Goal: Task Accomplishment & Management: Use online tool/utility

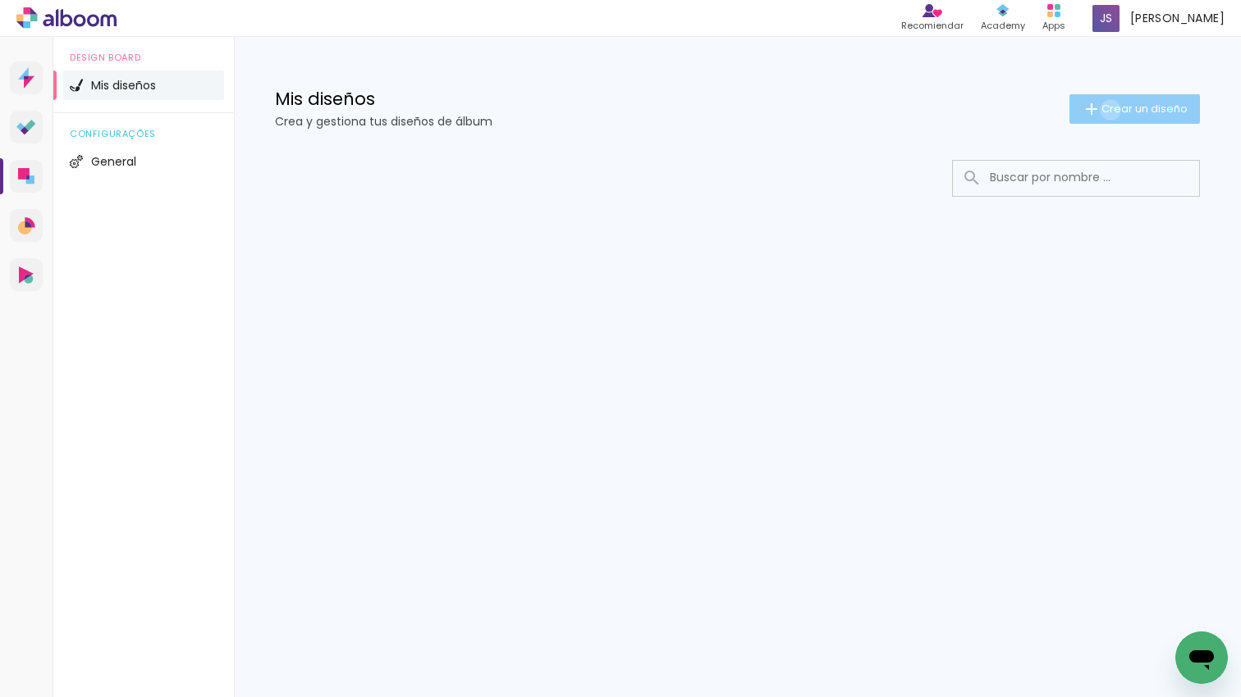
click at [1109, 110] on span "Crear un diseño" at bounding box center [1144, 108] width 86 height 11
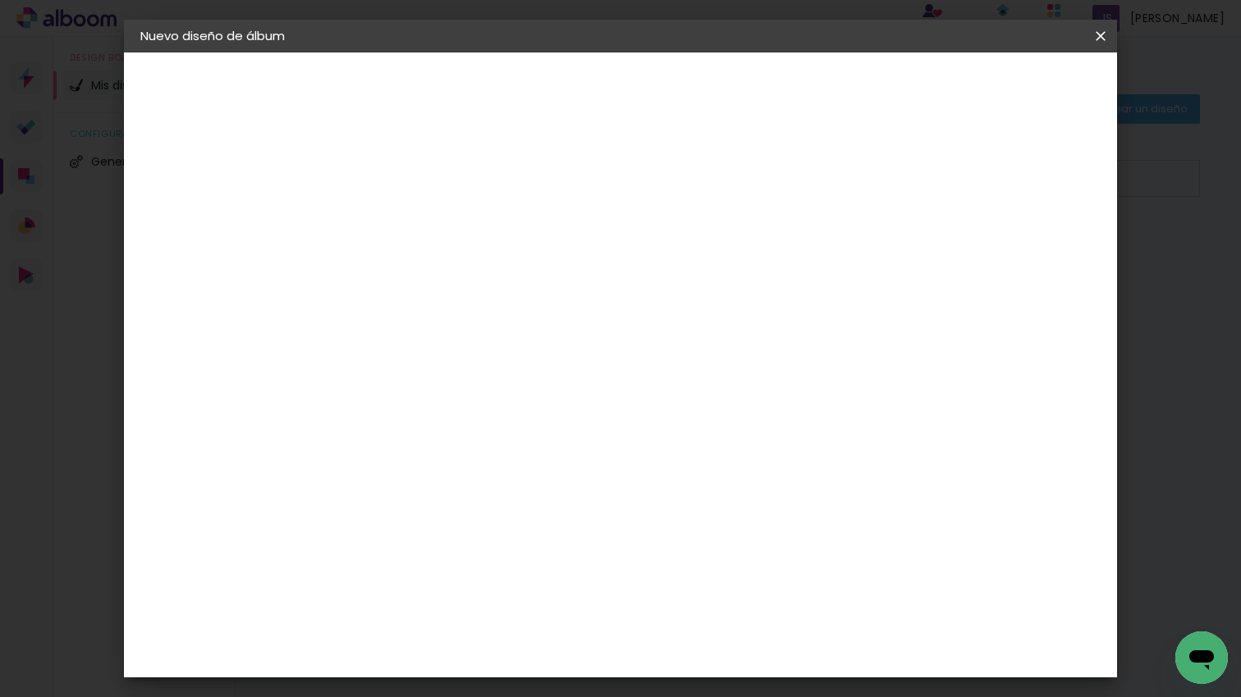
click at [409, 222] on input at bounding box center [409, 220] width 0 height 25
type input "ju"
type paper-input "ju"
drag, startPoint x: 1053, startPoint y: 94, endPoint x: 992, endPoint y: 211, distance: 132.5
click at [0, 0] on slot "Avanzar" at bounding box center [0, 0] width 0 height 0
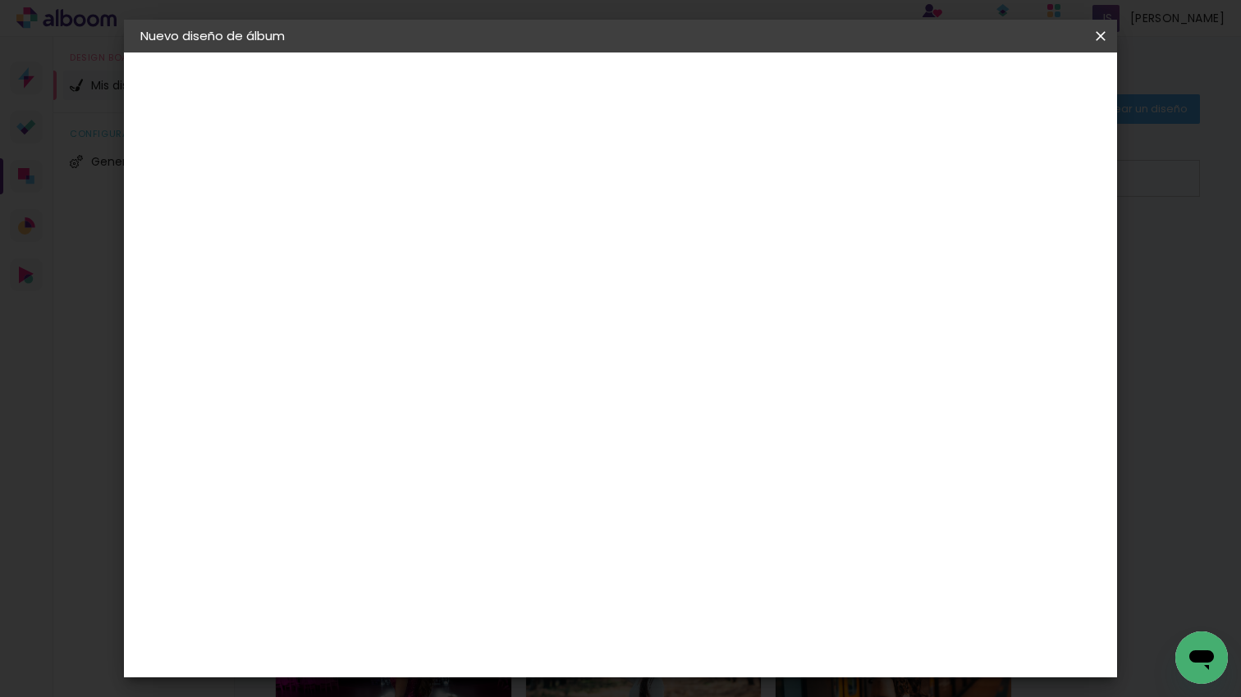
drag, startPoint x: 898, startPoint y: 248, endPoint x: 1012, endPoint y: 99, distance: 187.7
click at [688, 245] on paper-item "Tamaño libre" at bounding box center [611, 249] width 153 height 36
drag, startPoint x: 1027, startPoint y: 85, endPoint x: 992, endPoint y: 143, distance: 67.4
click at [688, 85] on paper-button "Avanzar" at bounding box center [648, 87] width 79 height 28
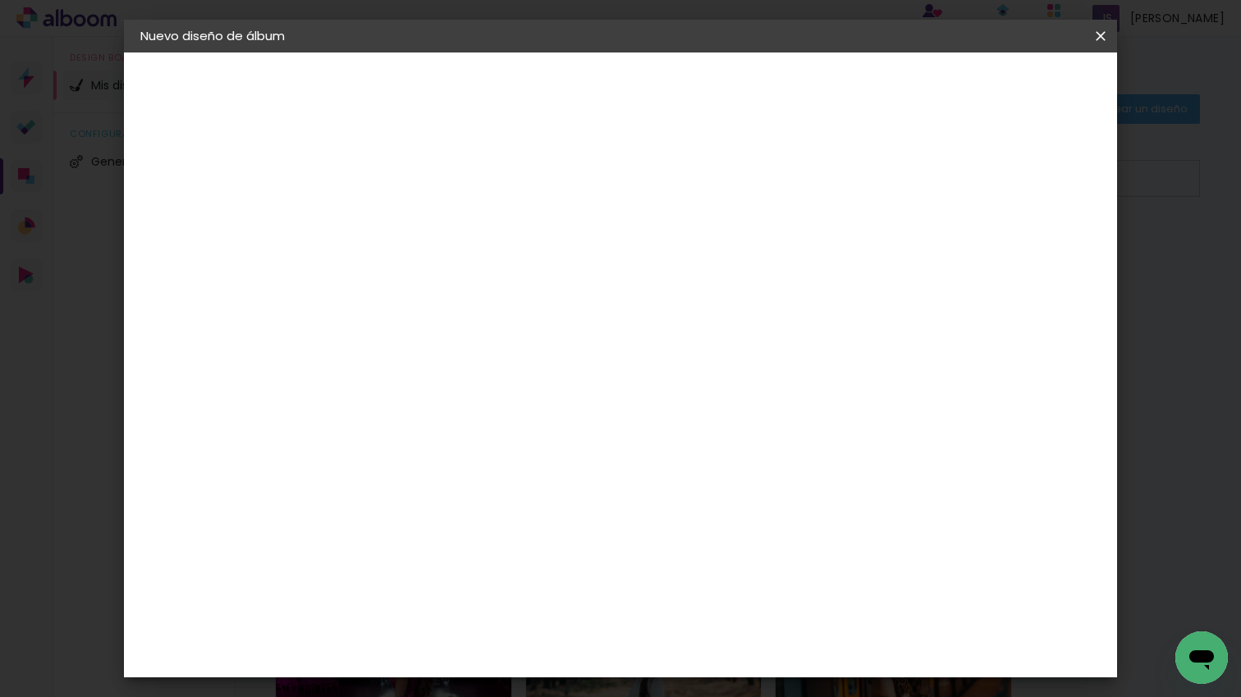
click at [740, 550] on div "cm" at bounding box center [748, 550] width 20 height 25
type input "6"
type input "45"
type paper-input "45"
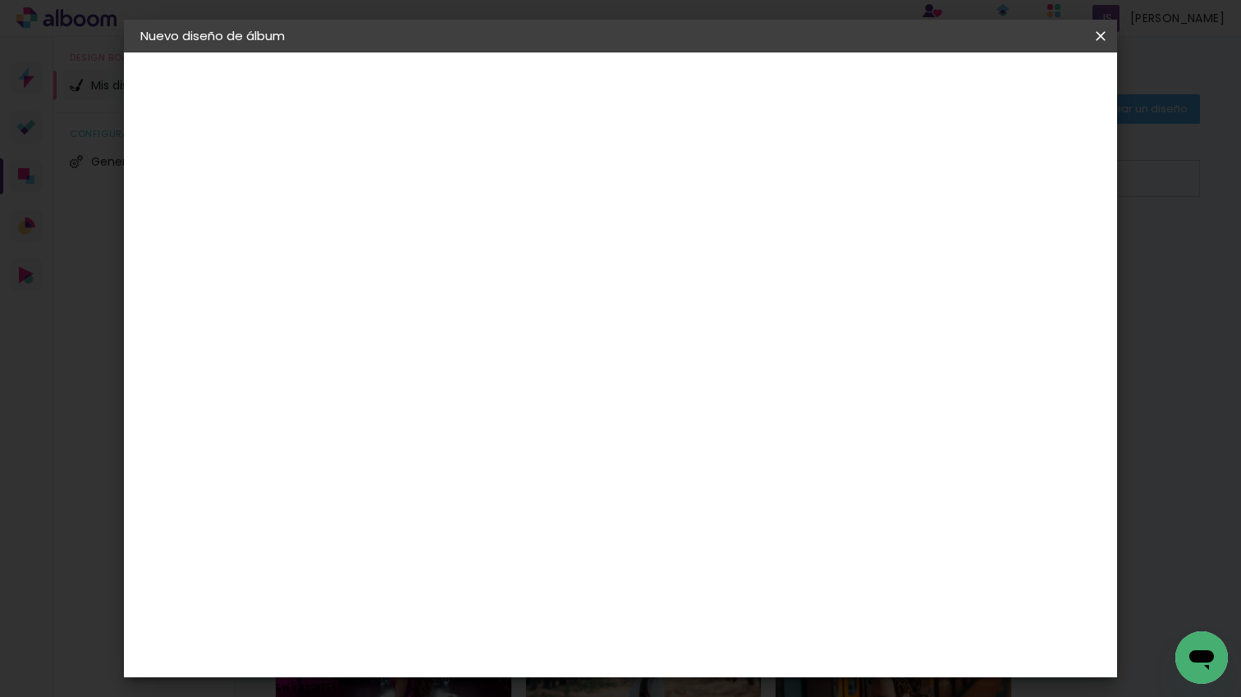
click at [1026, 98] on paper-button "Empezar diseño" at bounding box center [964, 87] width 124 height 28
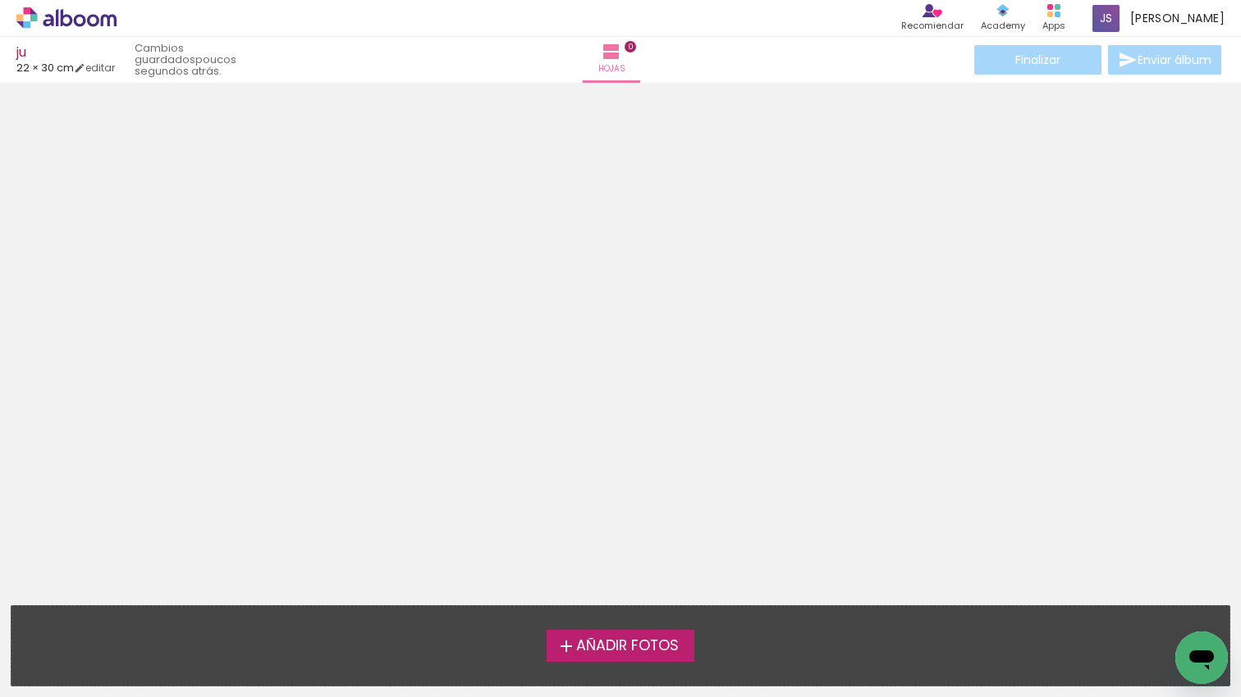
click at [644, 651] on span "Añadir Fotos" at bounding box center [627, 646] width 103 height 15
click at [0, 0] on input "file" at bounding box center [0, 0] width 0 height 0
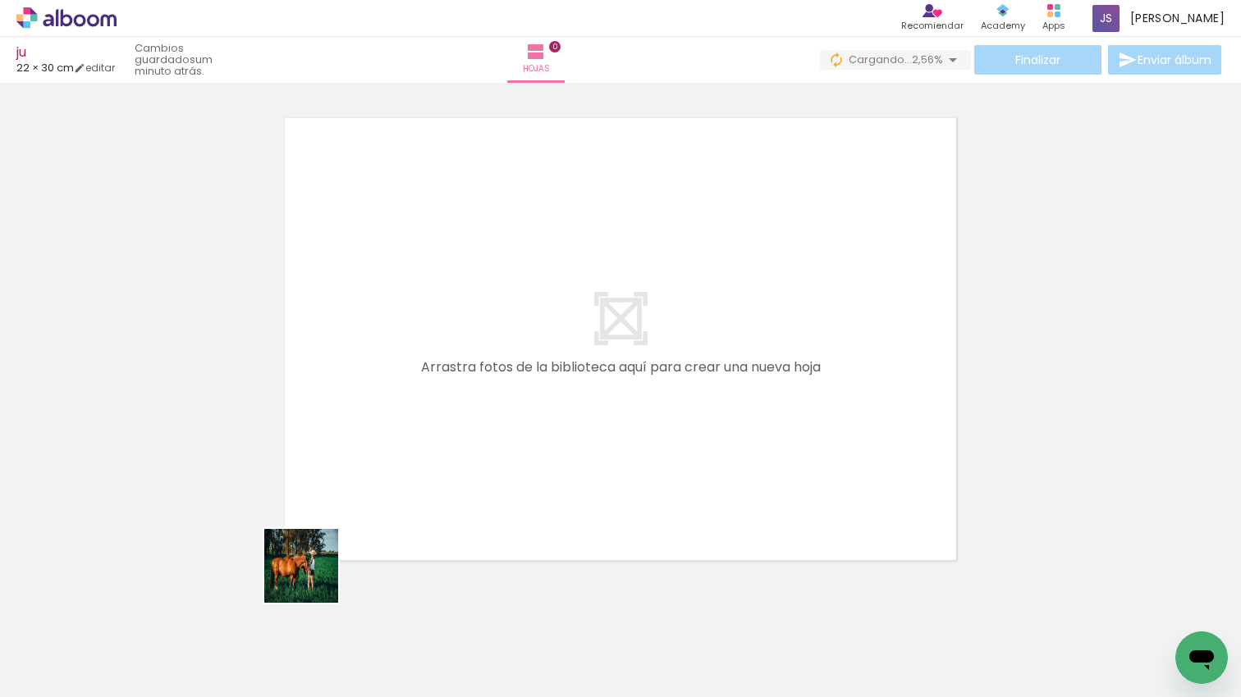
drag, startPoint x: 304, startPoint y: 596, endPoint x: 392, endPoint y: 496, distance: 133.8
click at [393, 452] on quentale-workspace at bounding box center [620, 348] width 1241 height 697
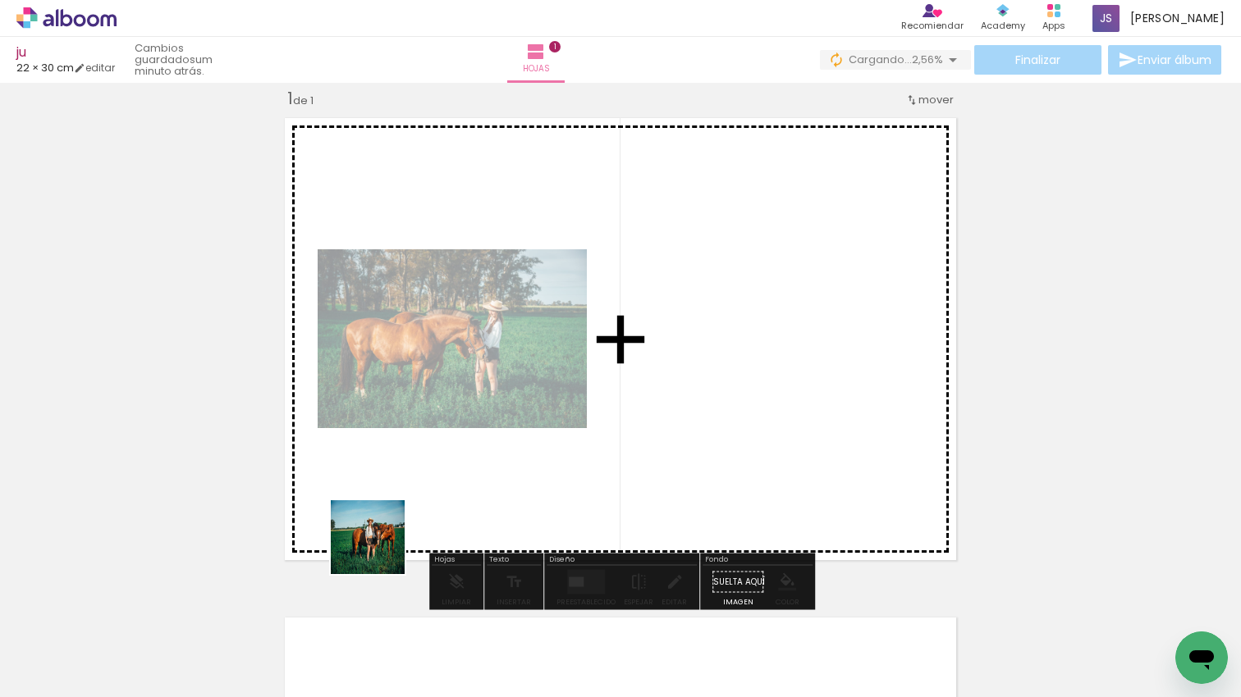
drag, startPoint x: 375, startPoint y: 634, endPoint x: 322, endPoint y: 532, distance: 114.5
click at [397, 443] on quentale-workspace at bounding box center [620, 348] width 1241 height 697
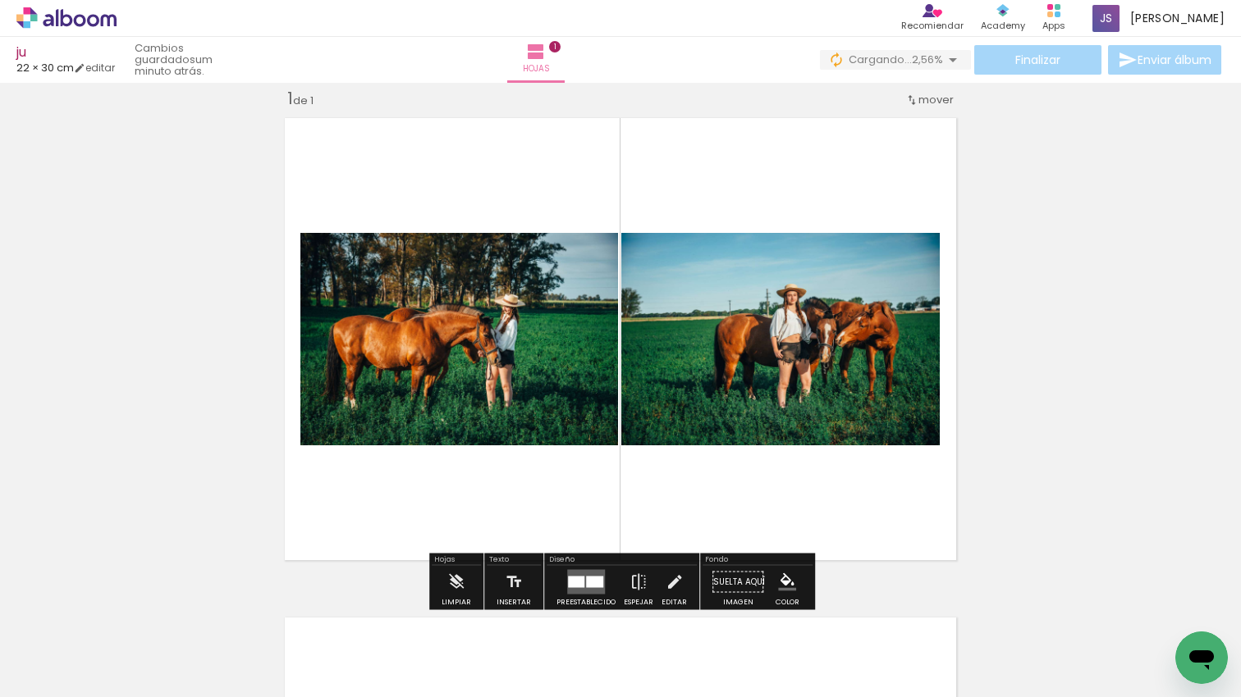
drag, startPoint x: 166, startPoint y: 626, endPoint x: 510, endPoint y: 473, distance: 377.2
click at [429, 423] on quentale-workspace at bounding box center [620, 348] width 1241 height 697
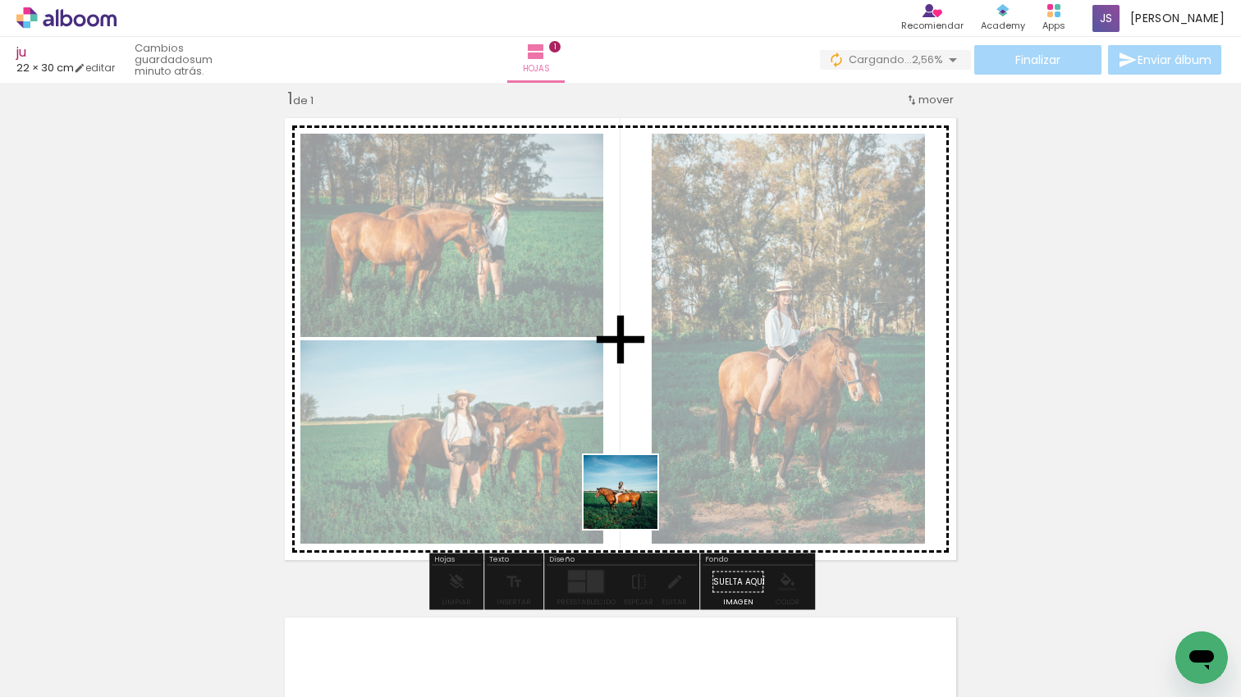
drag, startPoint x: 616, startPoint y: 606, endPoint x: 637, endPoint y: 483, distance: 124.0
click at [637, 483] on quentale-workspace at bounding box center [620, 348] width 1241 height 697
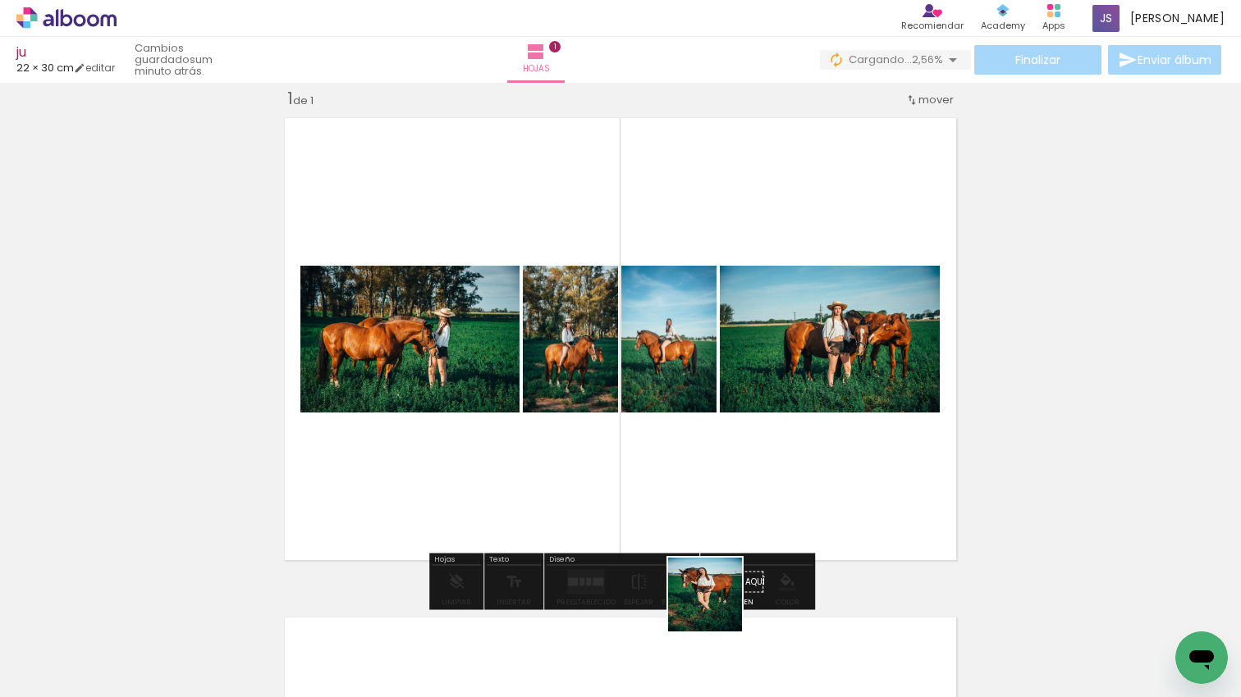
drag, startPoint x: 717, startPoint y: 607, endPoint x: 779, endPoint y: 568, distance: 73.1
click at [723, 496] on quentale-workspace at bounding box center [620, 348] width 1241 height 697
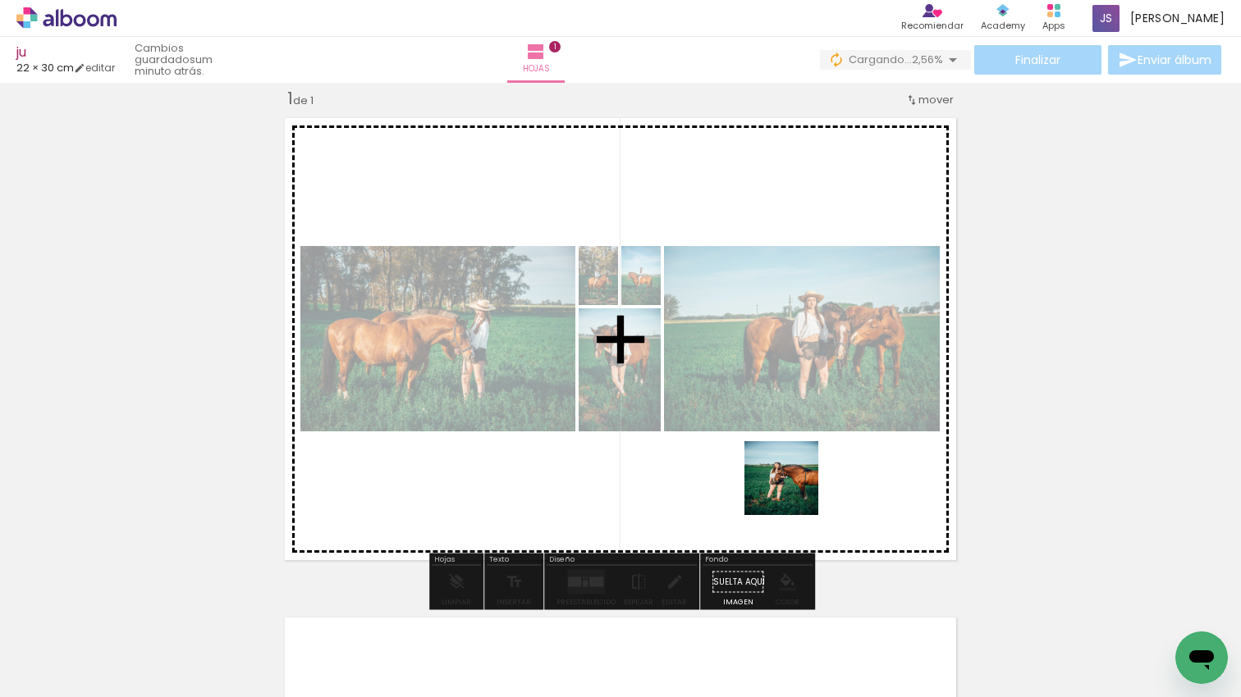
drag, startPoint x: 793, startPoint y: 491, endPoint x: 784, endPoint y: 457, distance: 34.8
click at [784, 457] on quentale-workspace at bounding box center [620, 348] width 1241 height 697
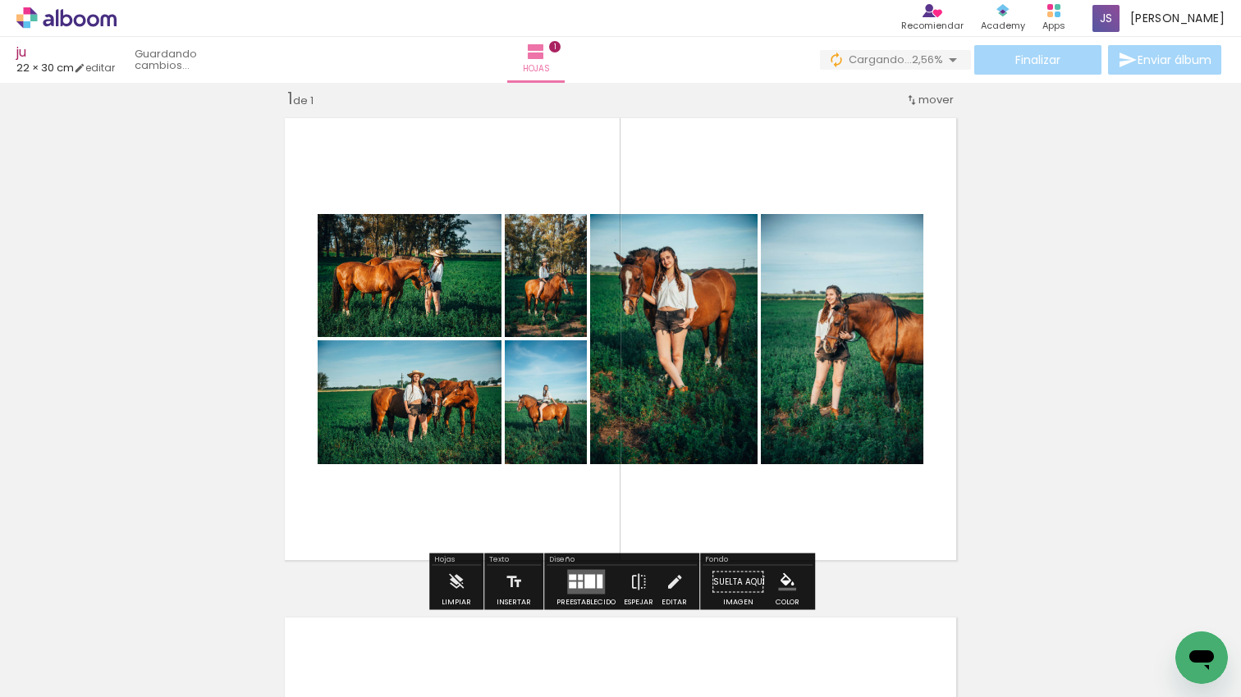
scroll to position [20, 0]
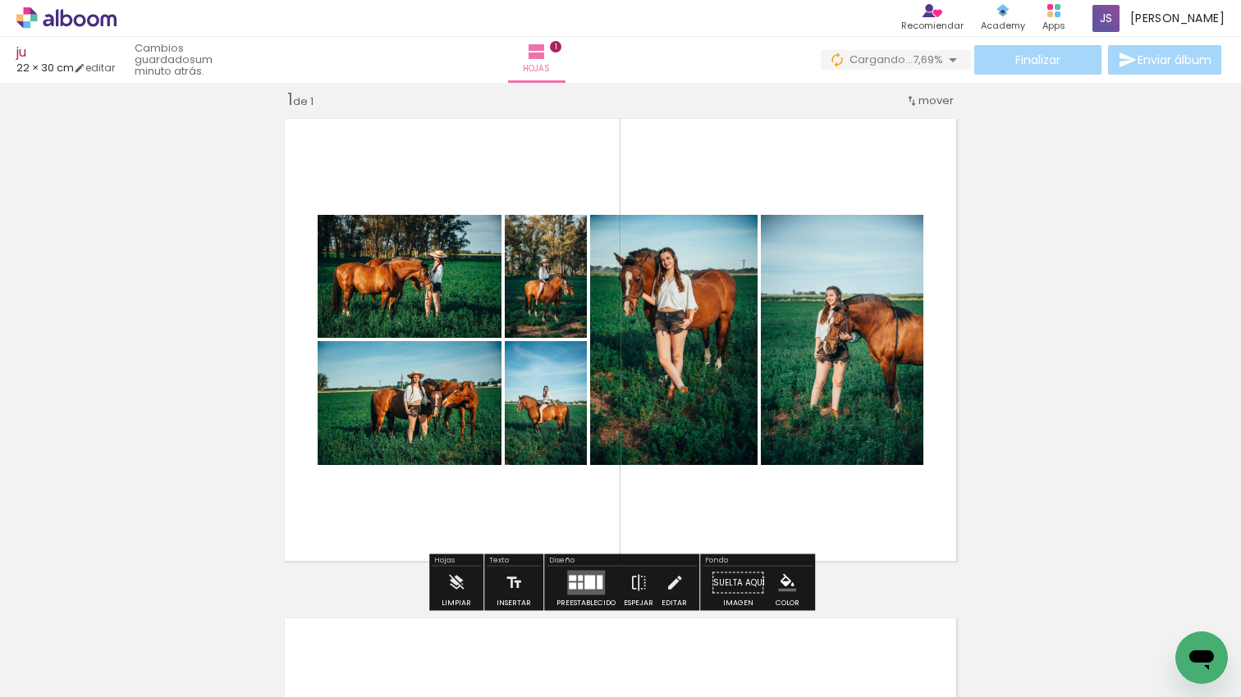
click at [586, 583] on div at bounding box center [589, 583] width 11 height 14
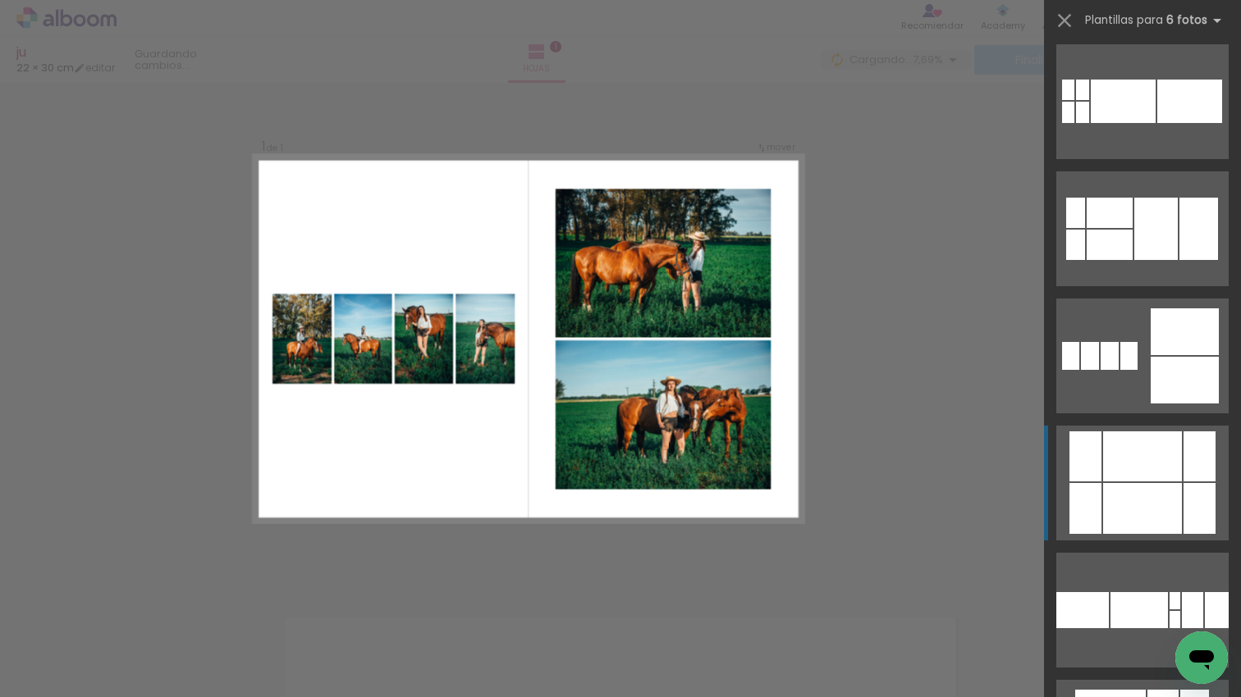
scroll to position [264, 0]
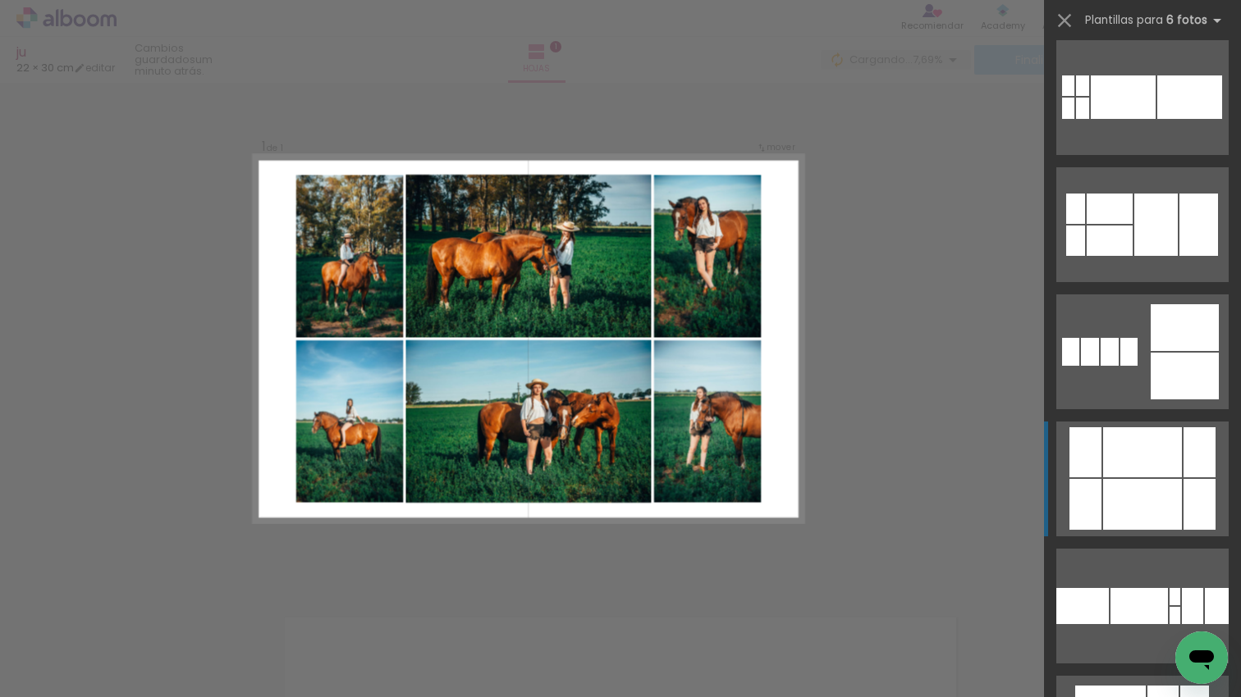
click at [1160, 452] on div at bounding box center [1142, 452] width 79 height 50
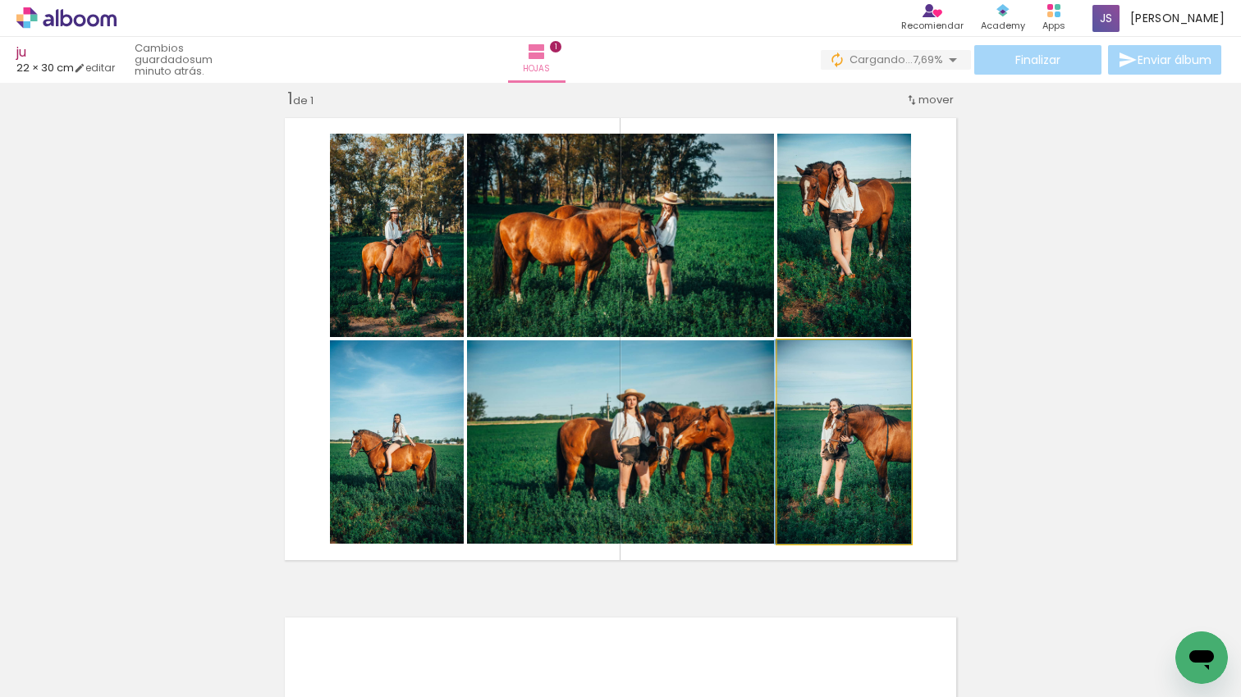
drag, startPoint x: 880, startPoint y: 477, endPoint x: 864, endPoint y: 478, distance: 16.4
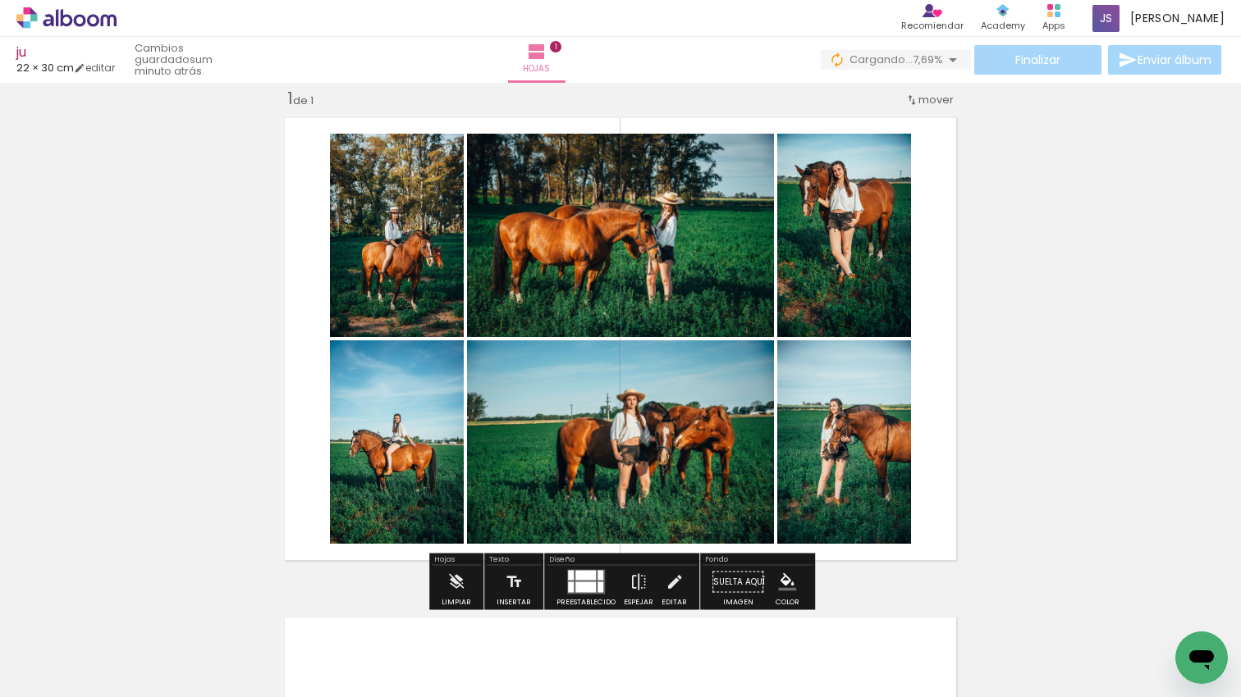
scroll to position [0, 0]
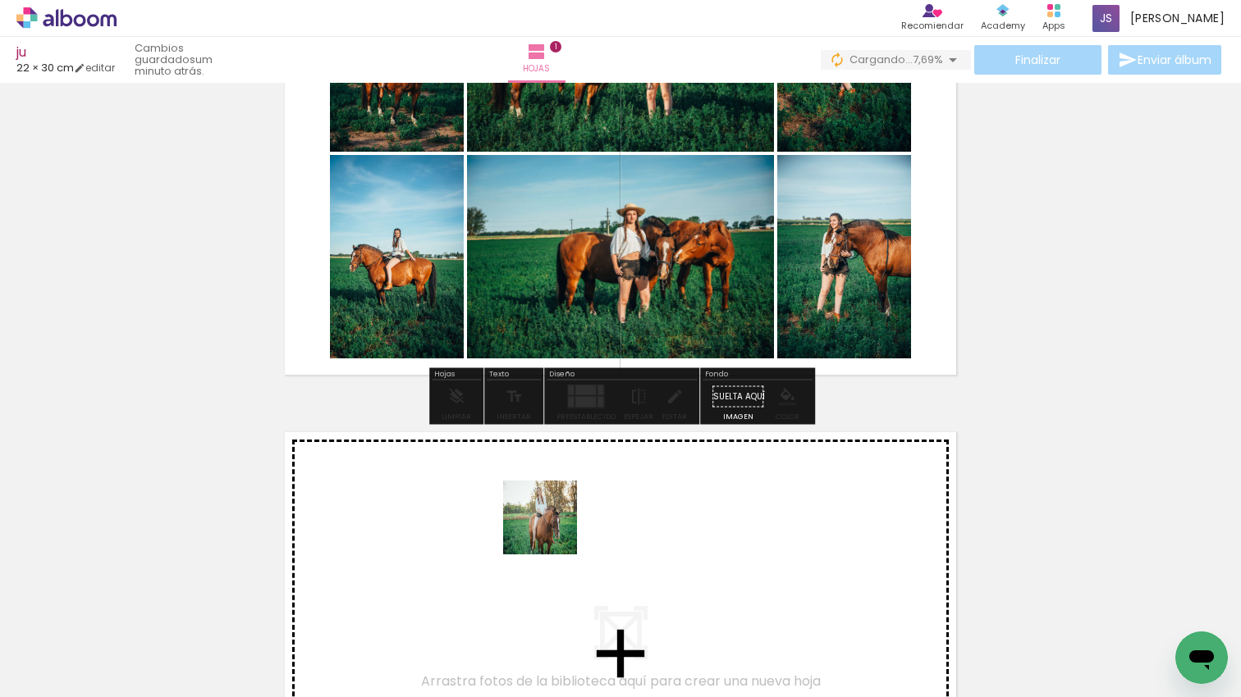
drag, startPoint x: 552, startPoint y: 549, endPoint x: 552, endPoint y: 530, distance: 18.9
click at [552, 530] on quentale-workspace at bounding box center [620, 348] width 1241 height 697
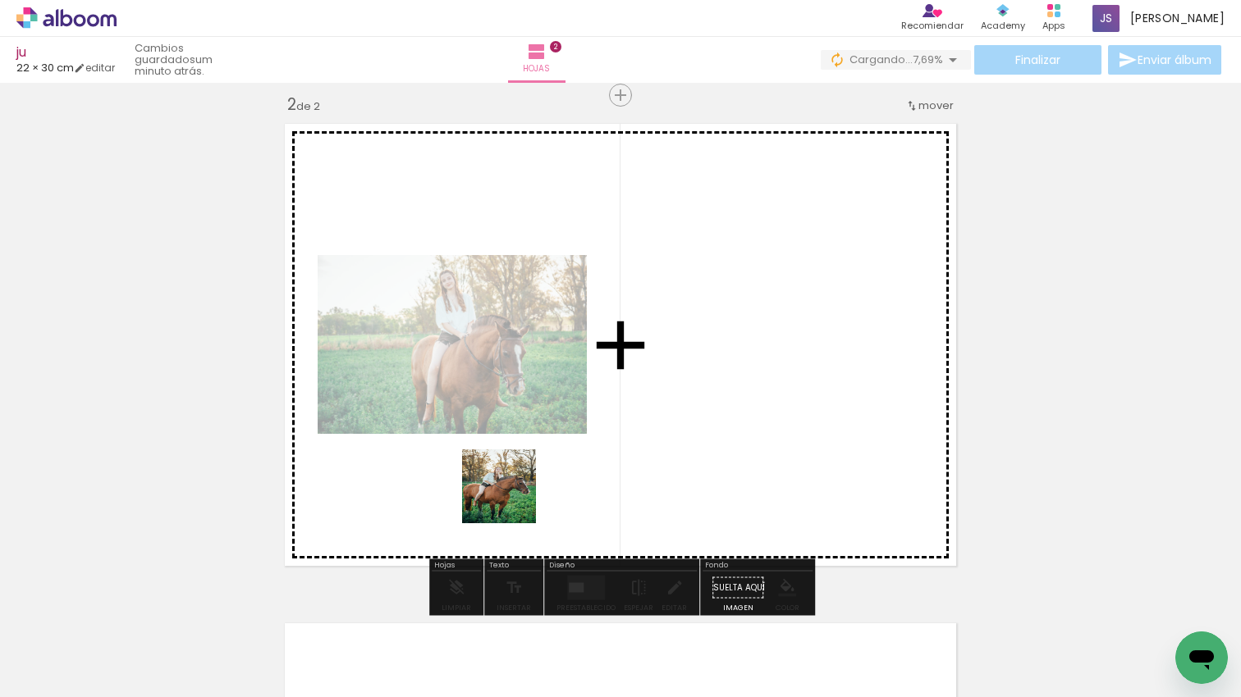
scroll to position [520, 0]
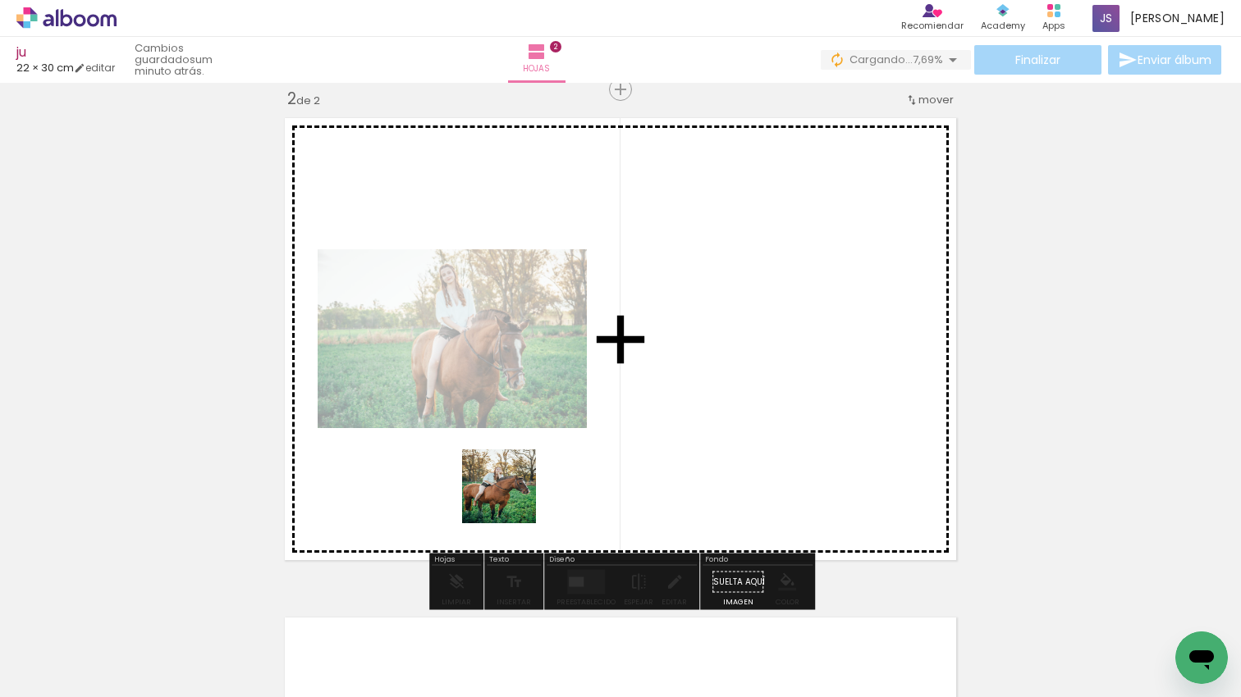
drag, startPoint x: 511, startPoint y: 499, endPoint x: 652, endPoint y: 518, distance: 142.4
click at [543, 452] on quentale-workspace at bounding box center [620, 348] width 1241 height 697
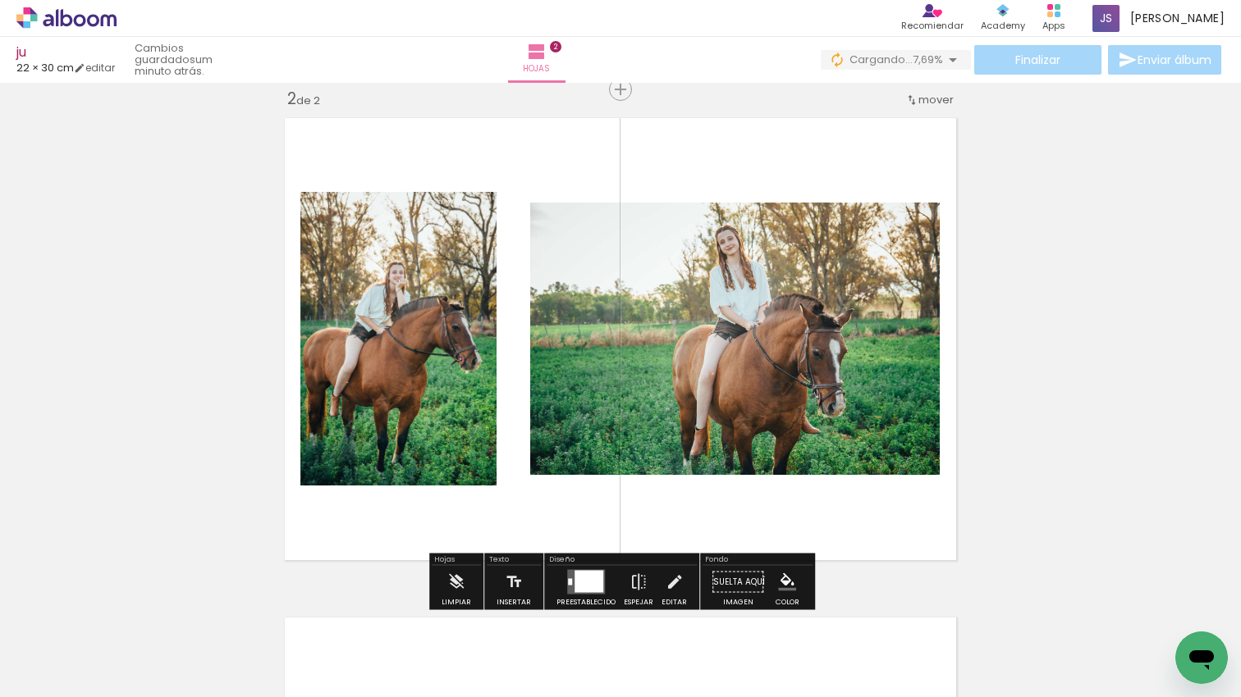
drag, startPoint x: 893, startPoint y: 527, endPoint x: 927, endPoint y: 557, distance: 45.3
click at [887, 496] on quentale-workspace at bounding box center [620, 348] width 1241 height 697
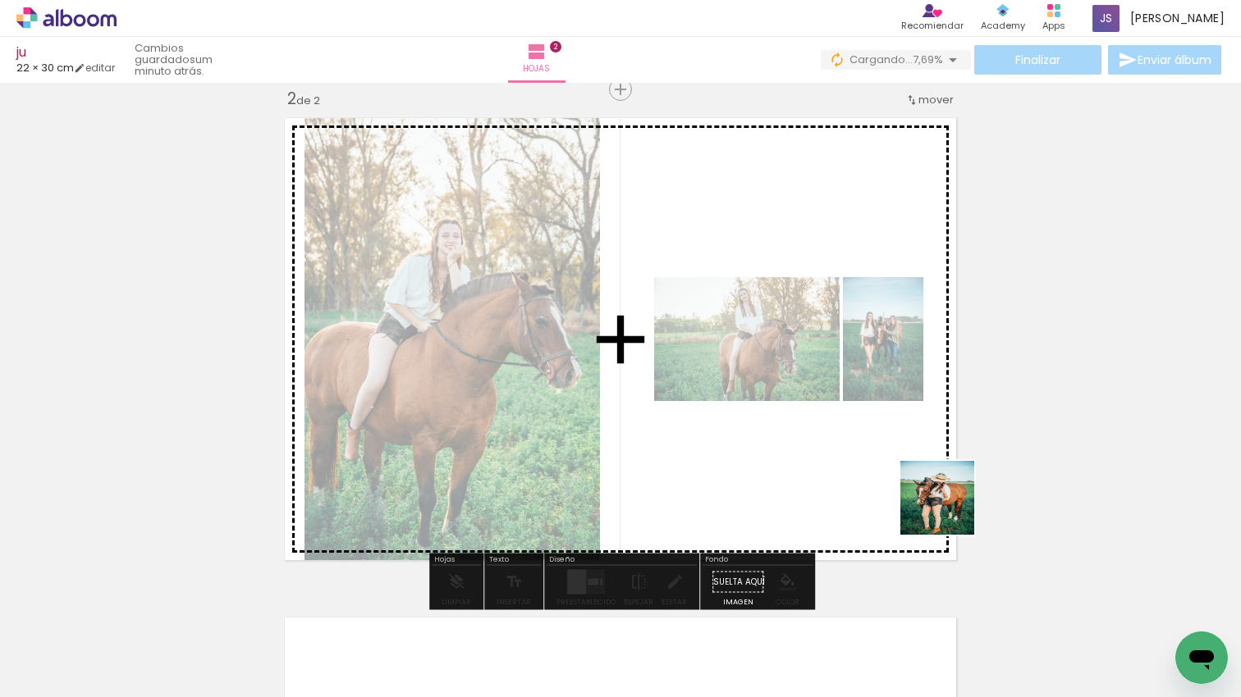
drag, startPoint x: 989, startPoint y: 624, endPoint x: 949, endPoint y: 510, distance: 120.2
click at [949, 510] on quentale-workspace at bounding box center [620, 348] width 1241 height 697
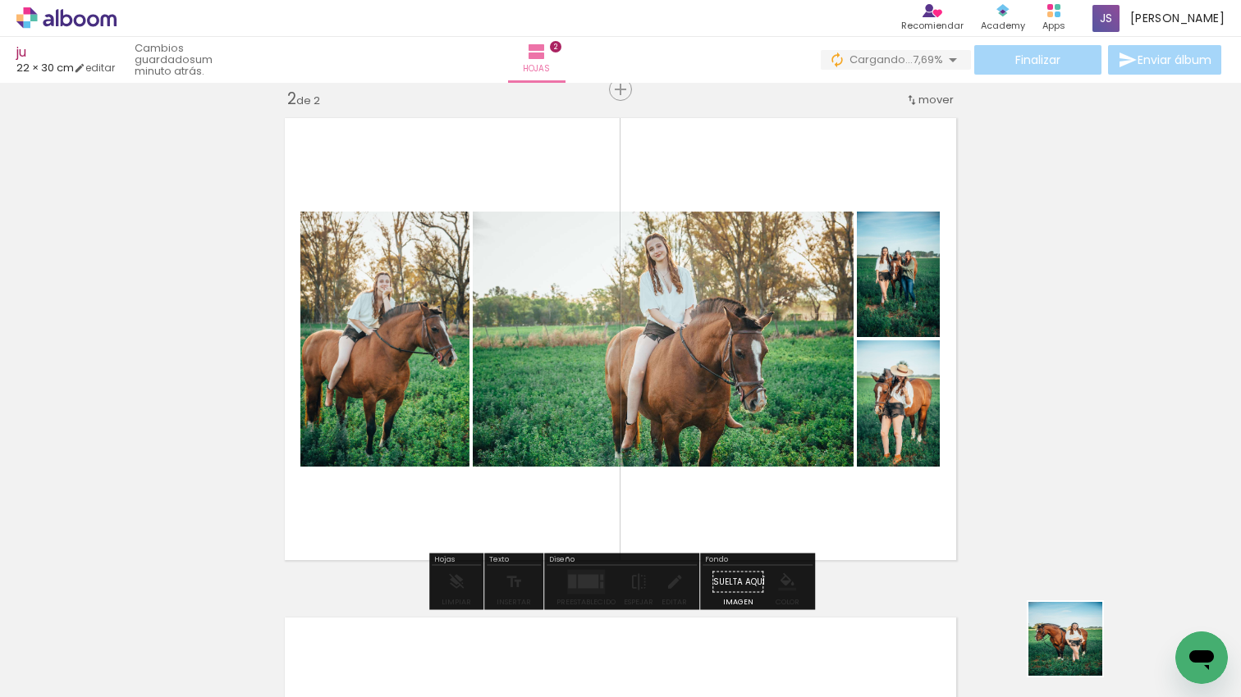
drag, startPoint x: 1077, startPoint y: 651, endPoint x: 880, endPoint y: 524, distance: 234.4
click at [876, 473] on quentale-workspace at bounding box center [620, 348] width 1241 height 697
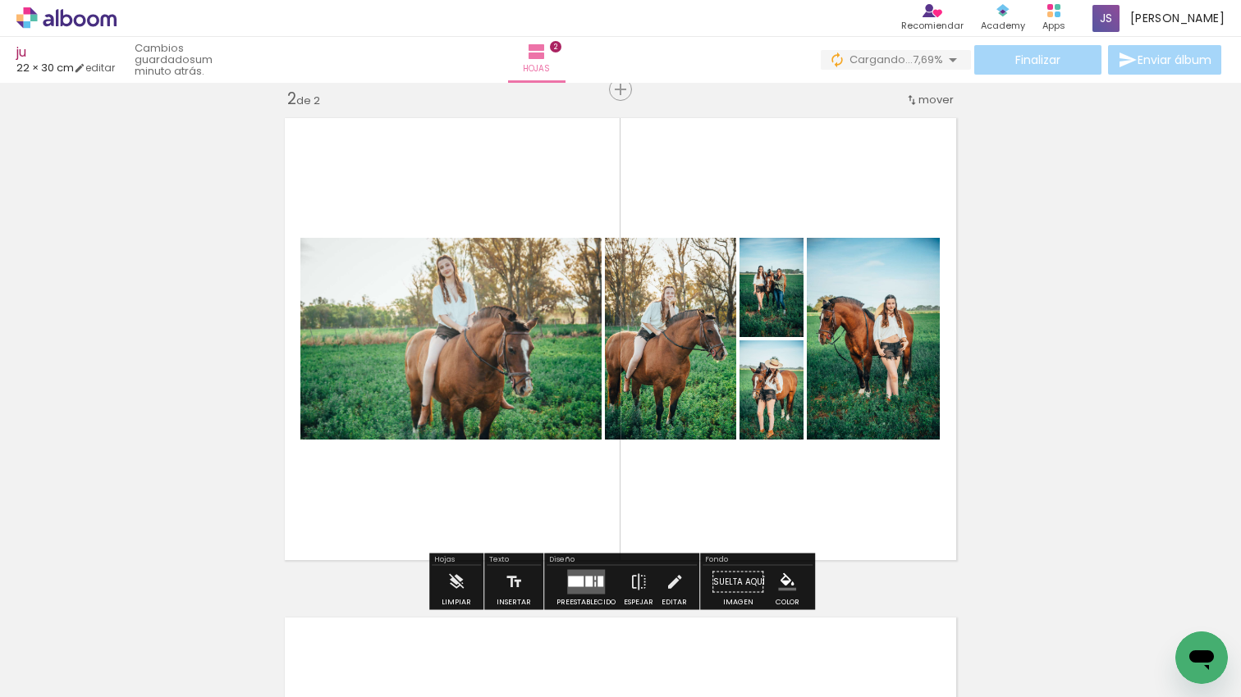
scroll to position [0, 635]
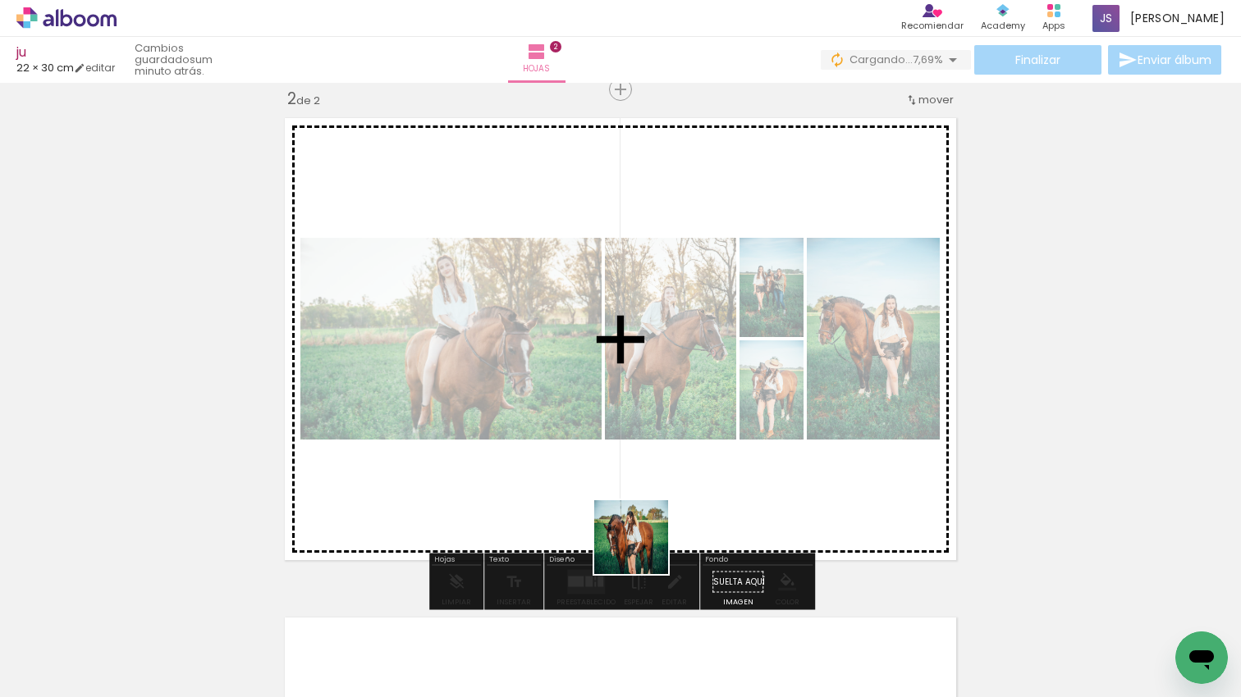
drag, startPoint x: 643, startPoint y: 610, endPoint x: 603, endPoint y: 611, distance: 40.2
click at [643, 550] on quentale-workspace at bounding box center [620, 348] width 1241 height 697
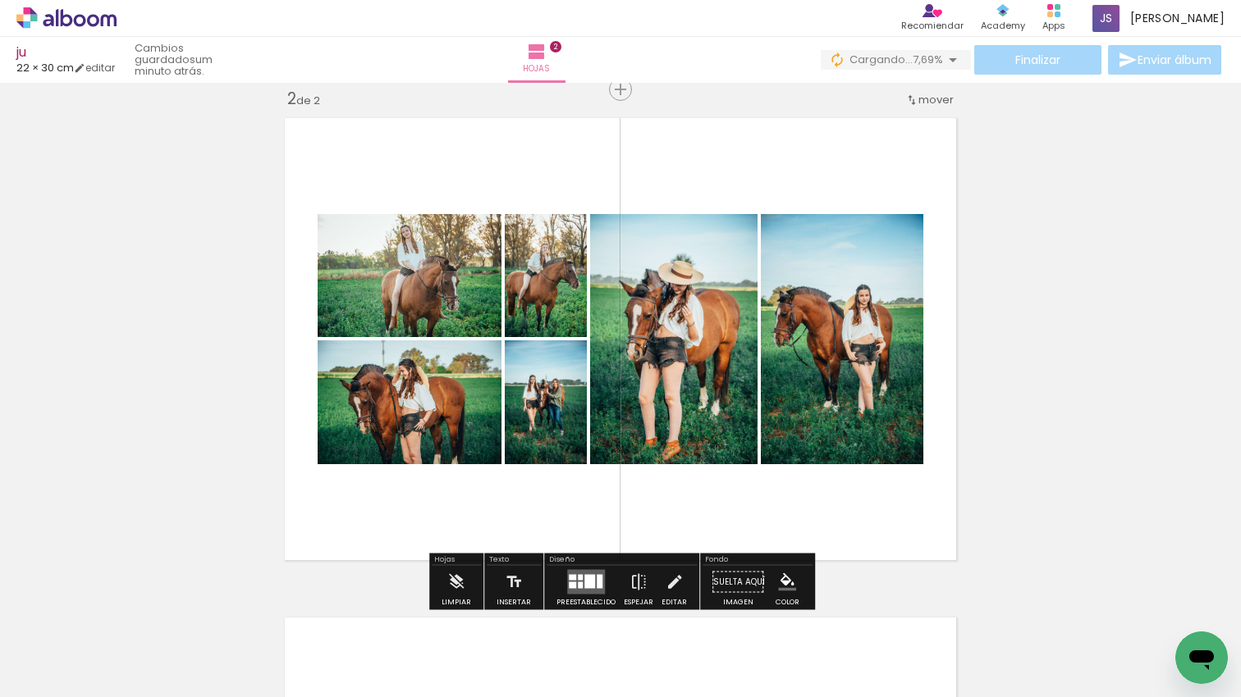
click at [574, 543] on quentale-workspace at bounding box center [620, 348] width 1241 height 697
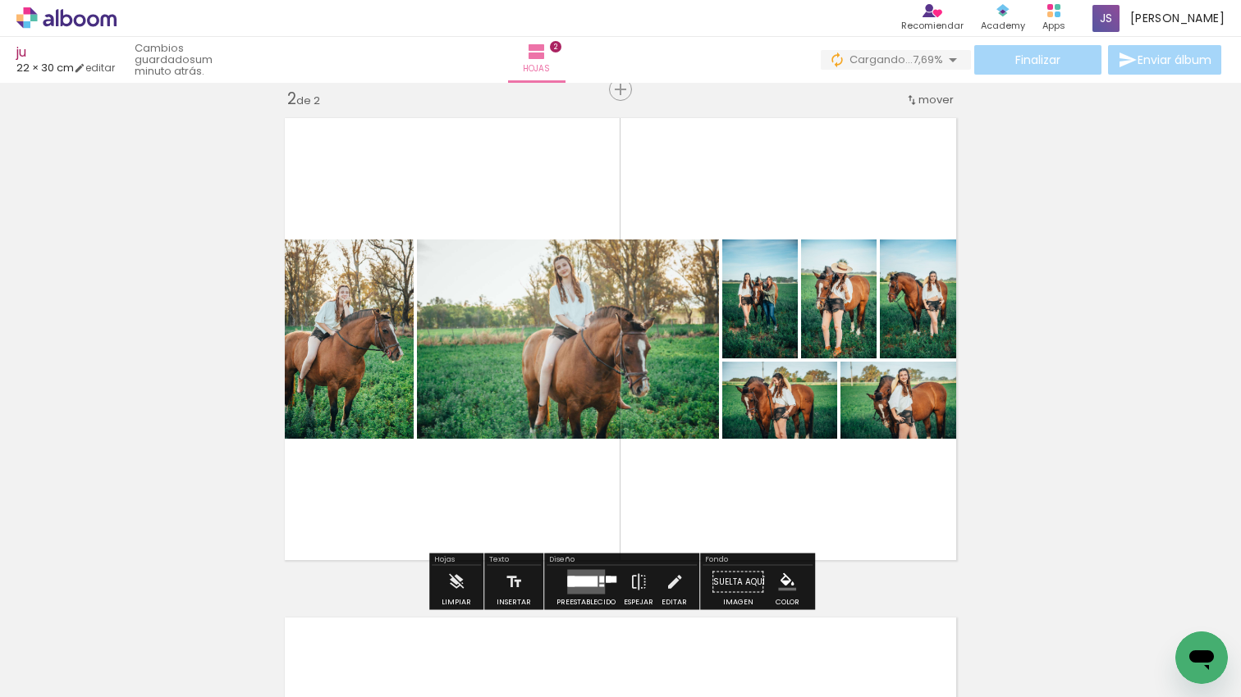
click at [594, 579] on quentale-layouter at bounding box center [586, 582] width 38 height 25
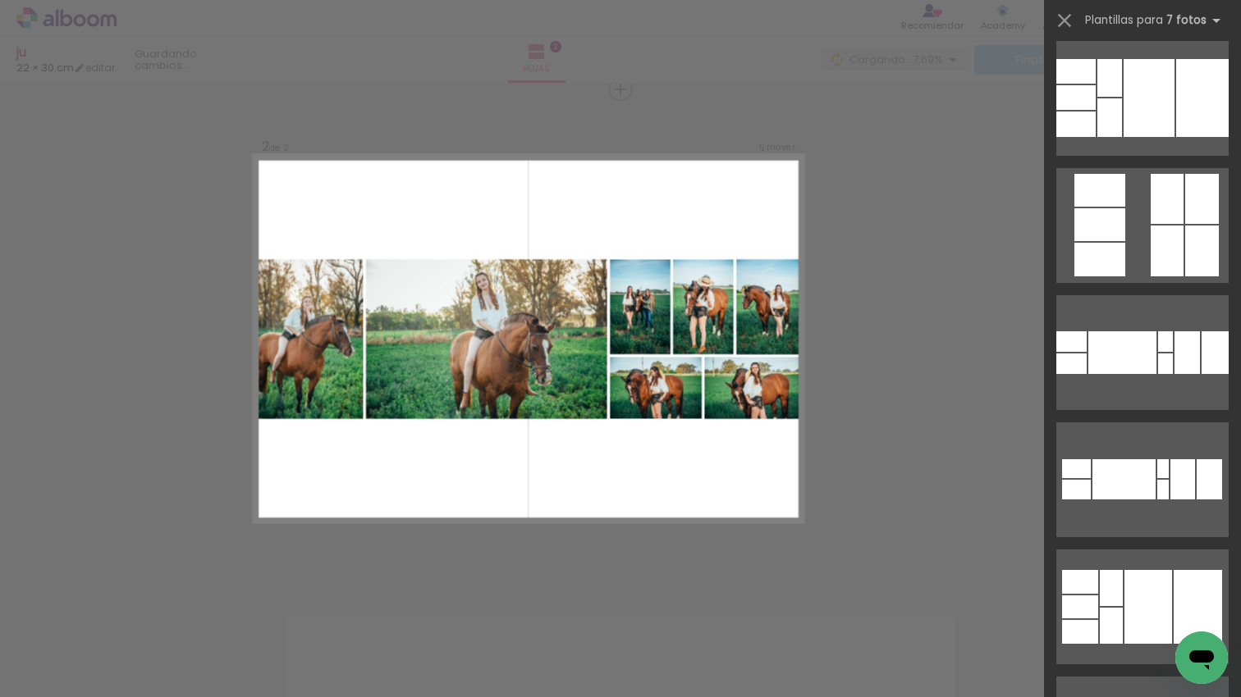
scroll to position [0, 0]
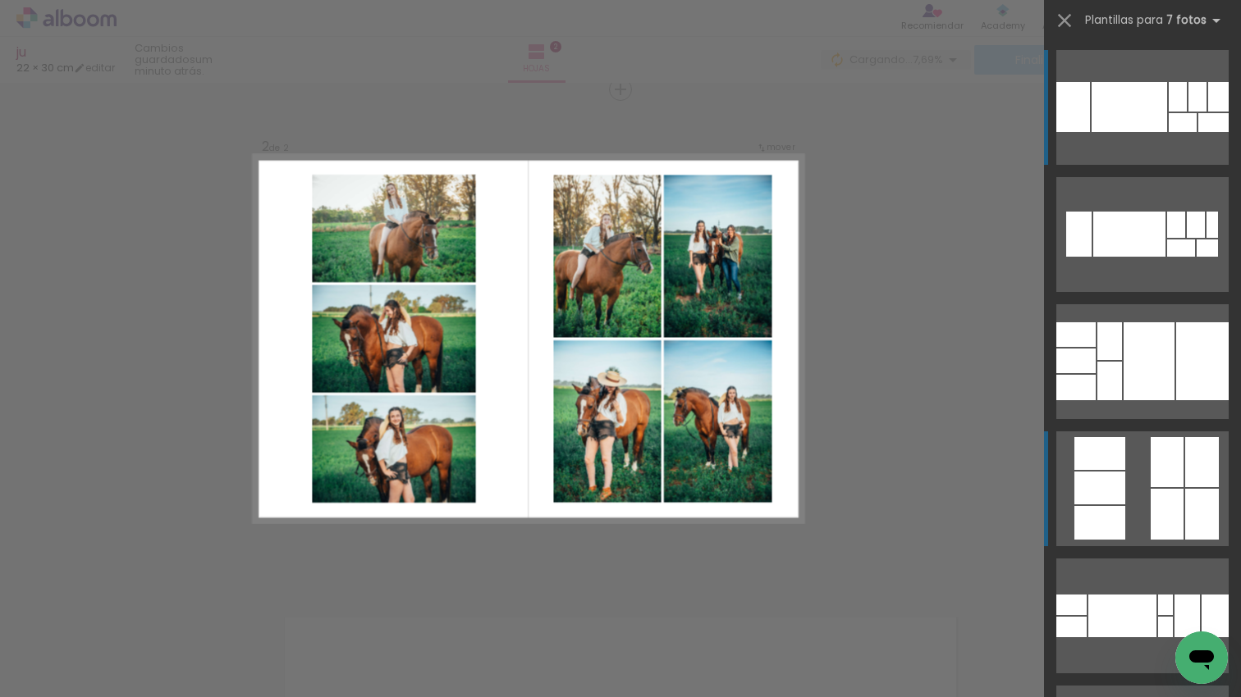
click at [1150, 505] on div at bounding box center [1166, 514] width 33 height 51
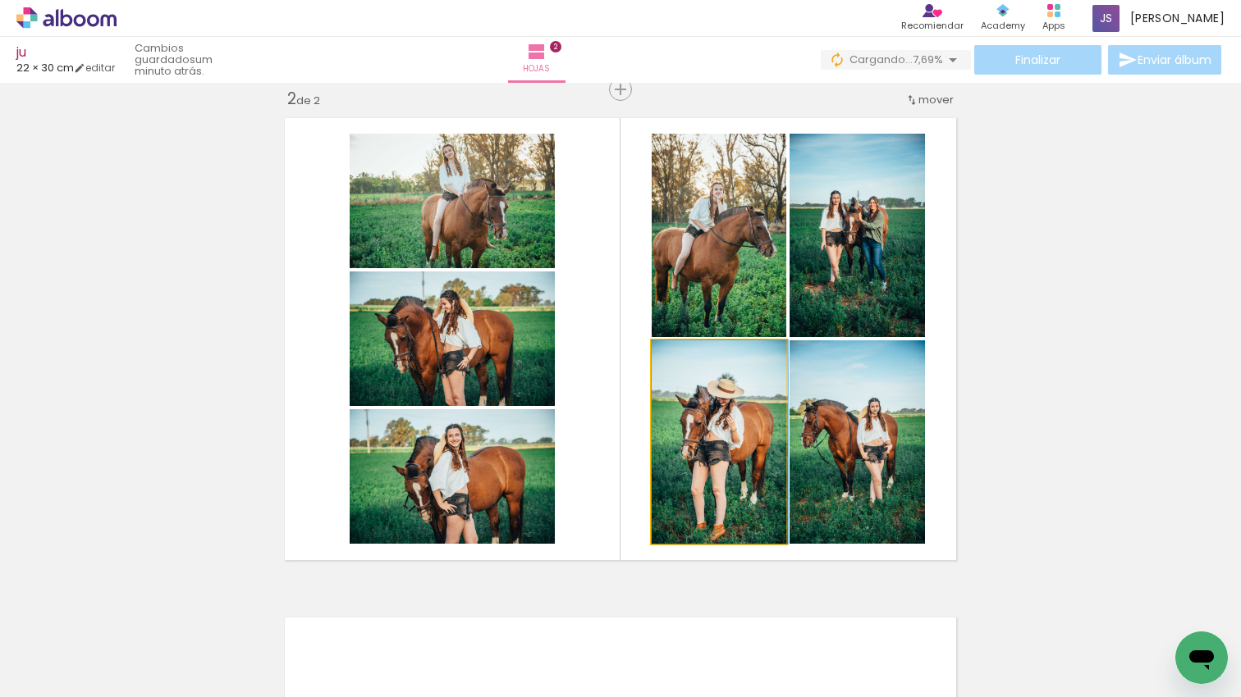
drag, startPoint x: 705, startPoint y: 435, endPoint x: 715, endPoint y: 411, distance: 25.8
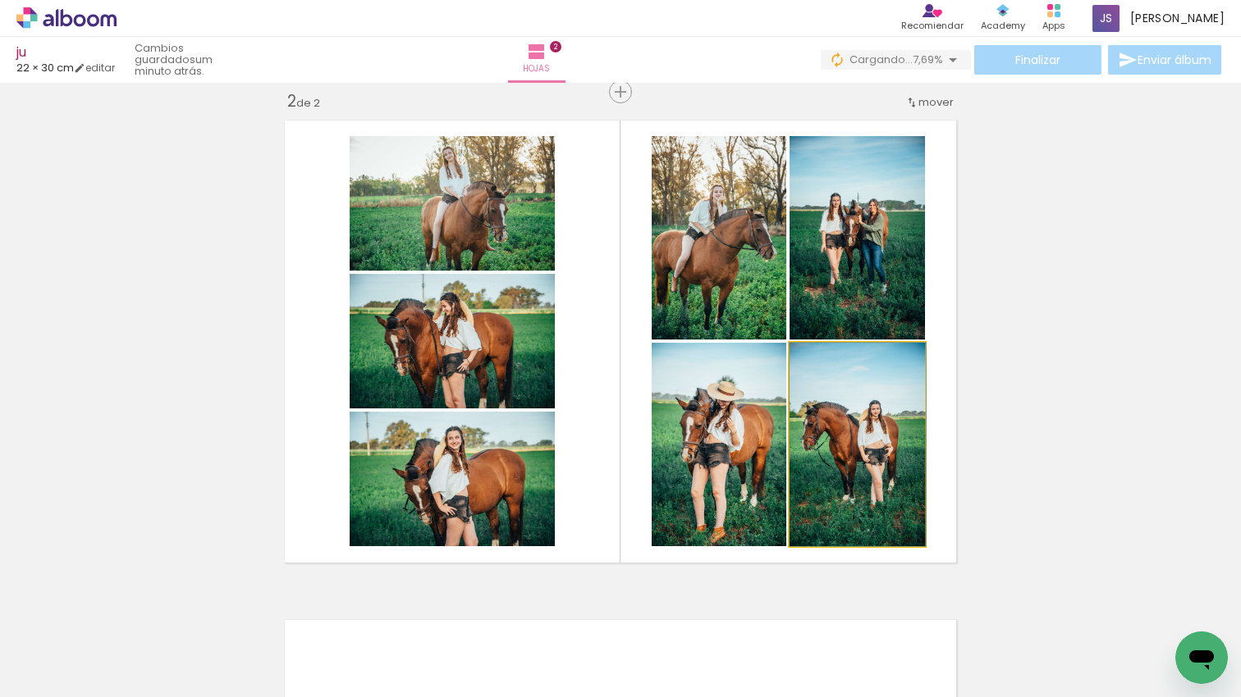
drag, startPoint x: 862, startPoint y: 424, endPoint x: 874, endPoint y: 418, distance: 12.8
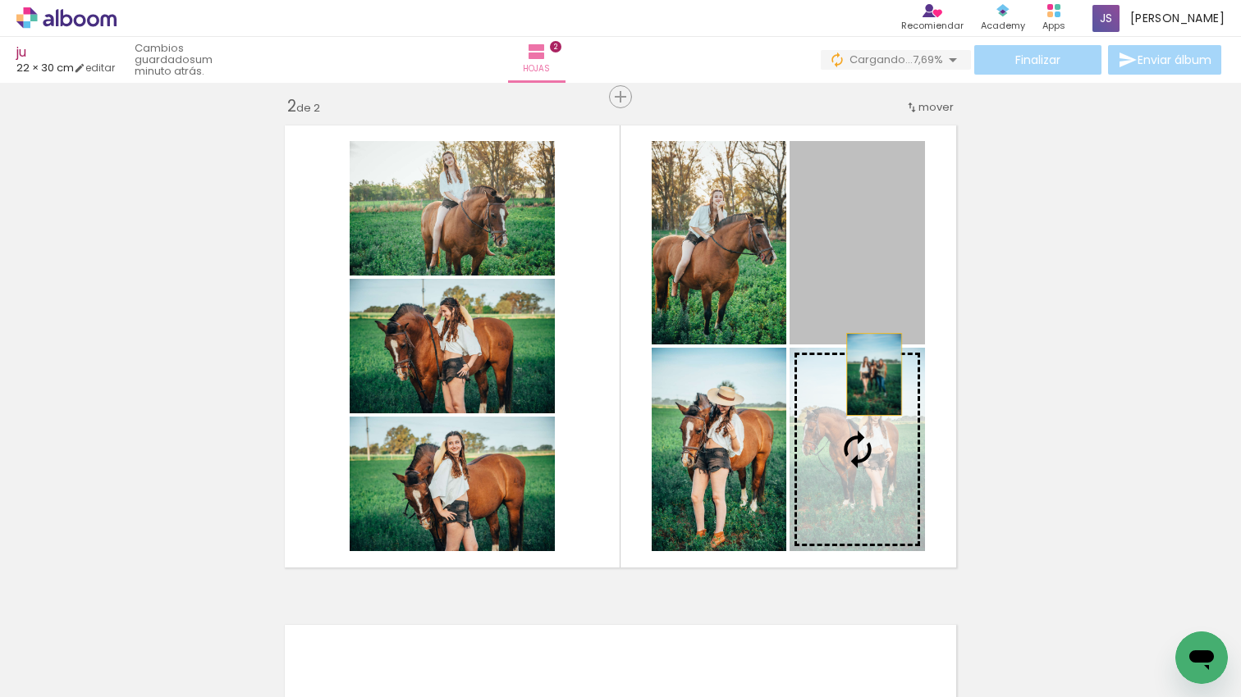
drag, startPoint x: 873, startPoint y: 345, endPoint x: 874, endPoint y: 389, distance: 43.5
click at [0, 0] on slot at bounding box center [0, 0] width 0 height 0
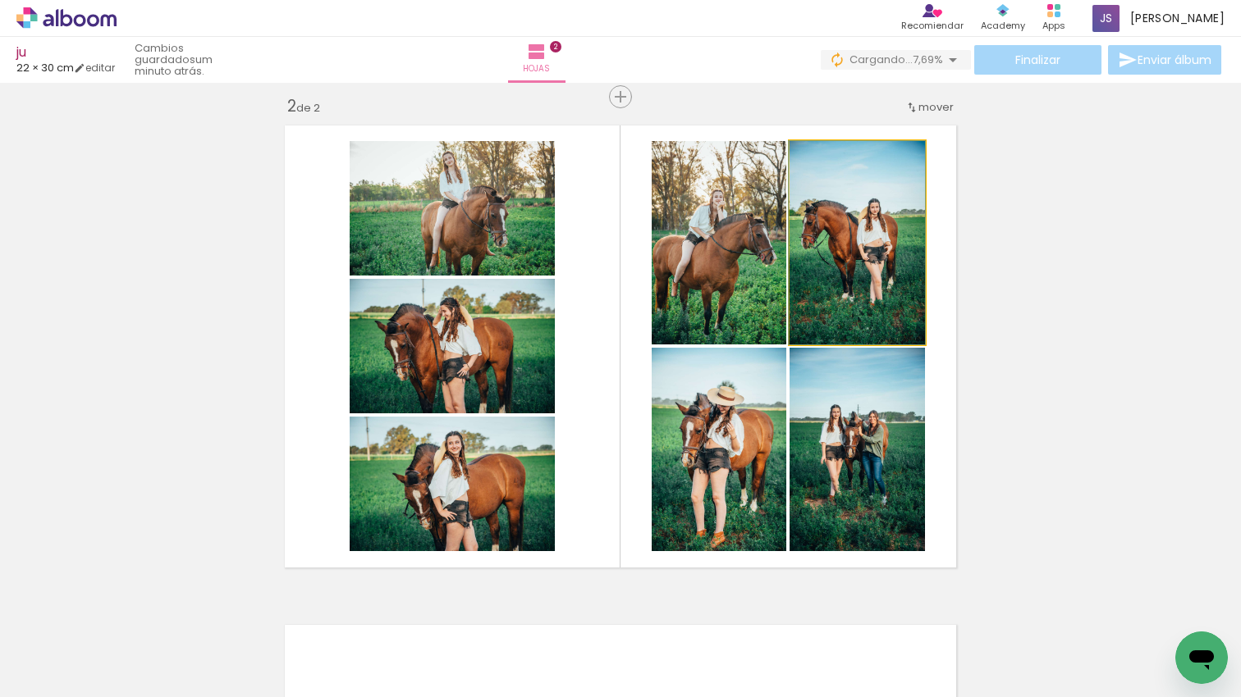
click at [907, 254] on quentale-photo at bounding box center [856, 242] width 135 height 203
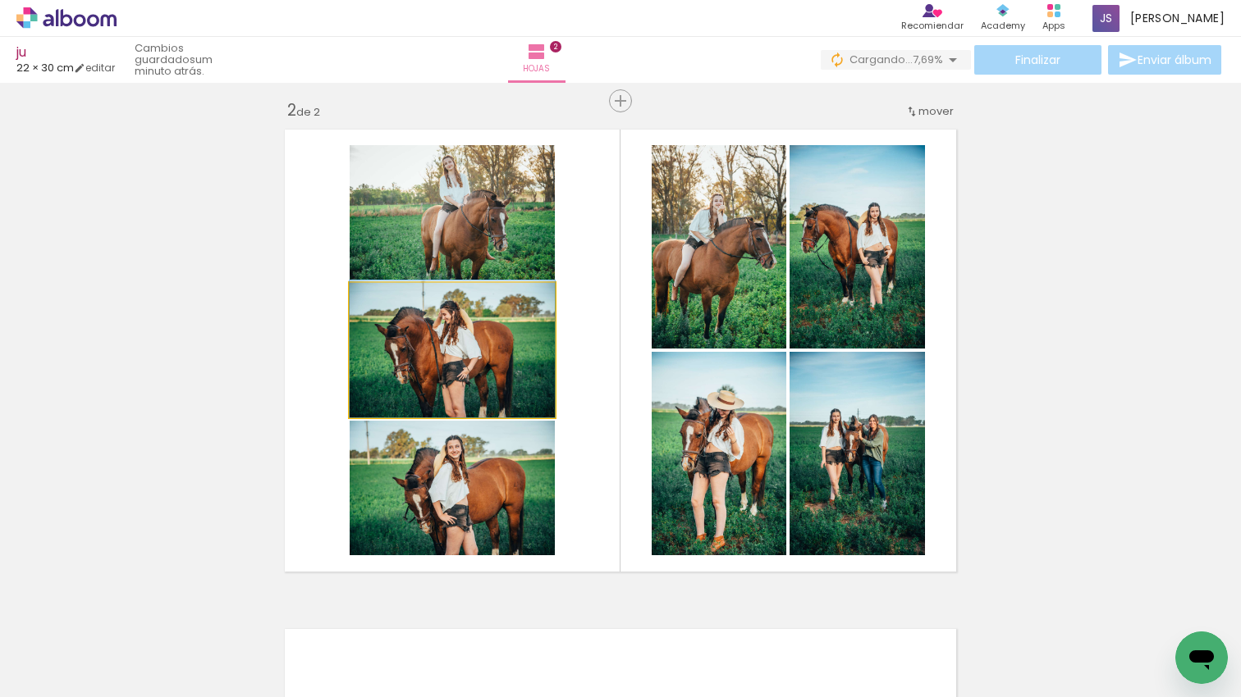
drag, startPoint x: 491, startPoint y: 323, endPoint x: 500, endPoint y: 266, distance: 58.0
click at [496, 299] on div at bounding box center [452, 349] width 205 height 137
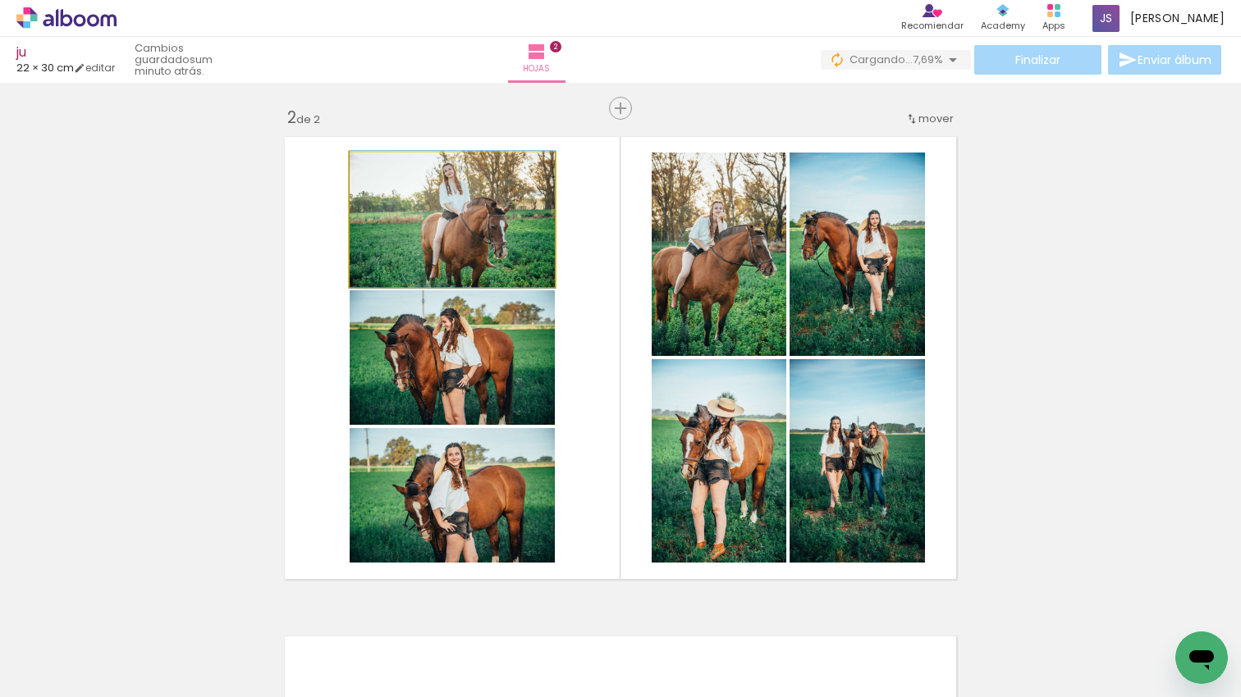
drag, startPoint x: 509, startPoint y: 229, endPoint x: 503, endPoint y: 315, distance: 86.3
click at [0, 0] on slot at bounding box center [0, 0] width 0 height 0
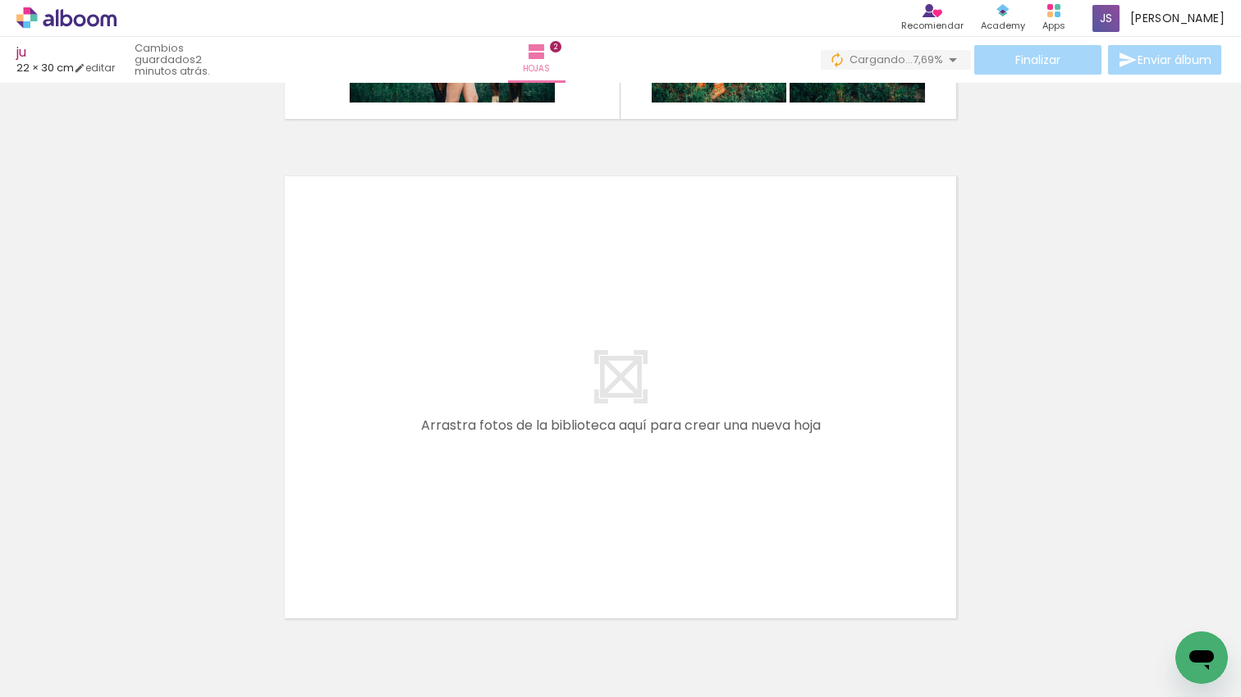
scroll to position [0, 832]
click at [600, 529] on quentale-workspace at bounding box center [620, 348] width 1241 height 697
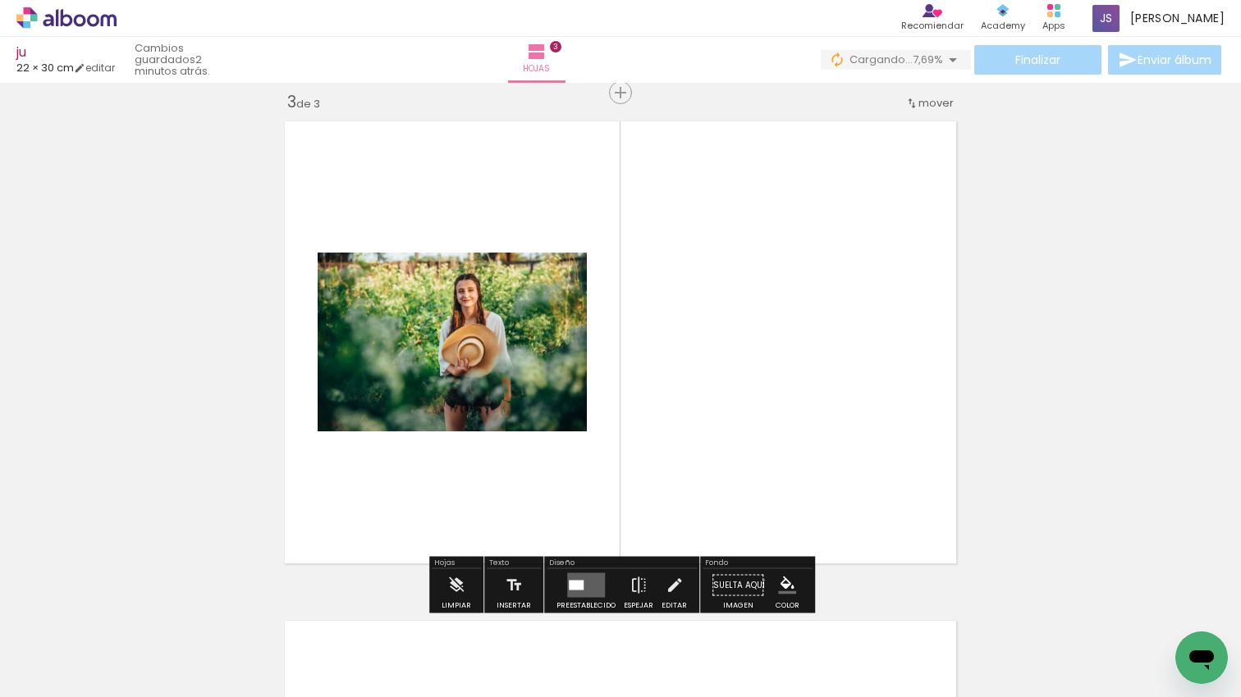
scroll to position [1020, 0]
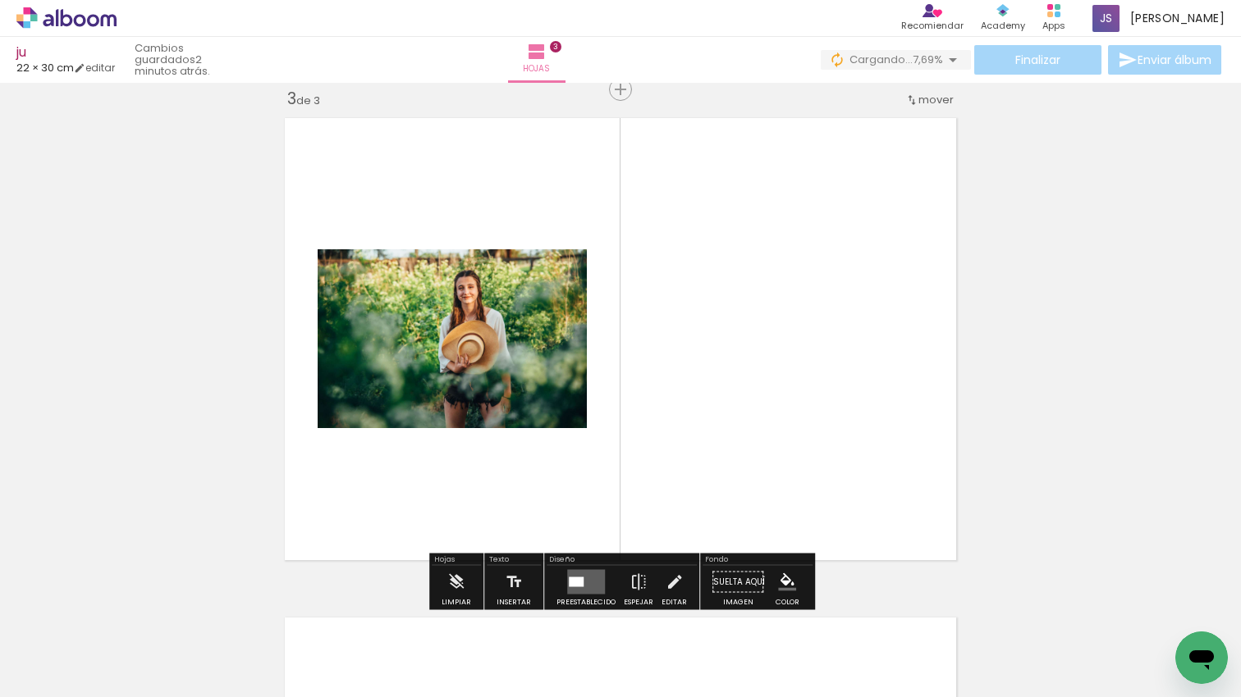
drag, startPoint x: 602, startPoint y: 483, endPoint x: 723, endPoint y: 590, distance: 161.0
click at [619, 455] on quentale-workspace at bounding box center [620, 348] width 1241 height 697
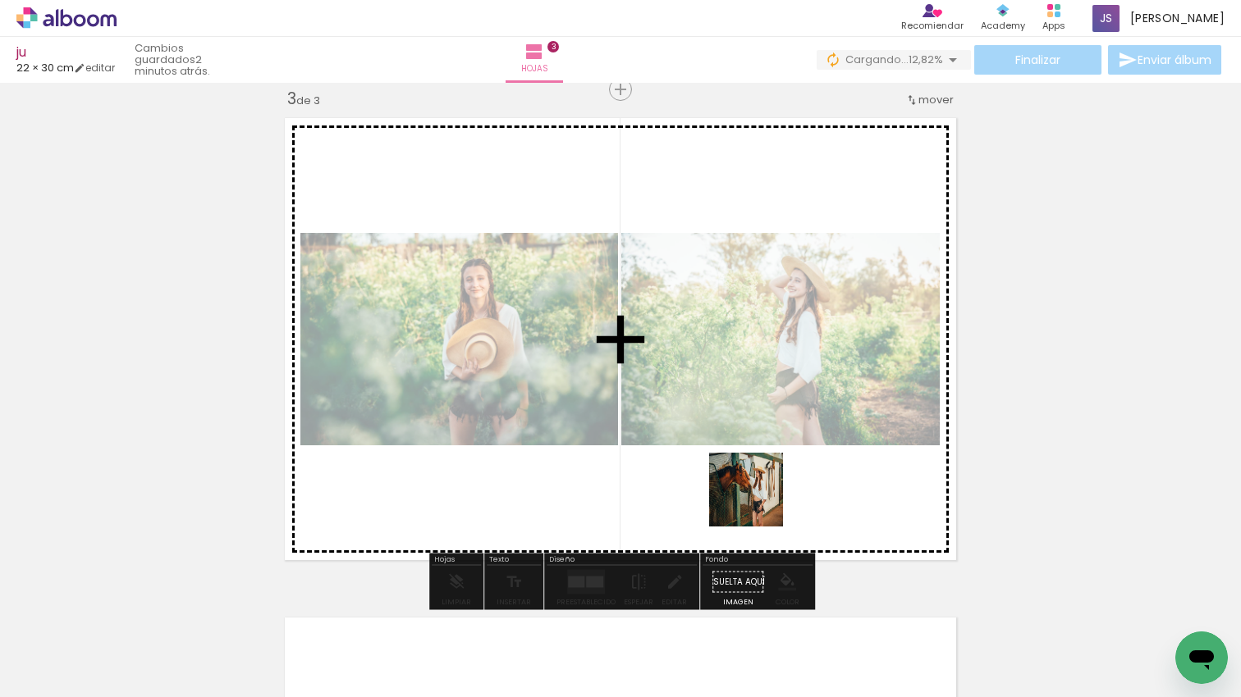
drag, startPoint x: 758, startPoint y: 502, endPoint x: 760, endPoint y: 485, distance: 17.3
click at [760, 485] on quentale-workspace at bounding box center [620, 348] width 1241 height 697
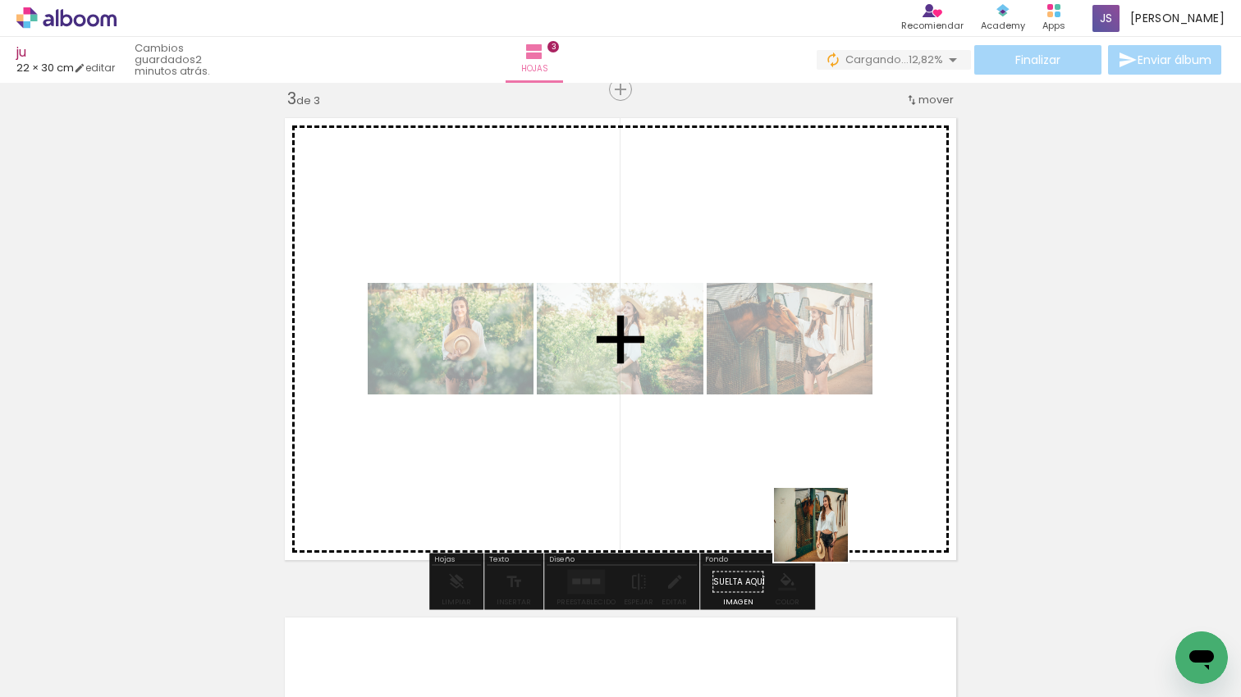
drag, startPoint x: 823, startPoint y: 537, endPoint x: 822, endPoint y: 475, distance: 62.4
click at [822, 475] on quentale-workspace at bounding box center [620, 348] width 1241 height 697
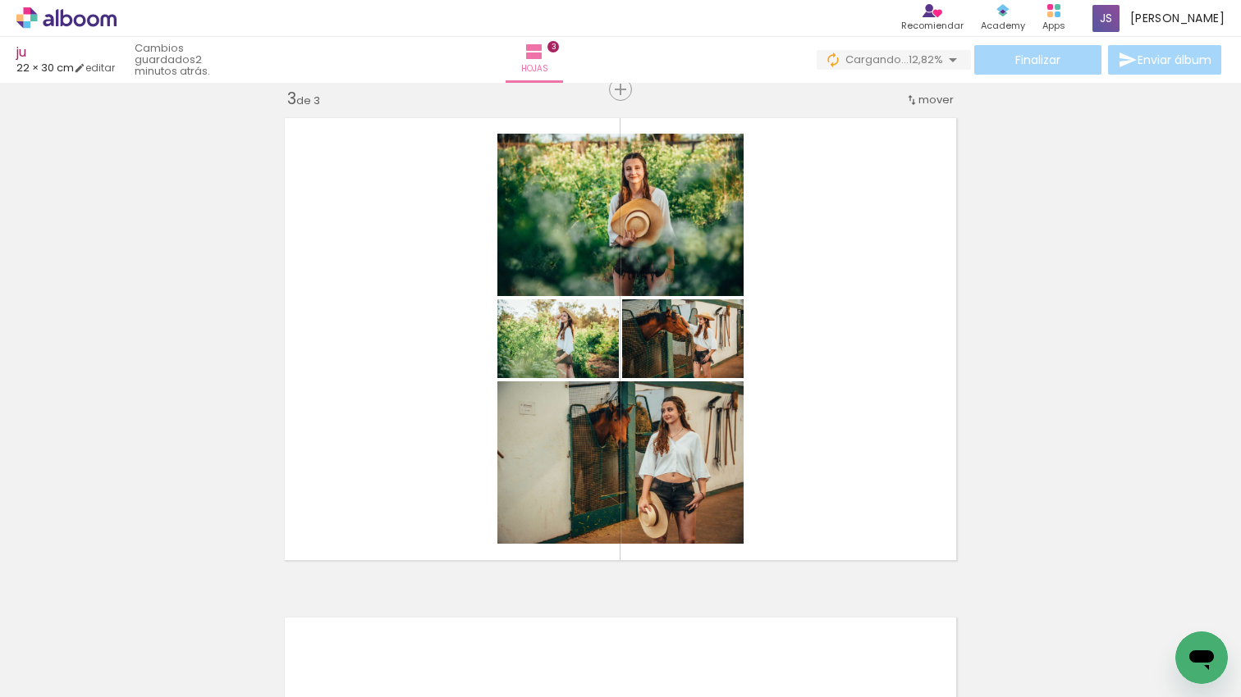
scroll to position [0, 1383]
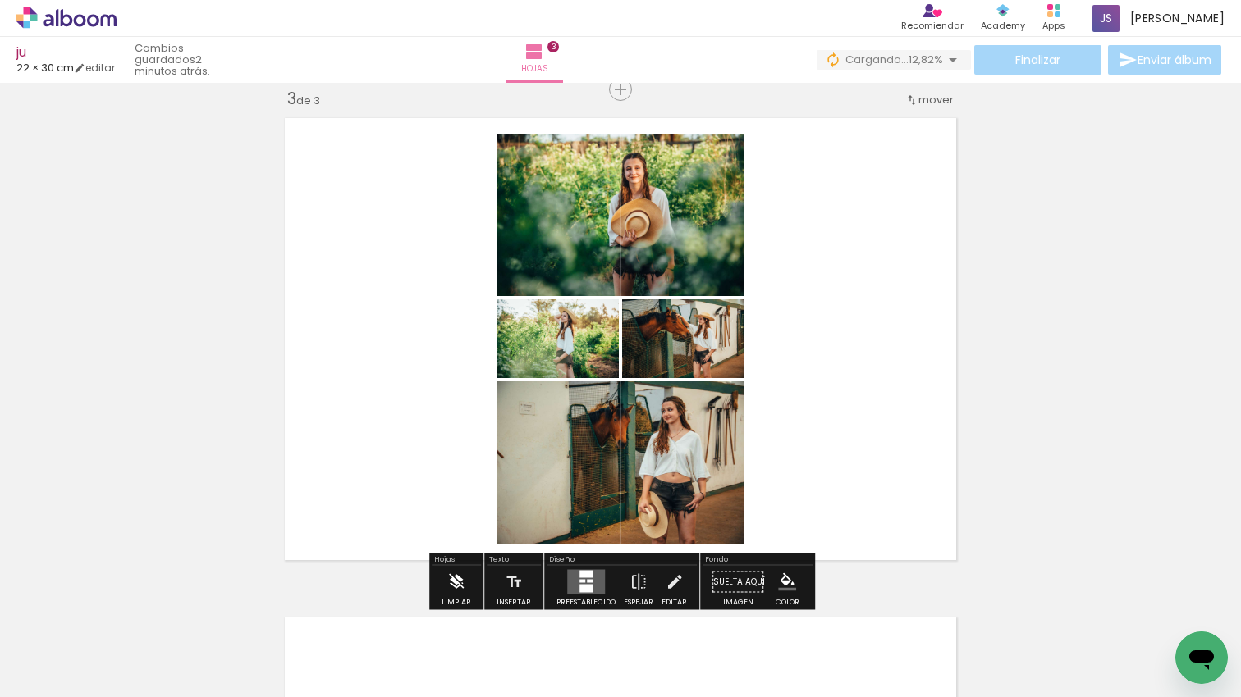
drag, startPoint x: 404, startPoint y: 546, endPoint x: 443, endPoint y: 572, distance: 46.7
click at [440, 479] on quentale-workspace at bounding box center [620, 348] width 1241 height 697
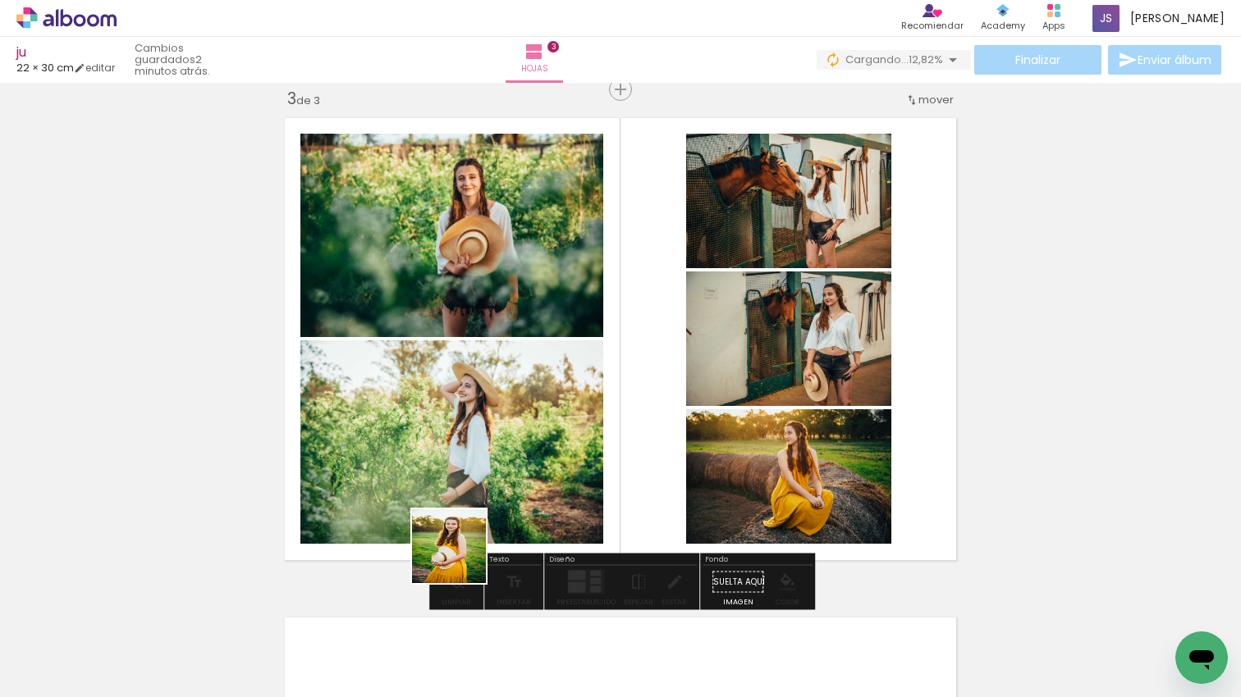
drag, startPoint x: 461, startPoint y: 559, endPoint x: 545, endPoint y: 435, distance: 149.5
click at [503, 434] on quentale-workspace at bounding box center [620, 348] width 1241 height 697
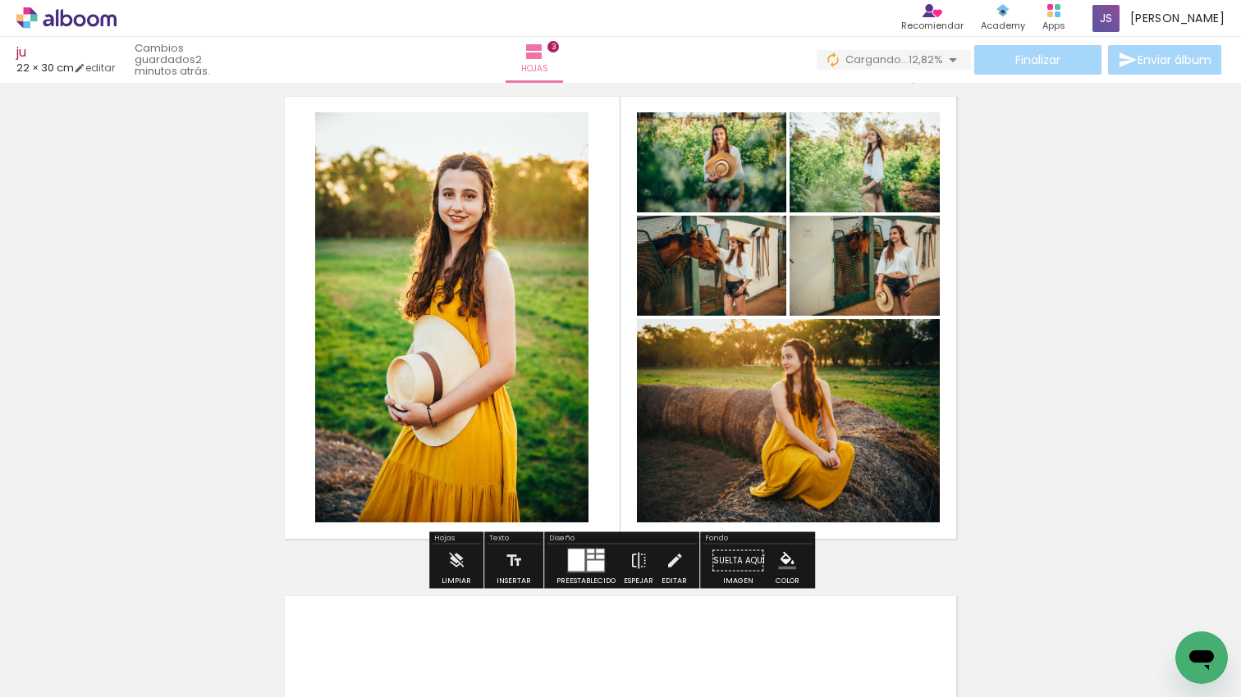
scroll to position [1042, 0]
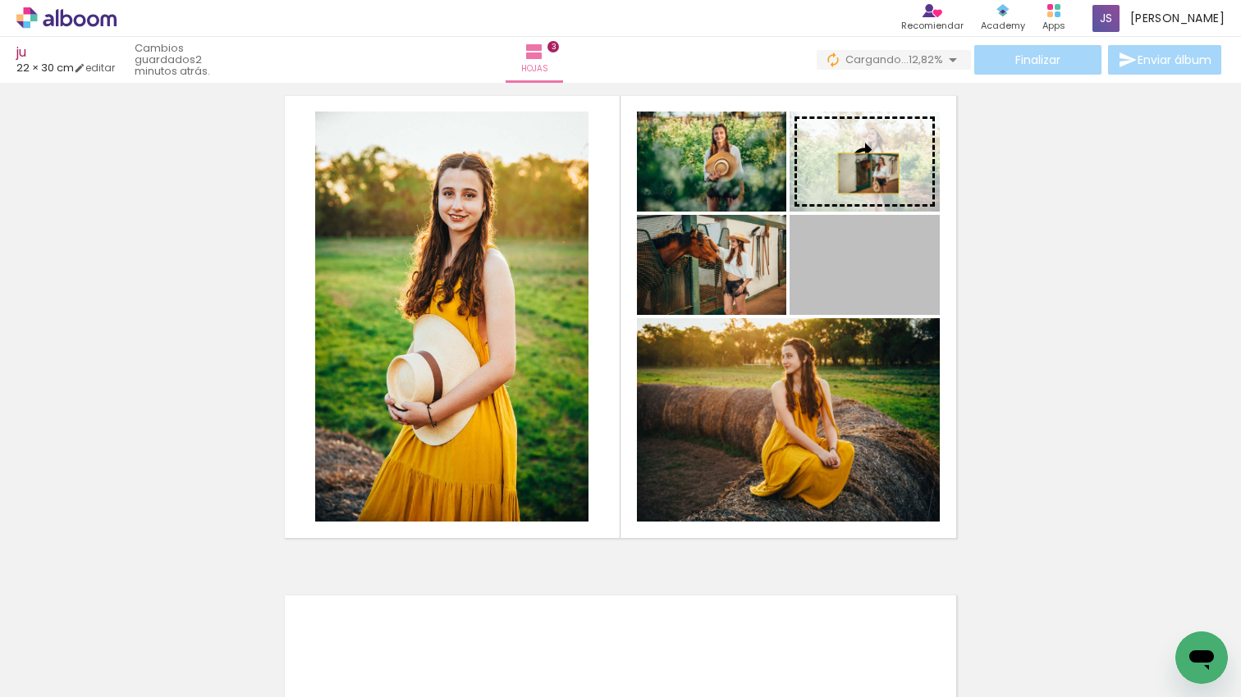
drag, startPoint x: 871, startPoint y: 189, endPoint x: 868, endPoint y: 171, distance: 18.2
click at [0, 0] on slot at bounding box center [0, 0] width 0 height 0
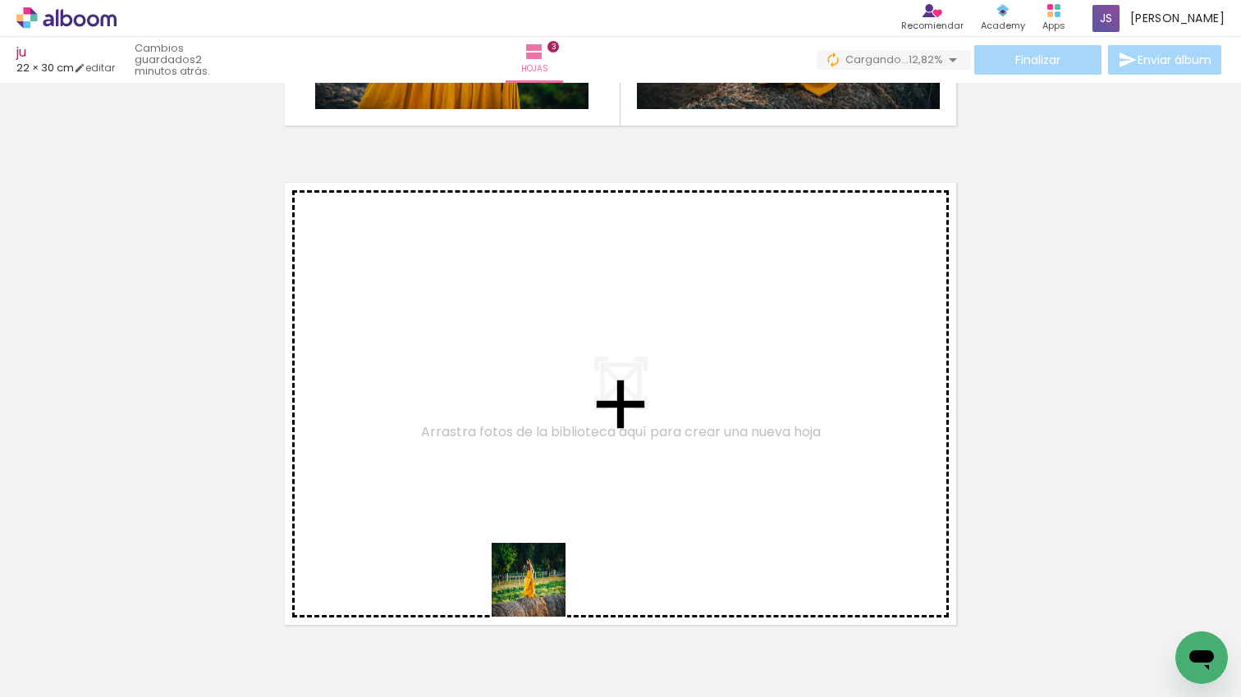
drag, startPoint x: 541, startPoint y: 592, endPoint x: 559, endPoint y: 496, distance: 98.5
click at [559, 496] on quentale-workspace at bounding box center [620, 348] width 1241 height 697
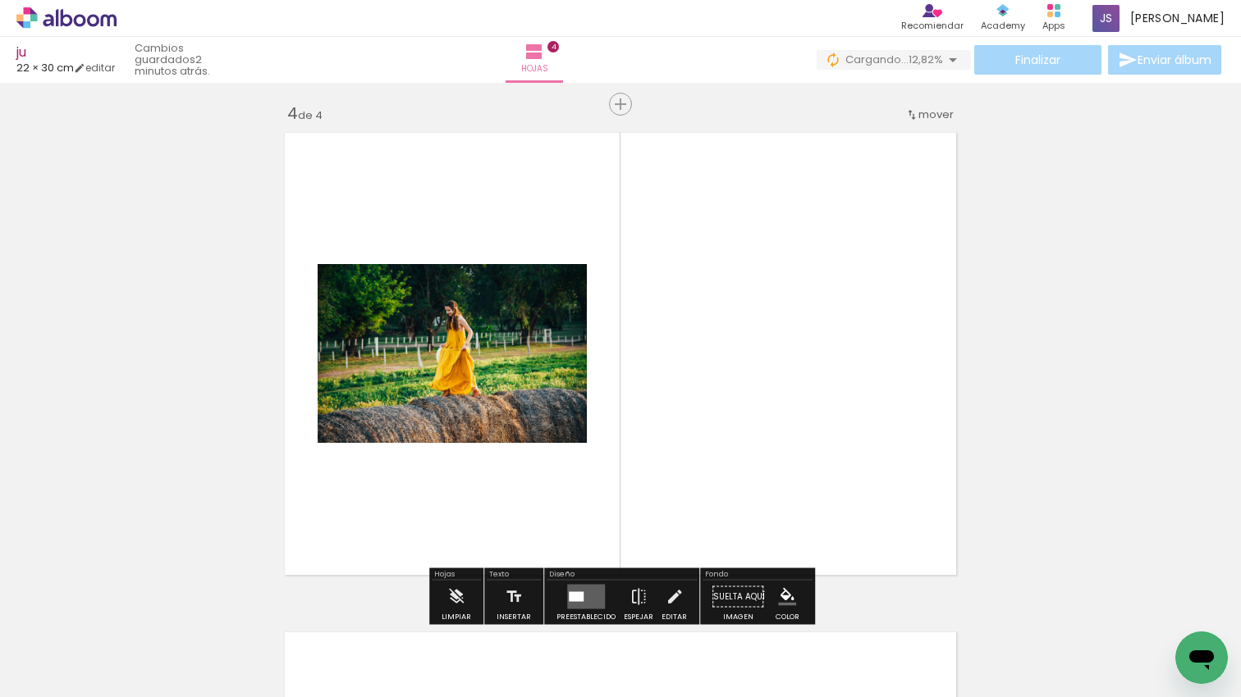
scroll to position [1520, 0]
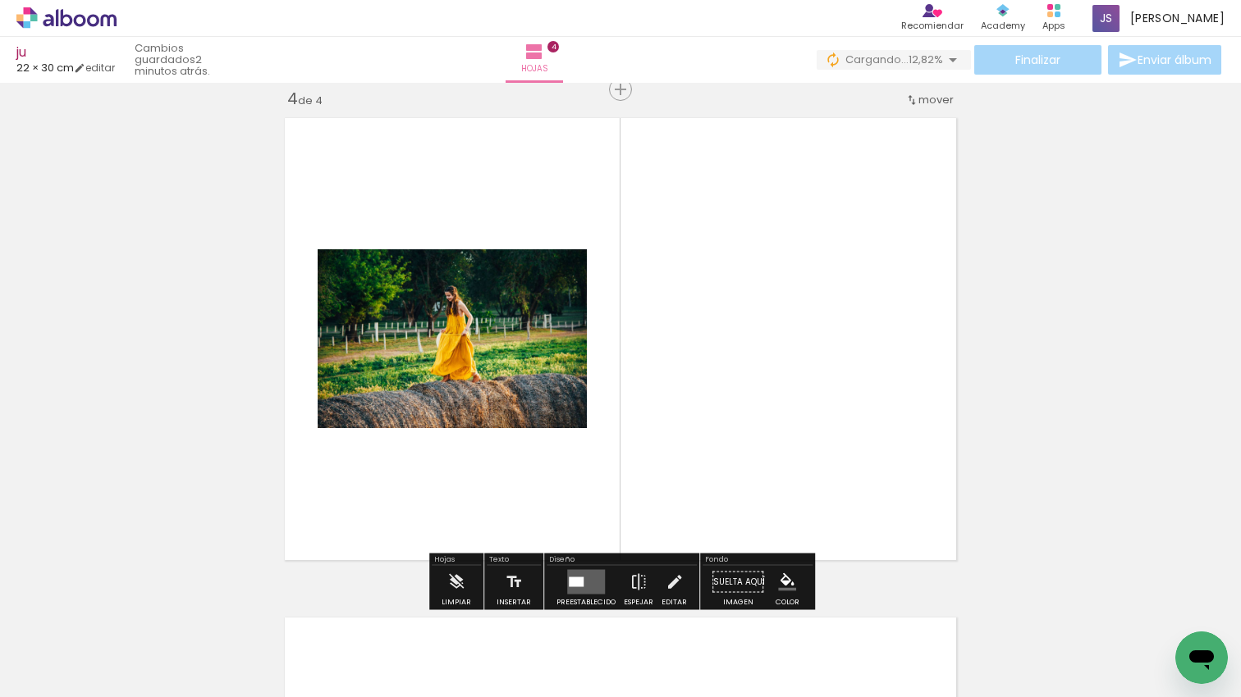
click at [670, 490] on quentale-workspace at bounding box center [620, 348] width 1241 height 697
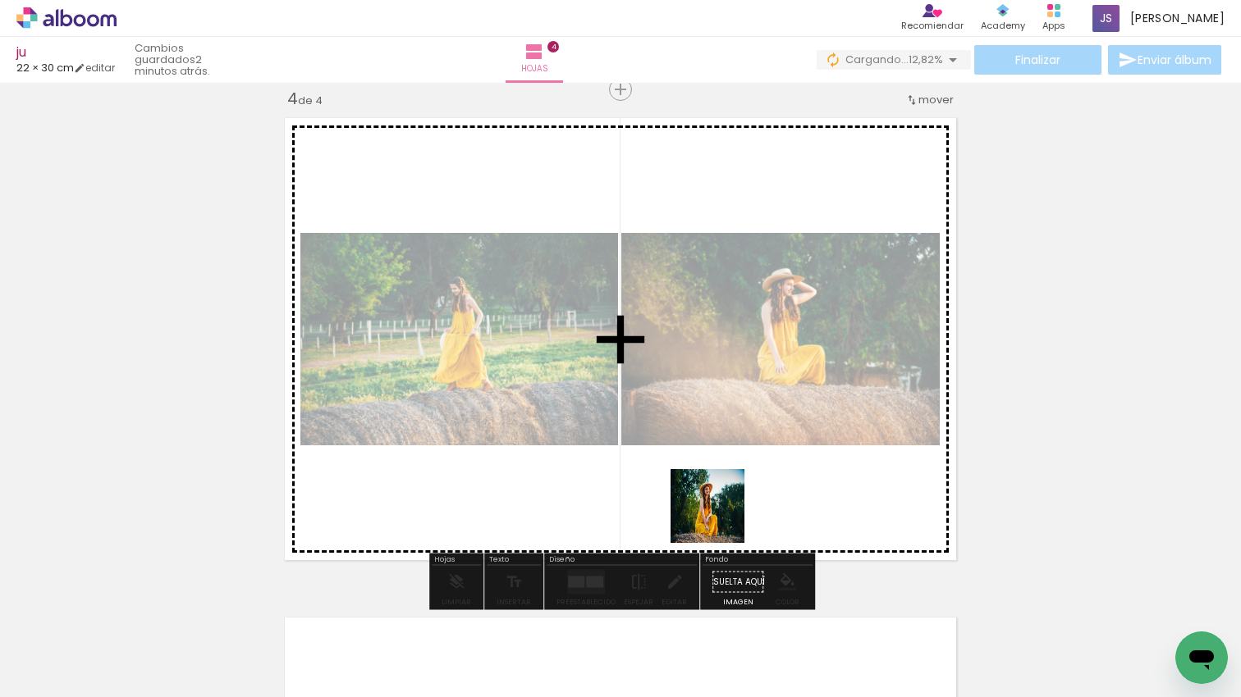
drag, startPoint x: 719, startPoint y: 566, endPoint x: 793, endPoint y: 553, distance: 75.0
click at [723, 473] on quentale-workspace at bounding box center [620, 348] width 1241 height 697
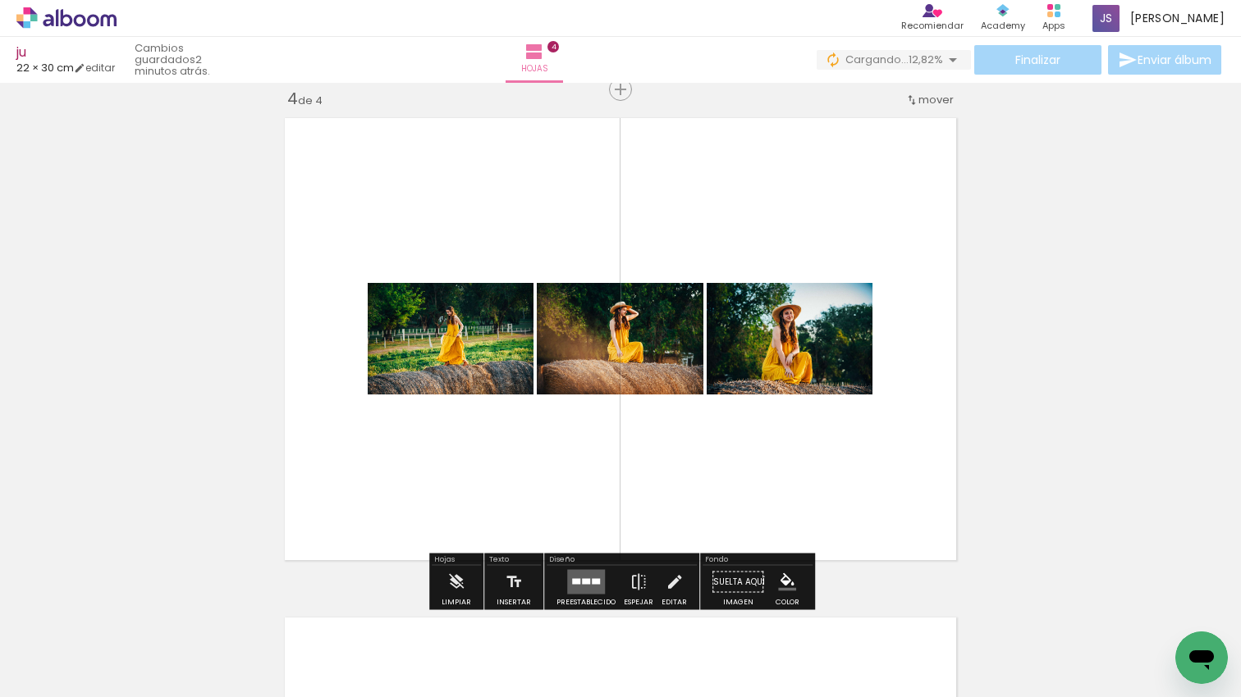
click at [811, 473] on quentale-workspace at bounding box center [620, 348] width 1241 height 697
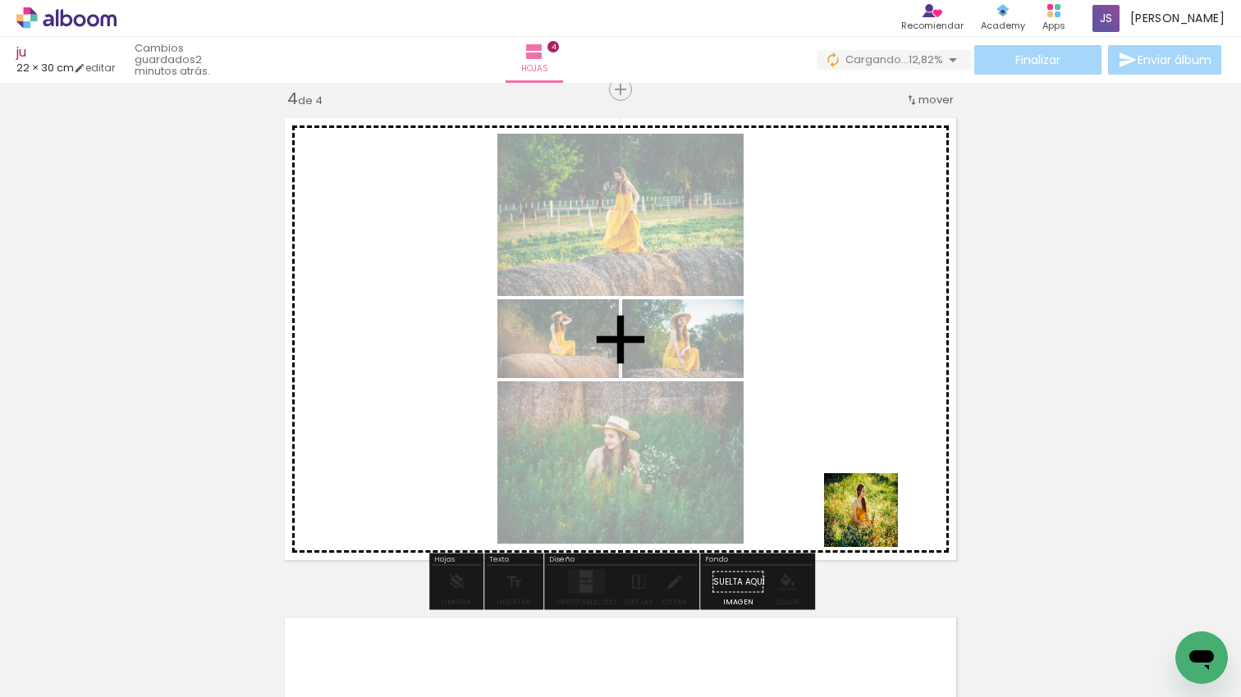
drag, startPoint x: 873, startPoint y: 523, endPoint x: 961, endPoint y: 592, distance: 112.1
click at [850, 444] on quentale-workspace at bounding box center [620, 348] width 1241 height 697
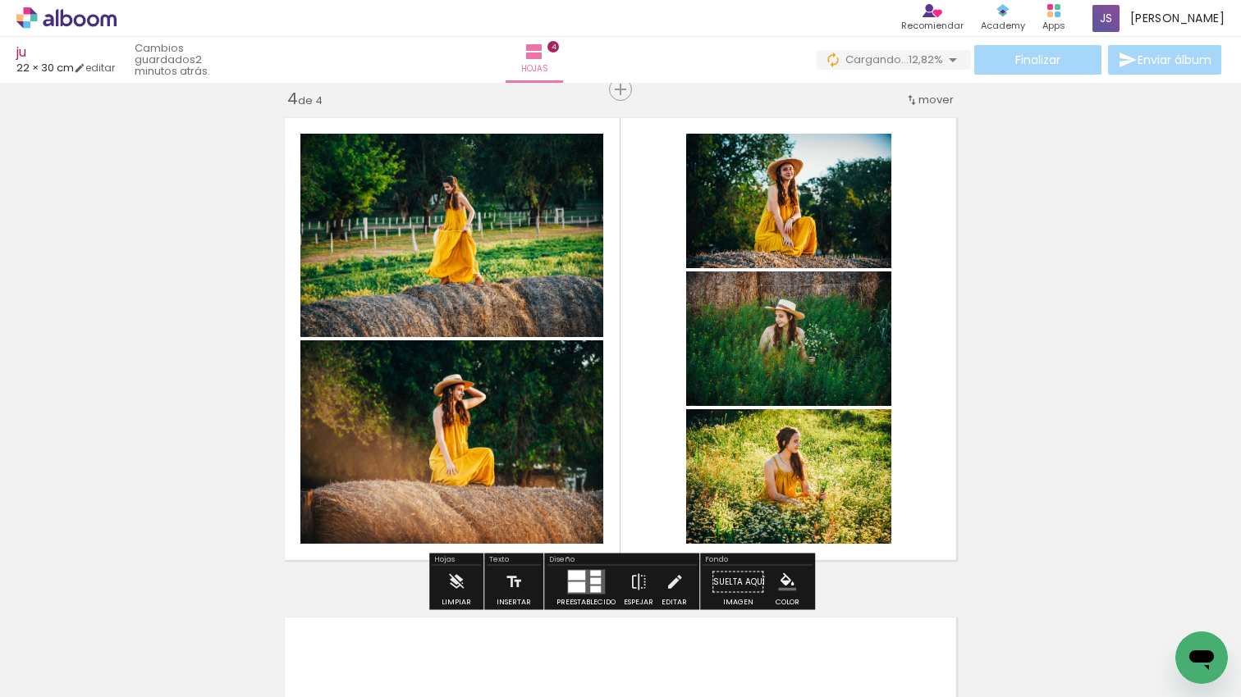
drag, startPoint x: 884, startPoint y: 537, endPoint x: 867, endPoint y: 550, distance: 21.2
click at [807, 480] on quentale-workspace at bounding box center [620, 348] width 1241 height 697
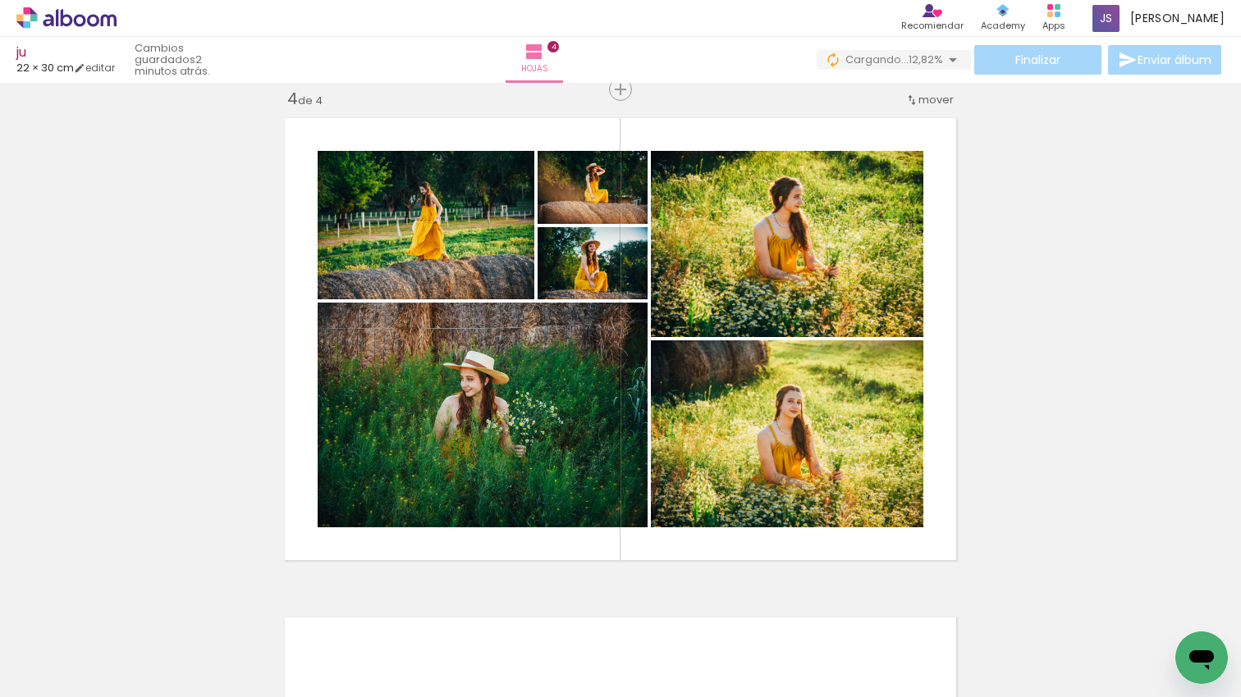
scroll to position [0, 2472]
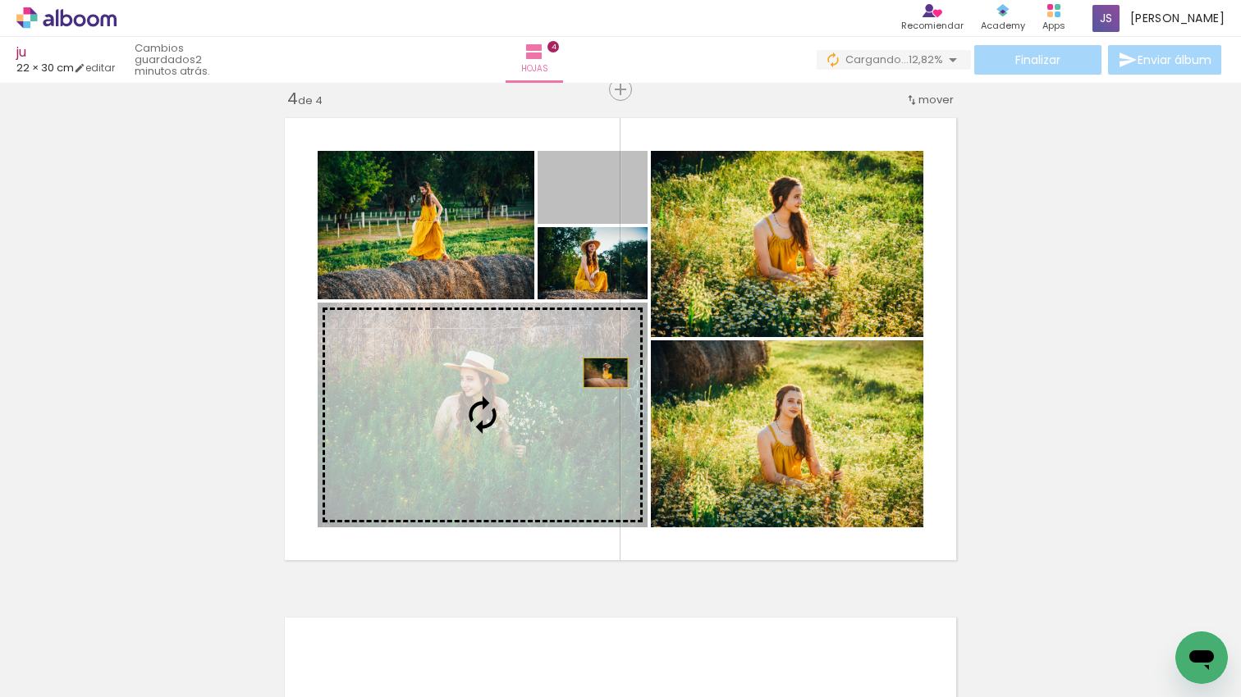
drag, startPoint x: 619, startPoint y: 186, endPoint x: 596, endPoint y: 425, distance: 239.8
click at [0, 0] on slot at bounding box center [0, 0] width 0 height 0
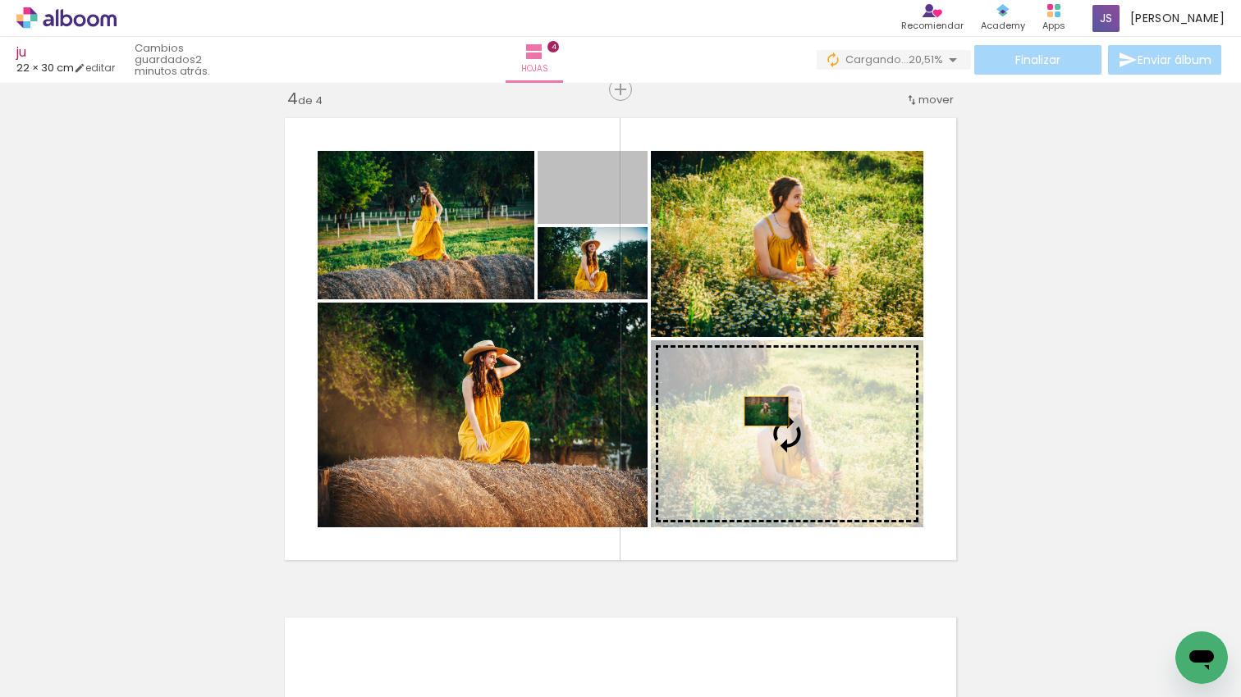
drag, startPoint x: 639, startPoint y: 203, endPoint x: 781, endPoint y: 435, distance: 271.4
click at [0, 0] on slot at bounding box center [0, 0] width 0 height 0
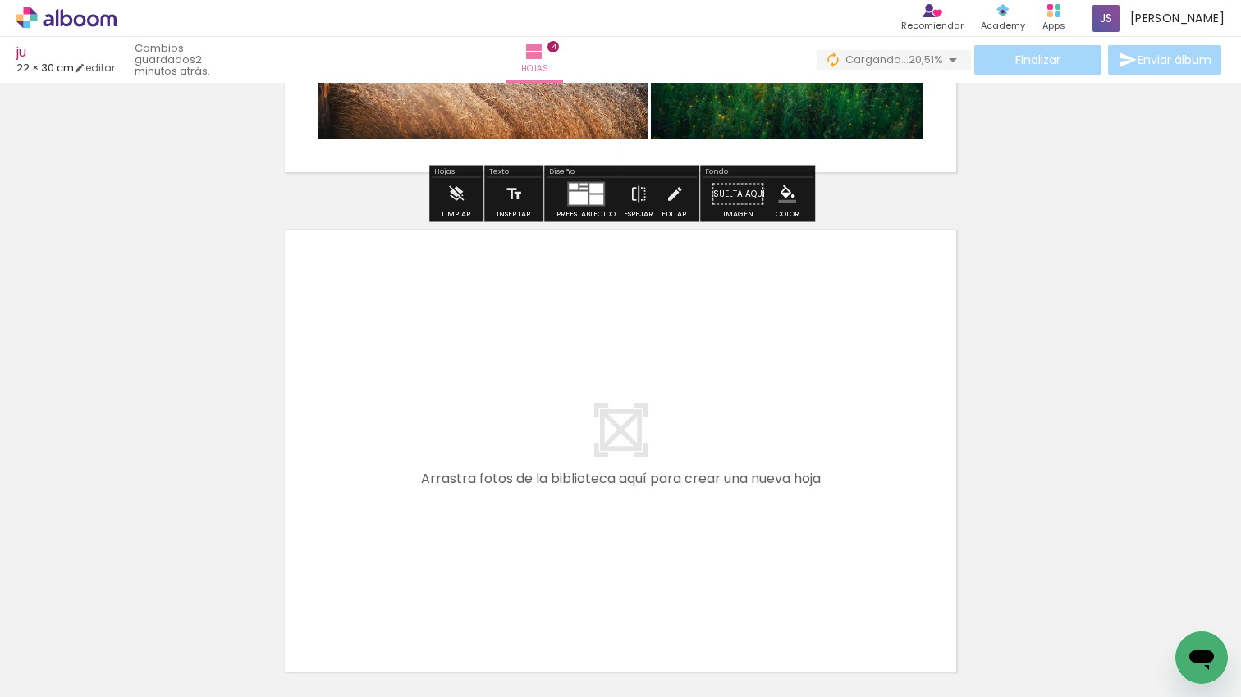
scroll to position [0, 2141]
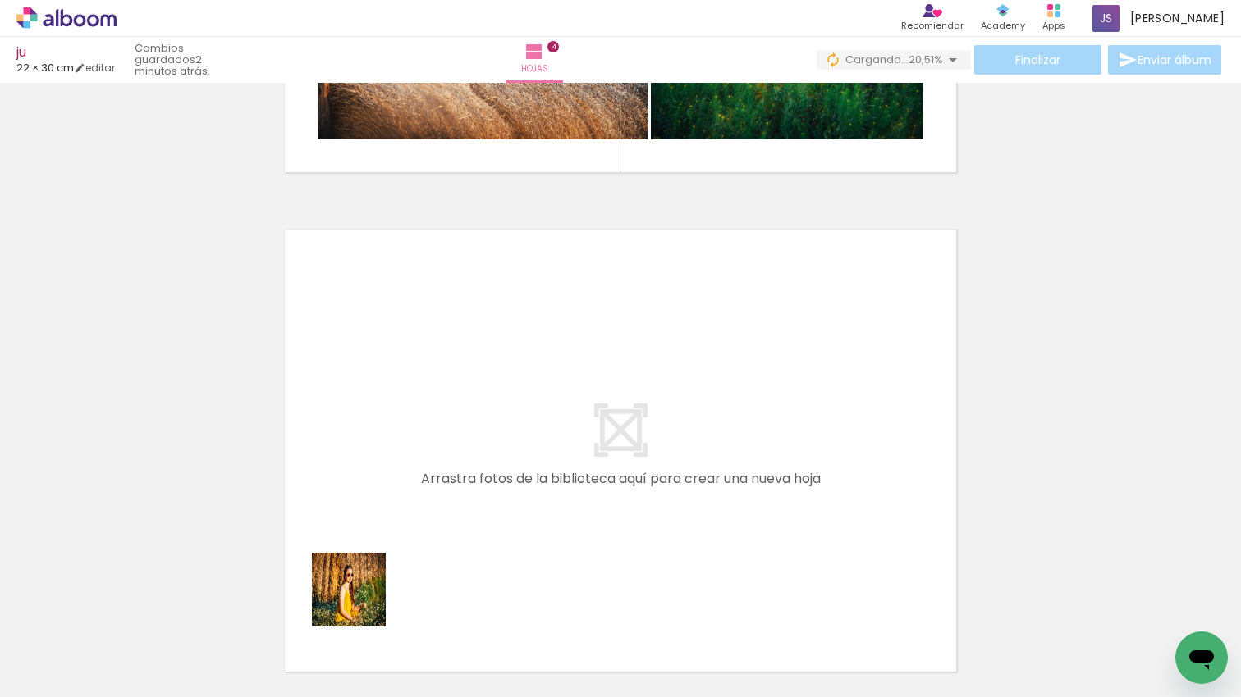
drag, startPoint x: 361, startPoint y: 602, endPoint x: 412, endPoint y: 618, distance: 53.2
click at [395, 493] on quentale-workspace at bounding box center [620, 348] width 1241 height 697
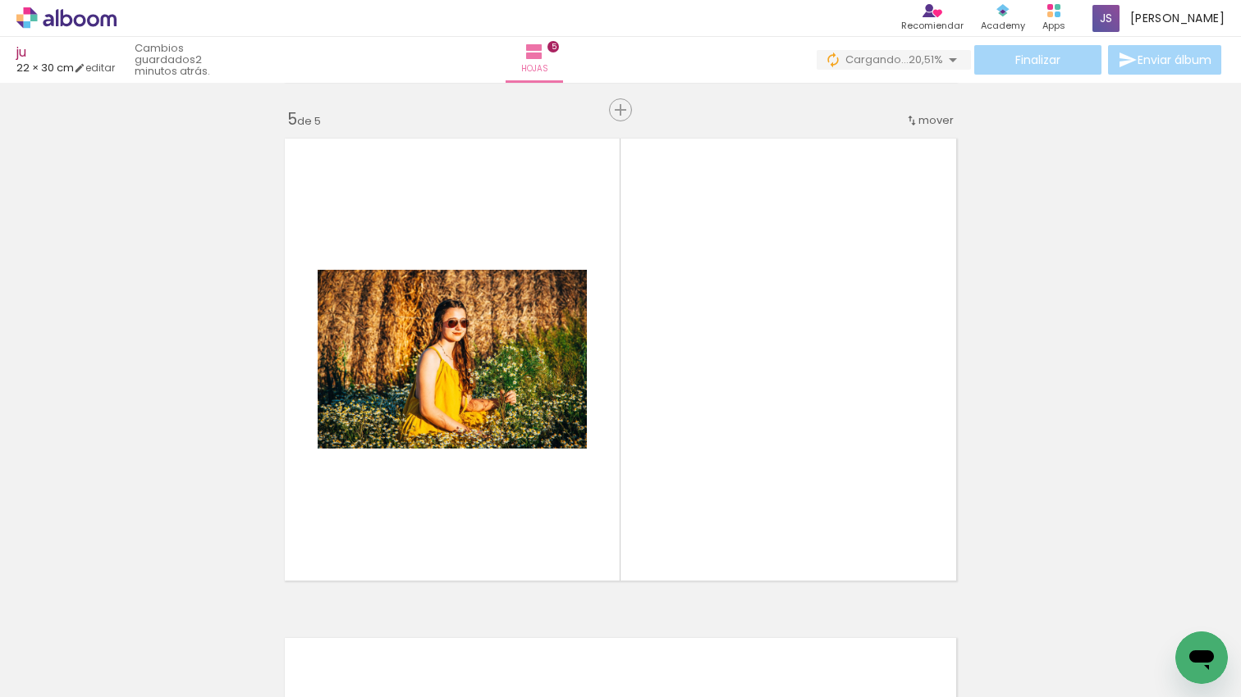
scroll to position [2019, 0]
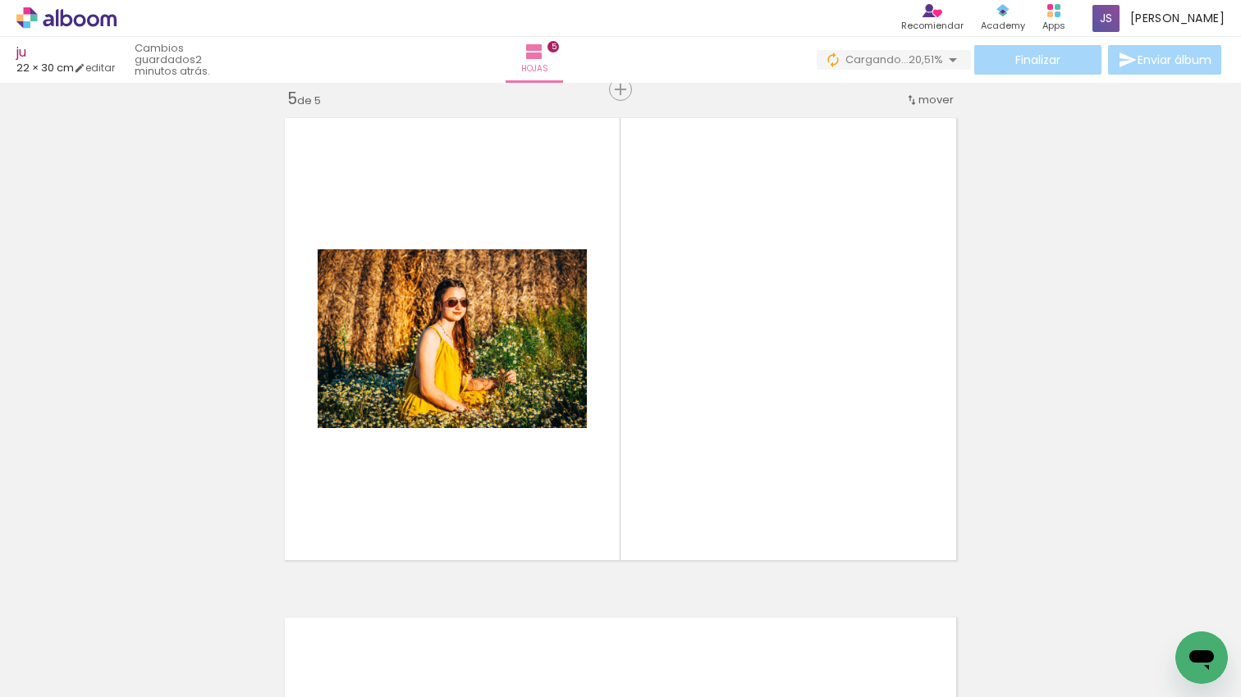
drag, startPoint x: 431, startPoint y: 584, endPoint x: 505, endPoint y: 618, distance: 81.1
click at [474, 487] on quentale-workspace at bounding box center [620, 348] width 1241 height 697
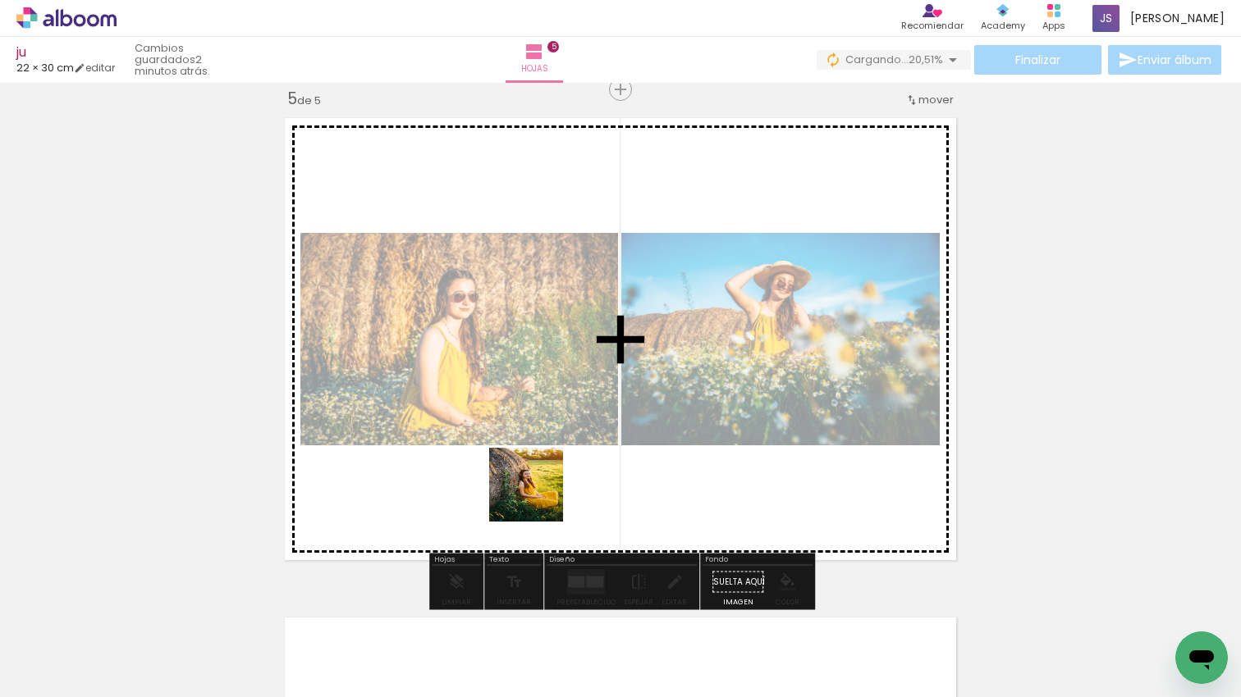
click at [538, 496] on quentale-workspace at bounding box center [620, 348] width 1241 height 697
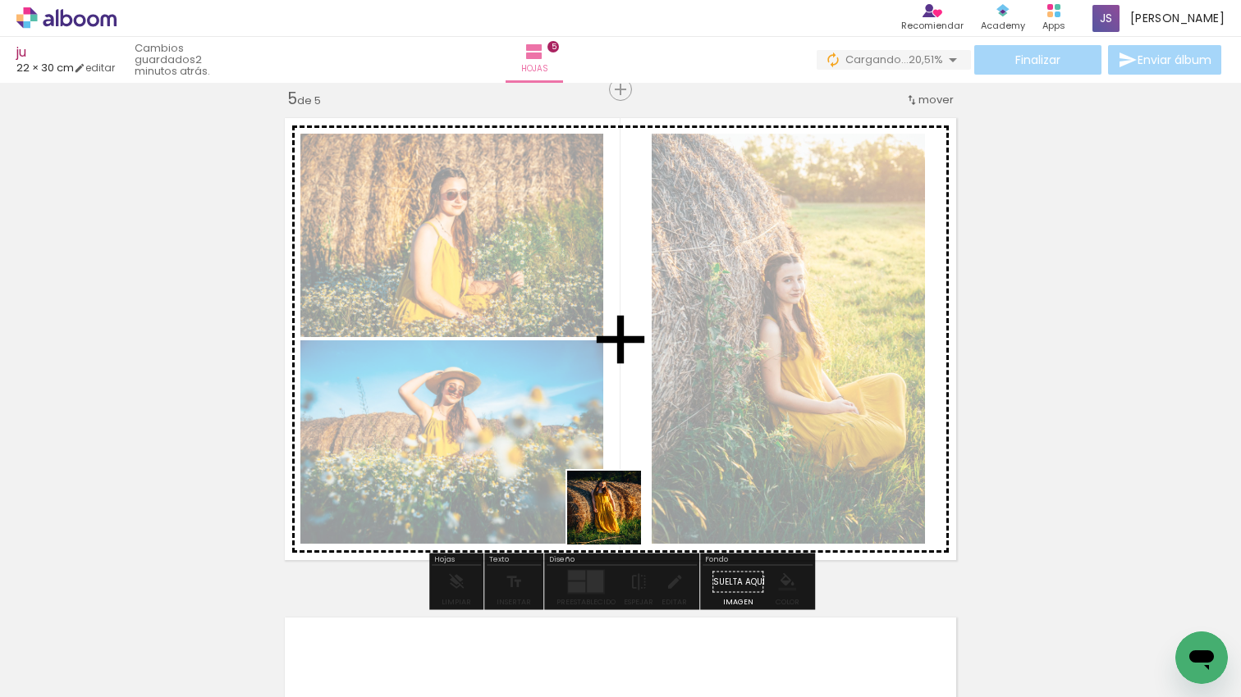
drag, startPoint x: 604, startPoint y: 605, endPoint x: 710, endPoint y: 676, distance: 127.7
click at [625, 503] on quentale-workspace at bounding box center [620, 348] width 1241 height 697
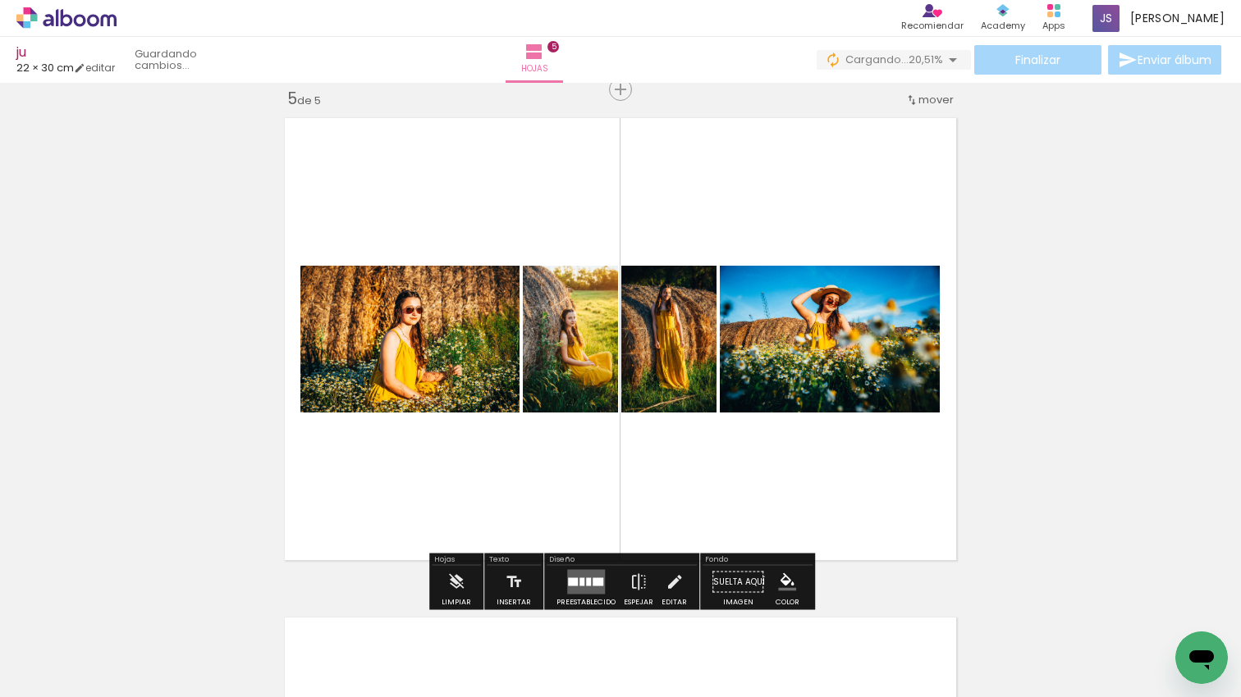
drag, startPoint x: 714, startPoint y: 537, endPoint x: 829, endPoint y: 665, distance: 172.5
click at [715, 531] on quentale-workspace at bounding box center [620, 348] width 1241 height 697
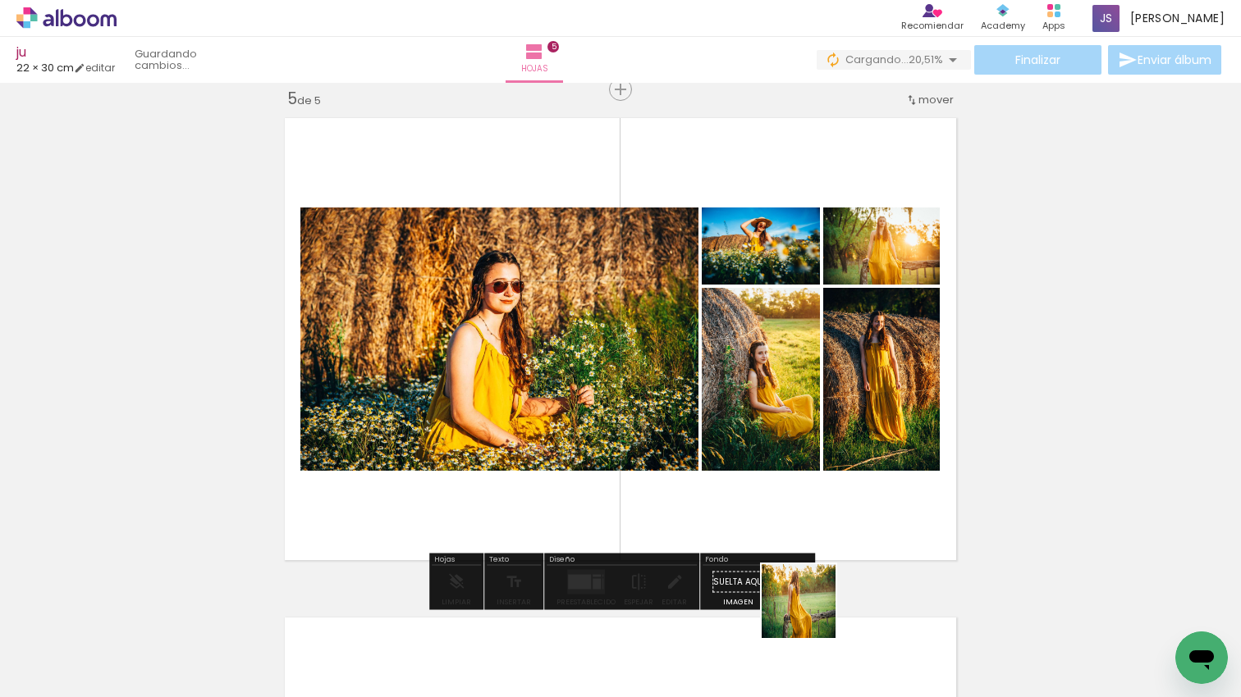
drag, startPoint x: 811, startPoint y: 614, endPoint x: 808, endPoint y: 559, distance: 55.0
click at [808, 556] on quentale-workspace at bounding box center [620, 348] width 1241 height 697
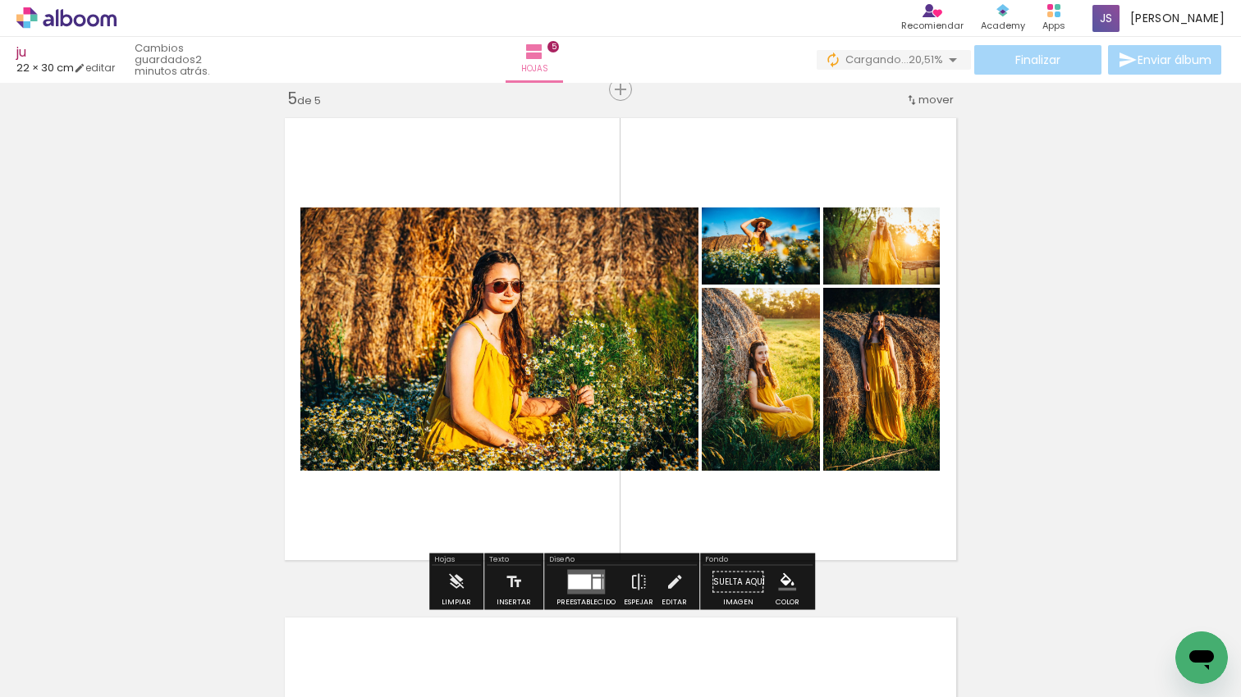
drag, startPoint x: 802, startPoint y: 526, endPoint x: 783, endPoint y: 444, distance: 84.2
click at [784, 443] on quentale-workspace at bounding box center [620, 348] width 1241 height 697
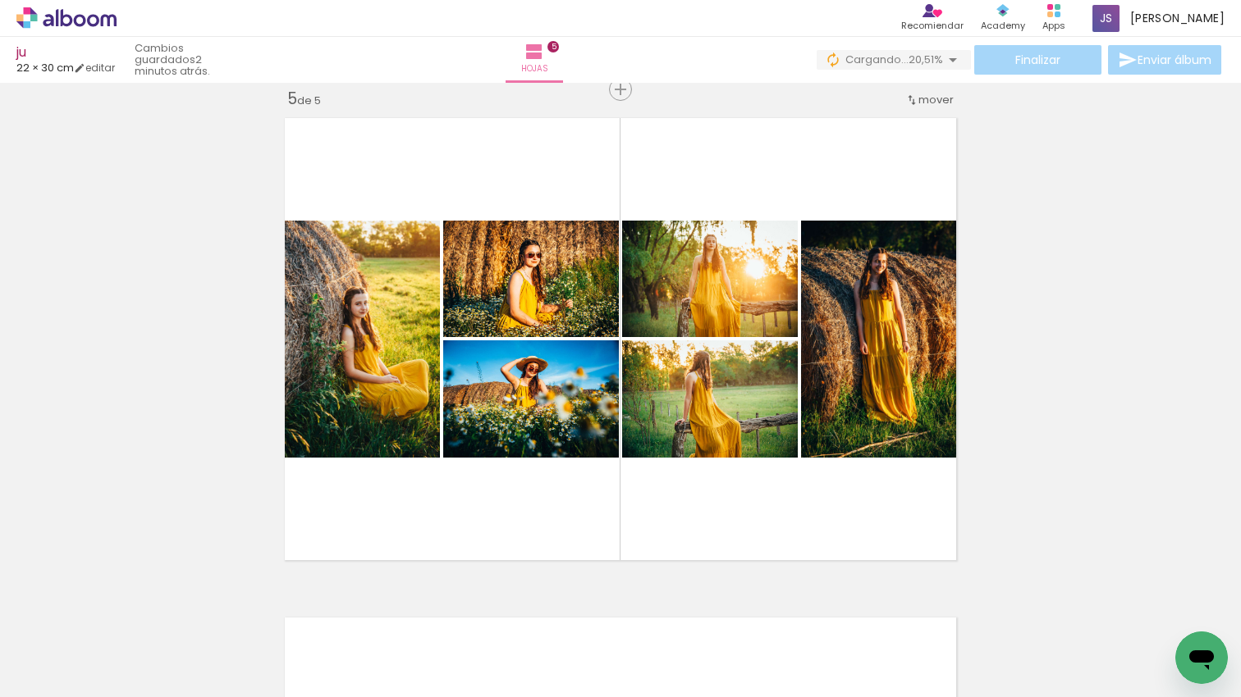
scroll to position [0, 2483]
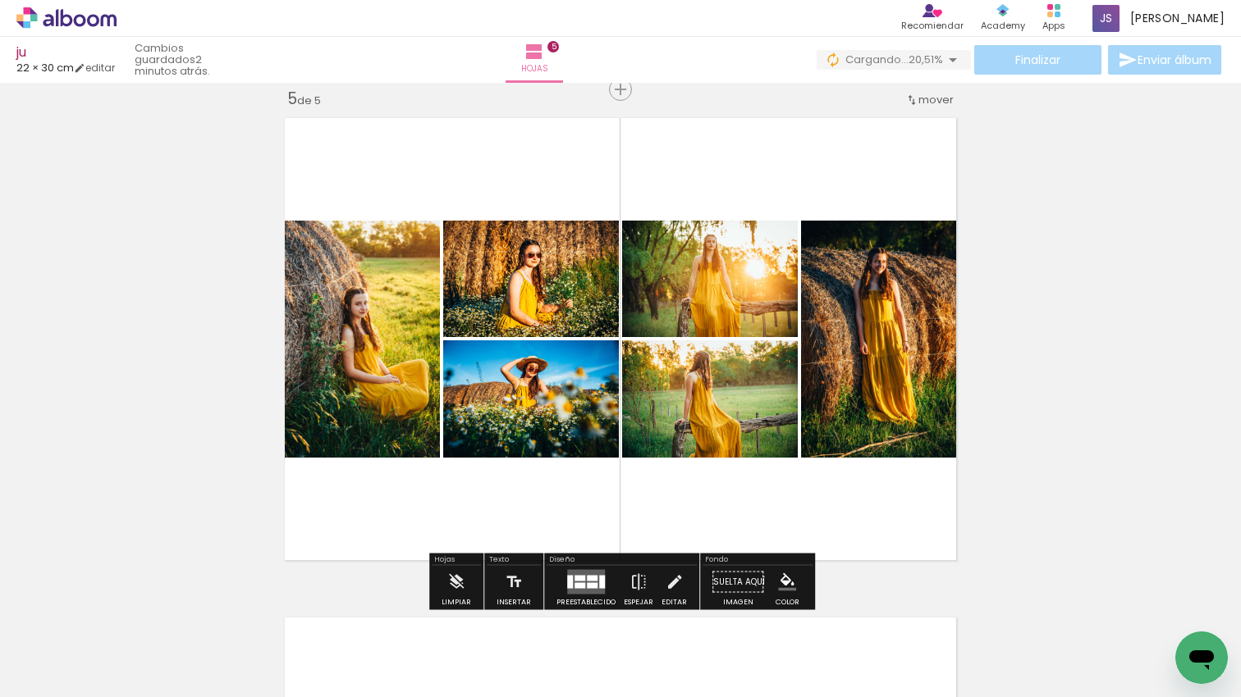
click at [587, 582] on quentale-layouter at bounding box center [586, 582] width 38 height 25
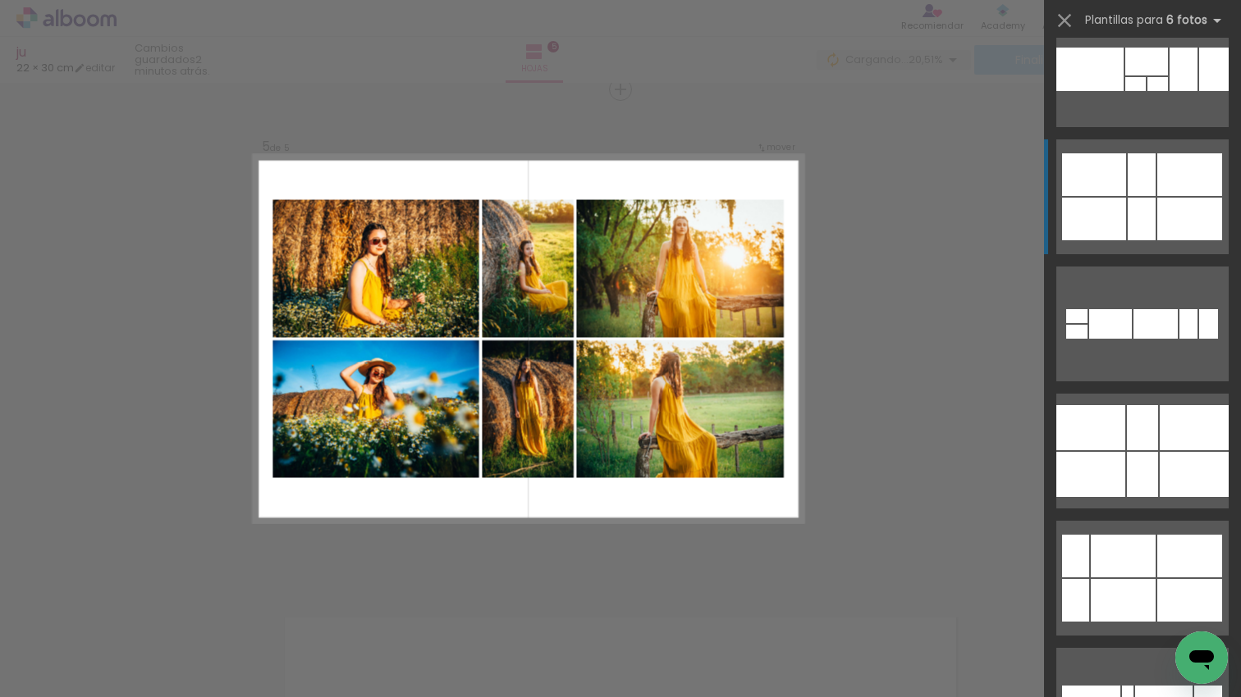
scroll to position [2351, 0]
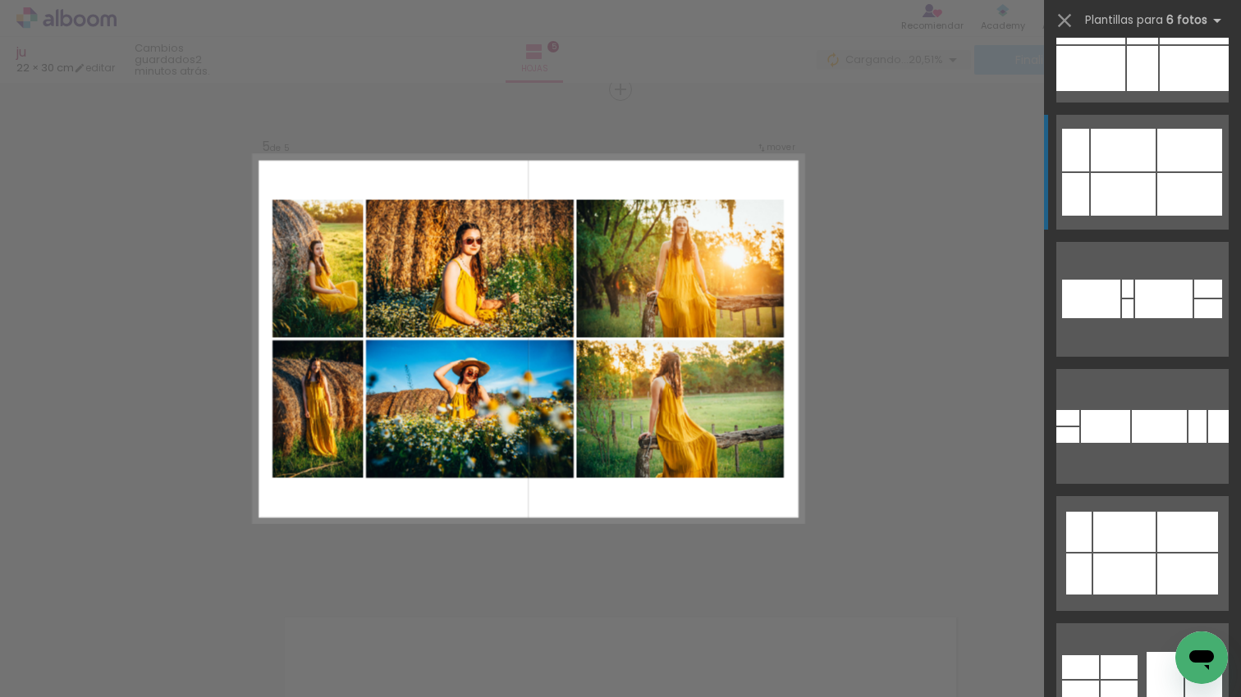
click at [1146, 203] on div at bounding box center [1122, 194] width 65 height 43
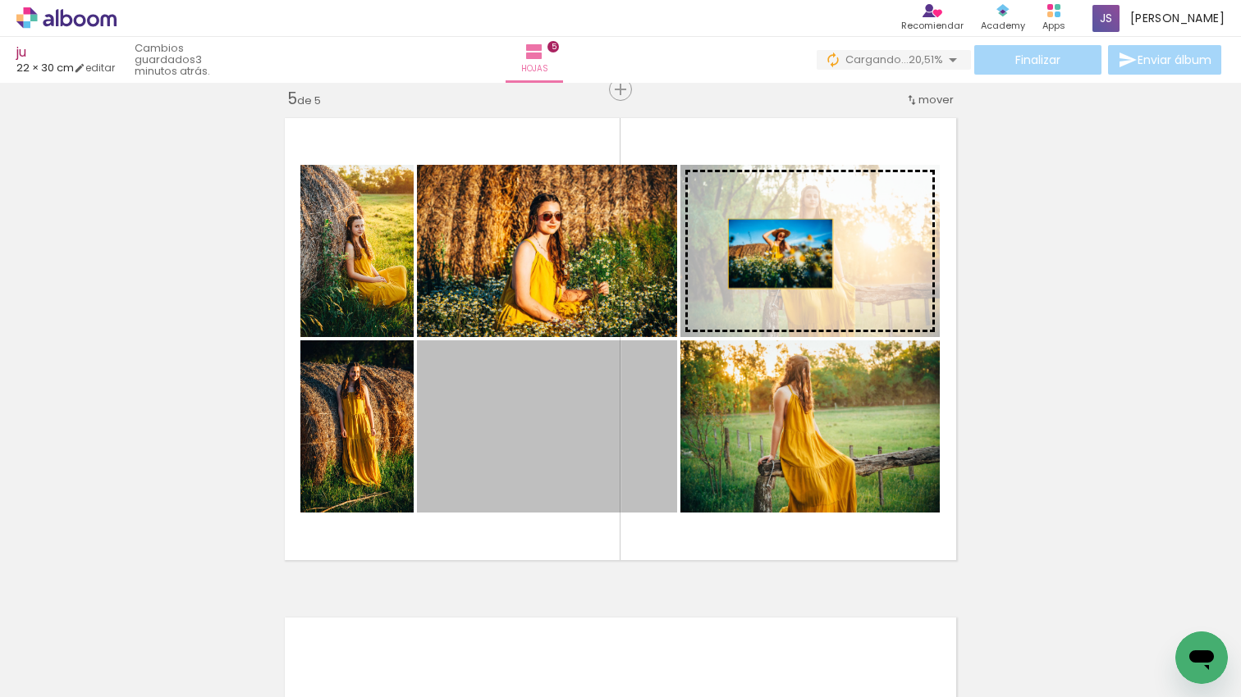
drag, startPoint x: 622, startPoint y: 395, endPoint x: 780, endPoint y: 254, distance: 212.7
click at [0, 0] on slot at bounding box center [0, 0] width 0 height 0
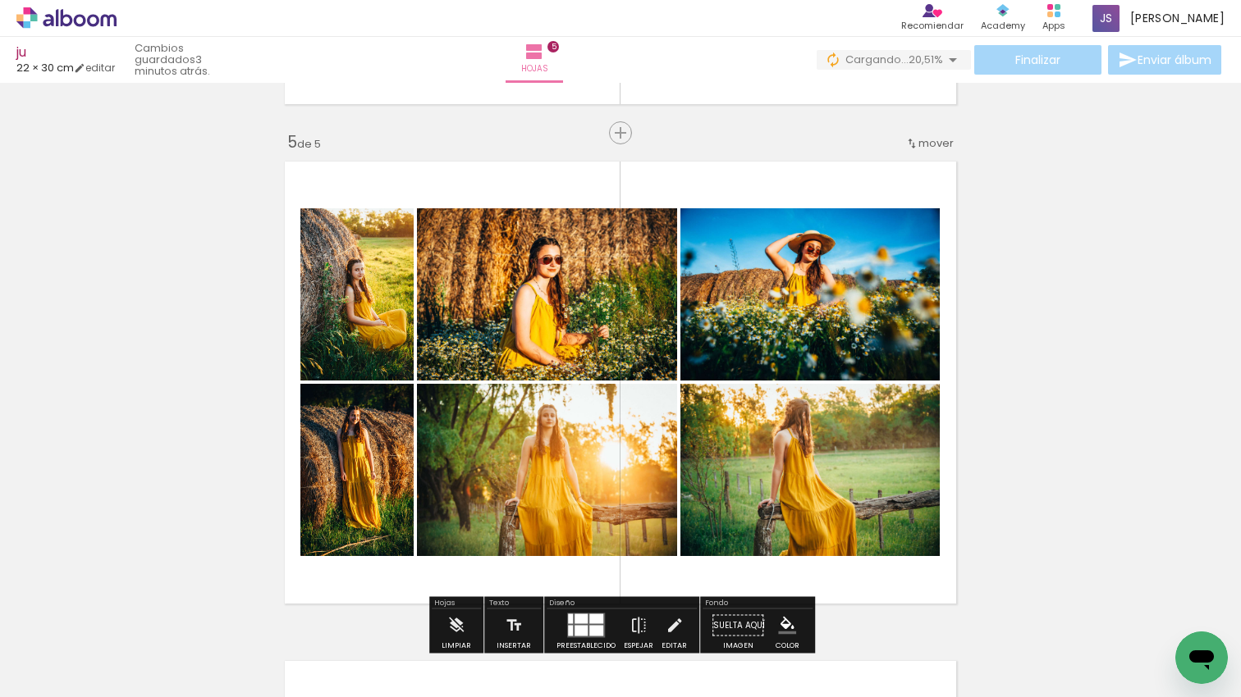
scroll to position [1975, 0]
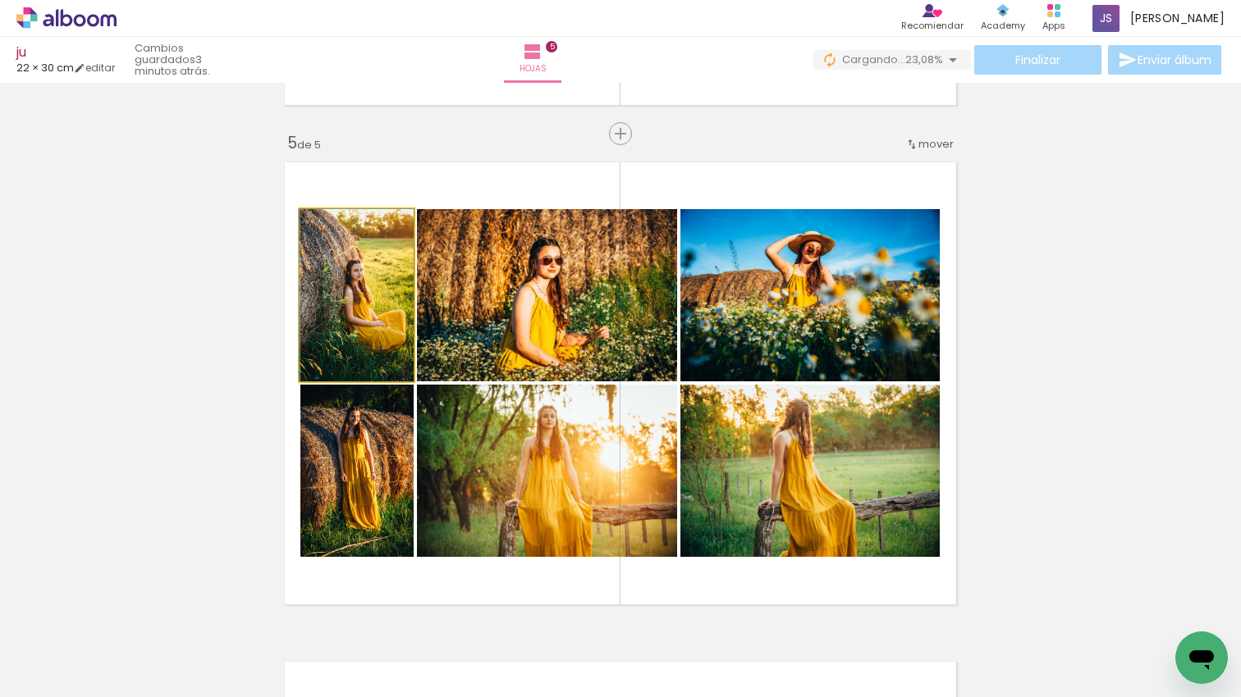
drag, startPoint x: 399, startPoint y: 325, endPoint x: 386, endPoint y: 497, distance: 172.8
click at [0, 0] on slot at bounding box center [0, 0] width 0 height 0
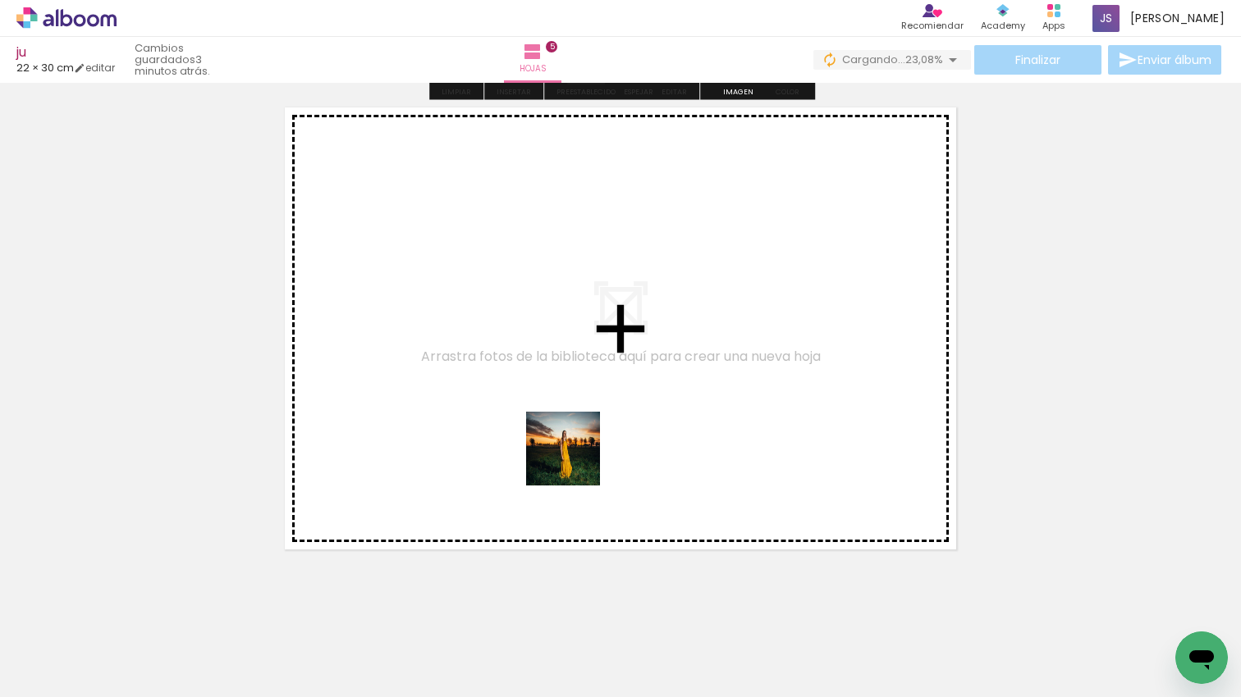
drag, startPoint x: 552, startPoint y: 592, endPoint x: 575, endPoint y: 461, distance: 133.3
click at [575, 461] on quentale-workspace at bounding box center [620, 348] width 1241 height 697
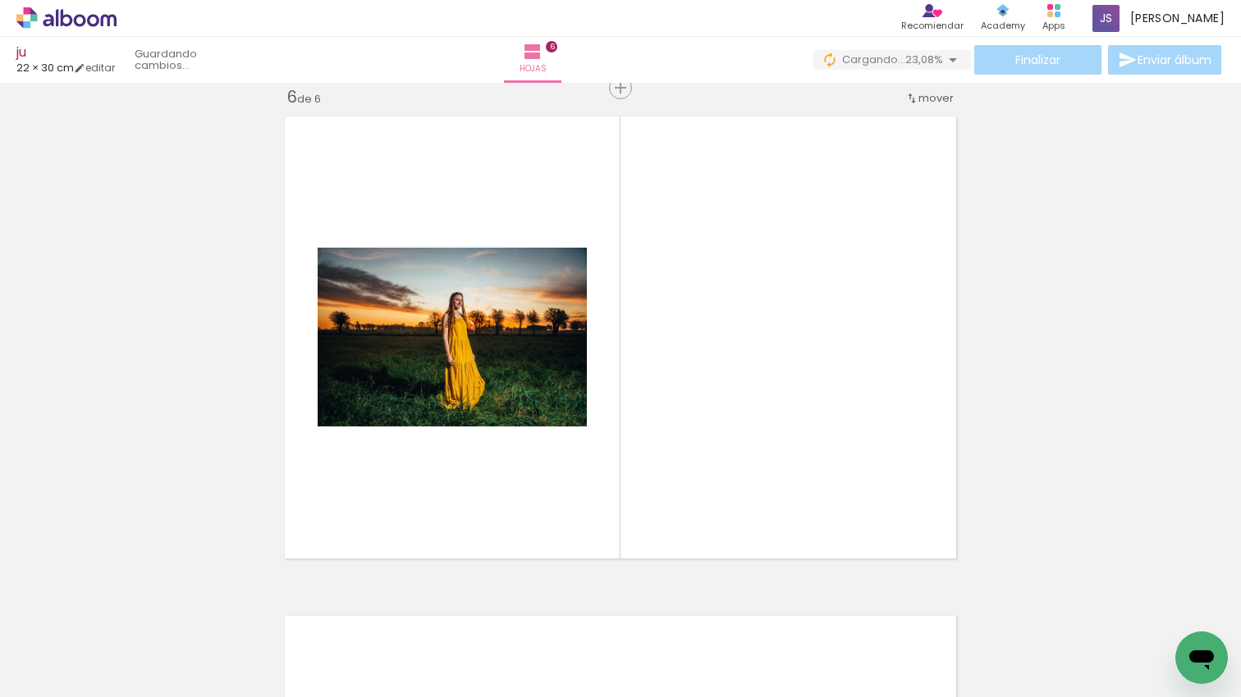
scroll to position [2519, 0]
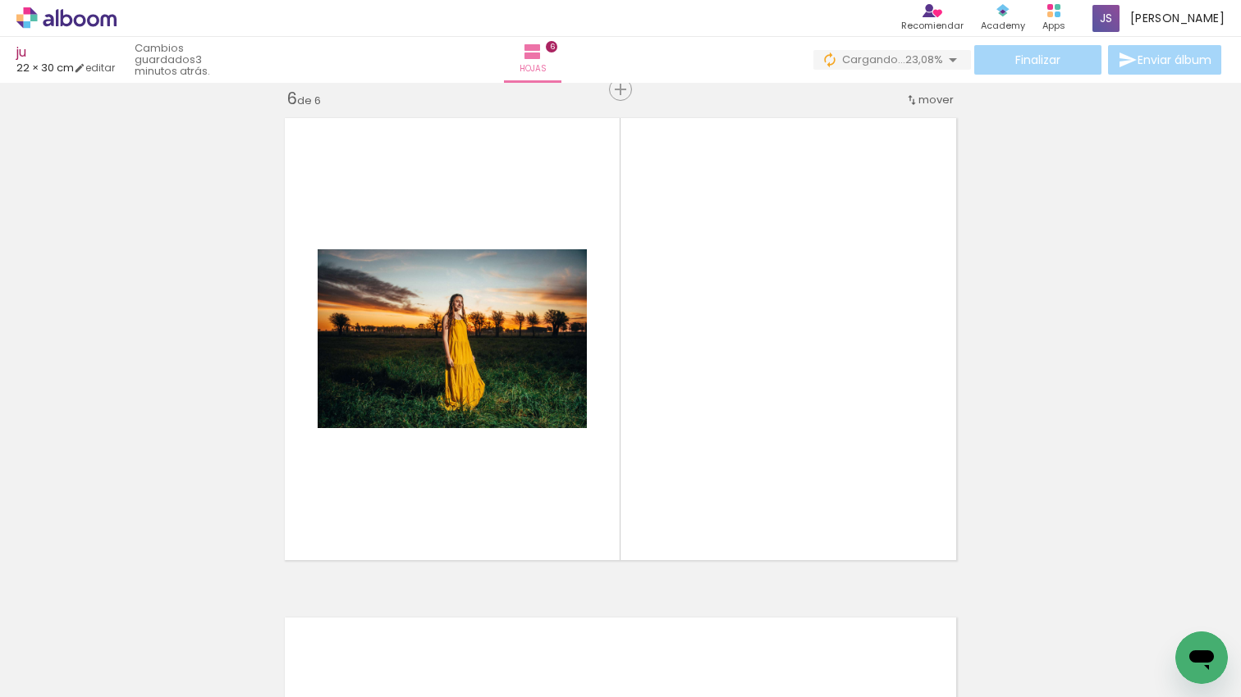
drag, startPoint x: 634, startPoint y: 556, endPoint x: 717, endPoint y: 591, distance: 89.7
click at [641, 490] on quentale-workspace at bounding box center [620, 348] width 1241 height 697
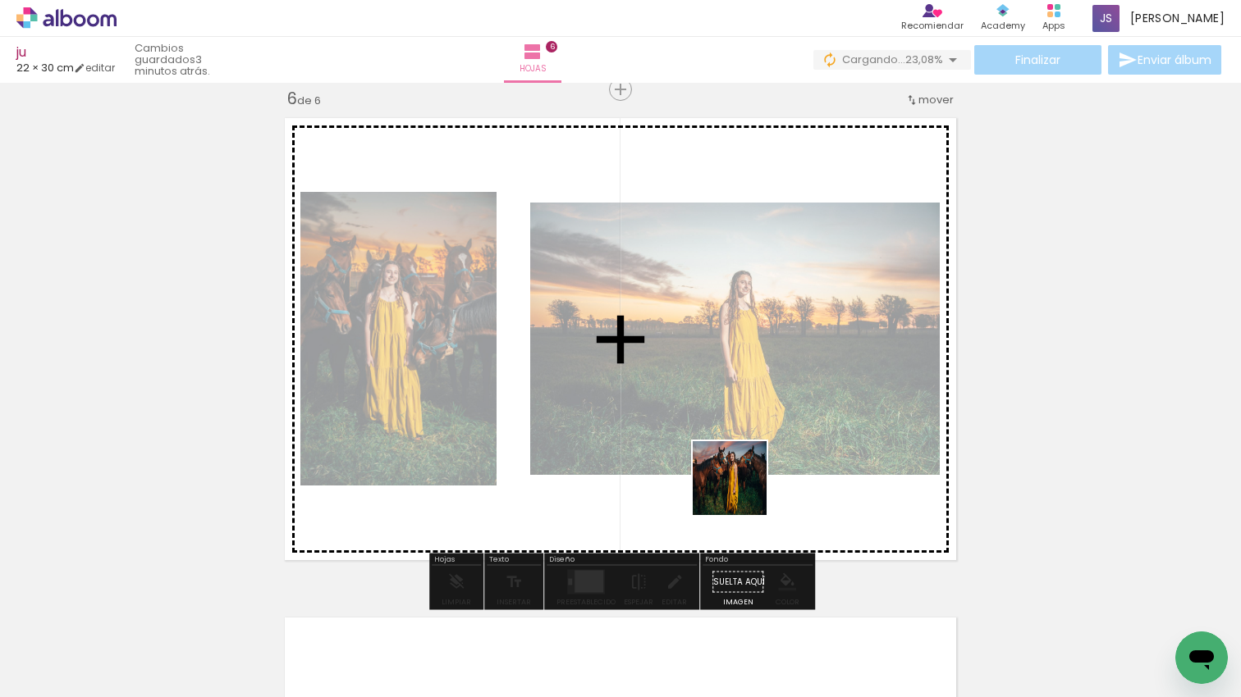
click at [742, 491] on quentale-workspace at bounding box center [620, 348] width 1241 height 697
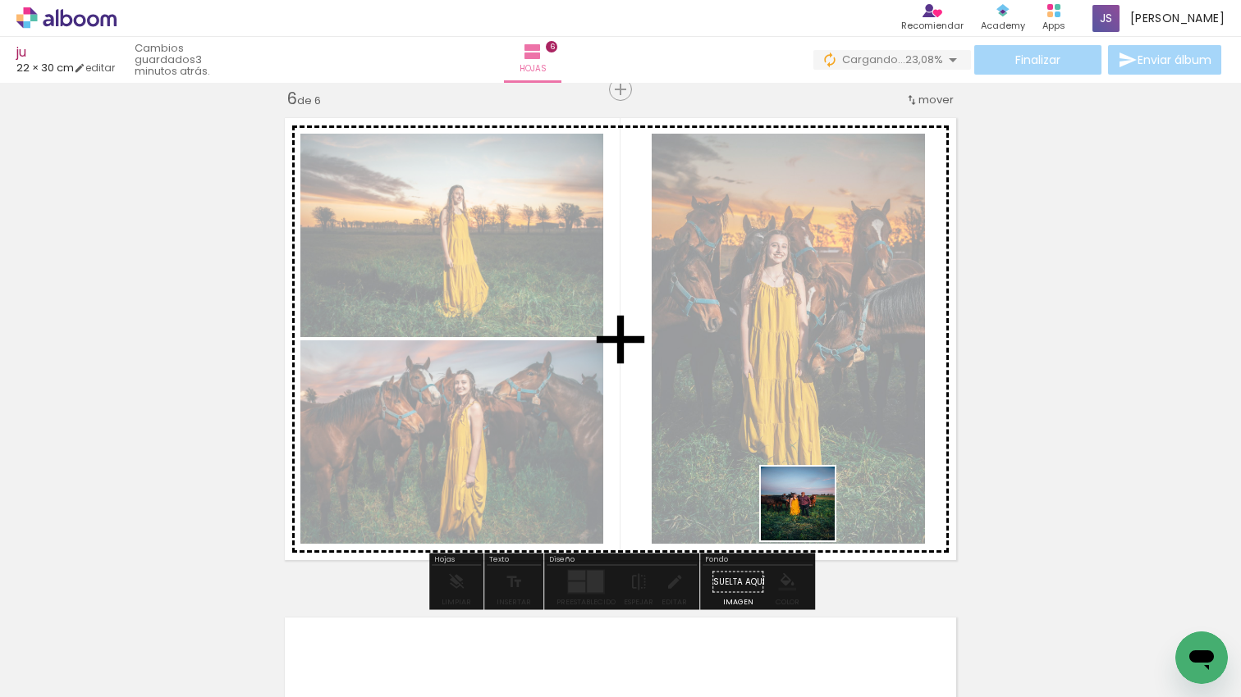
click at [810, 516] on quentale-workspace at bounding box center [620, 348] width 1241 height 697
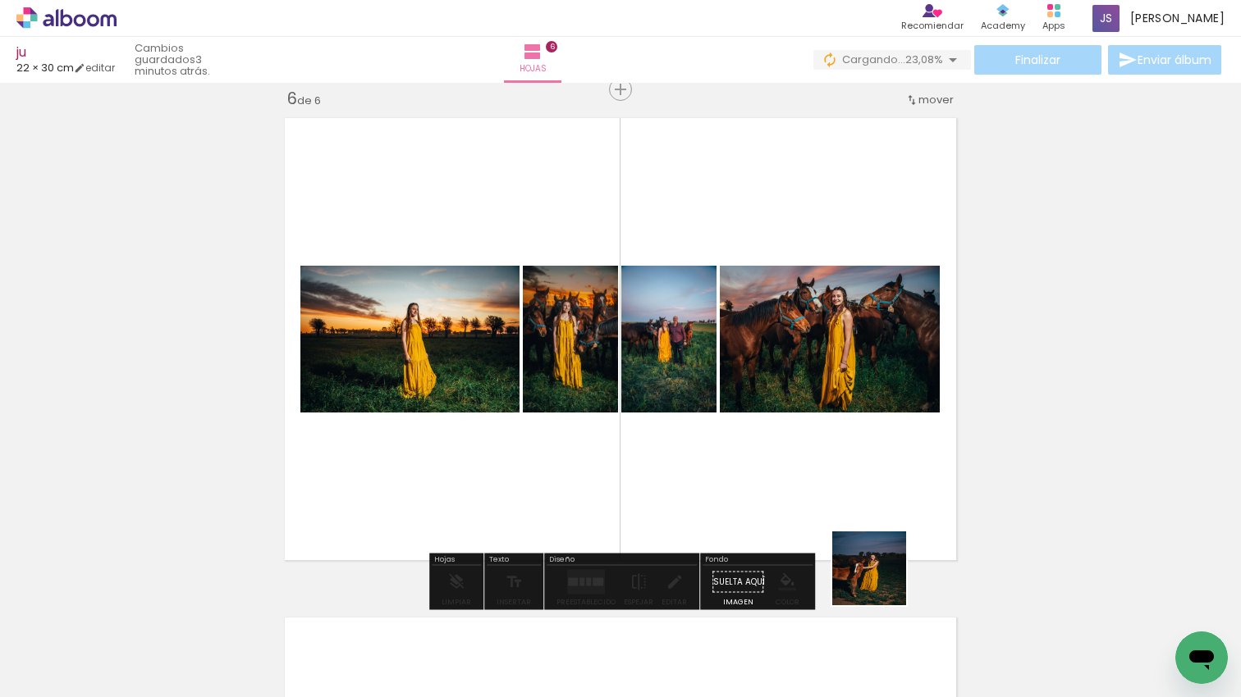
drag, startPoint x: 901, startPoint y: 659, endPoint x: 863, endPoint y: 539, distance: 125.6
click at [838, 486] on quentale-workspace at bounding box center [620, 348] width 1241 height 697
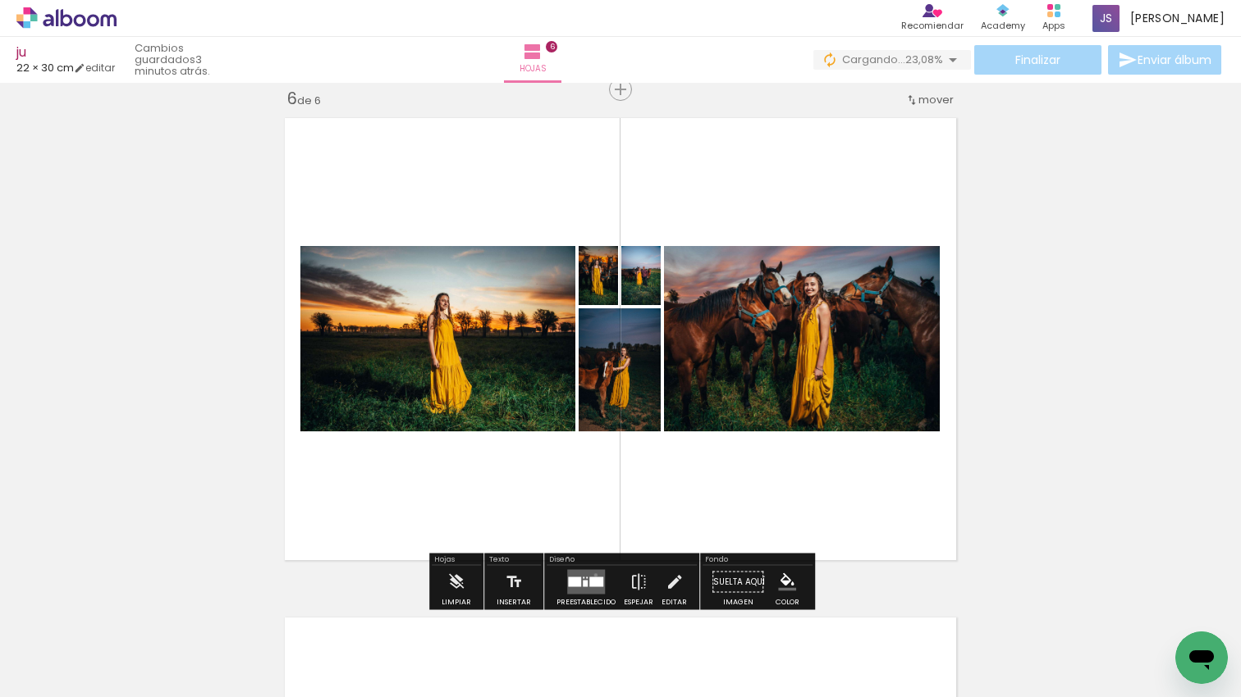
click at [592, 575] on quentale-layouter at bounding box center [586, 582] width 38 height 25
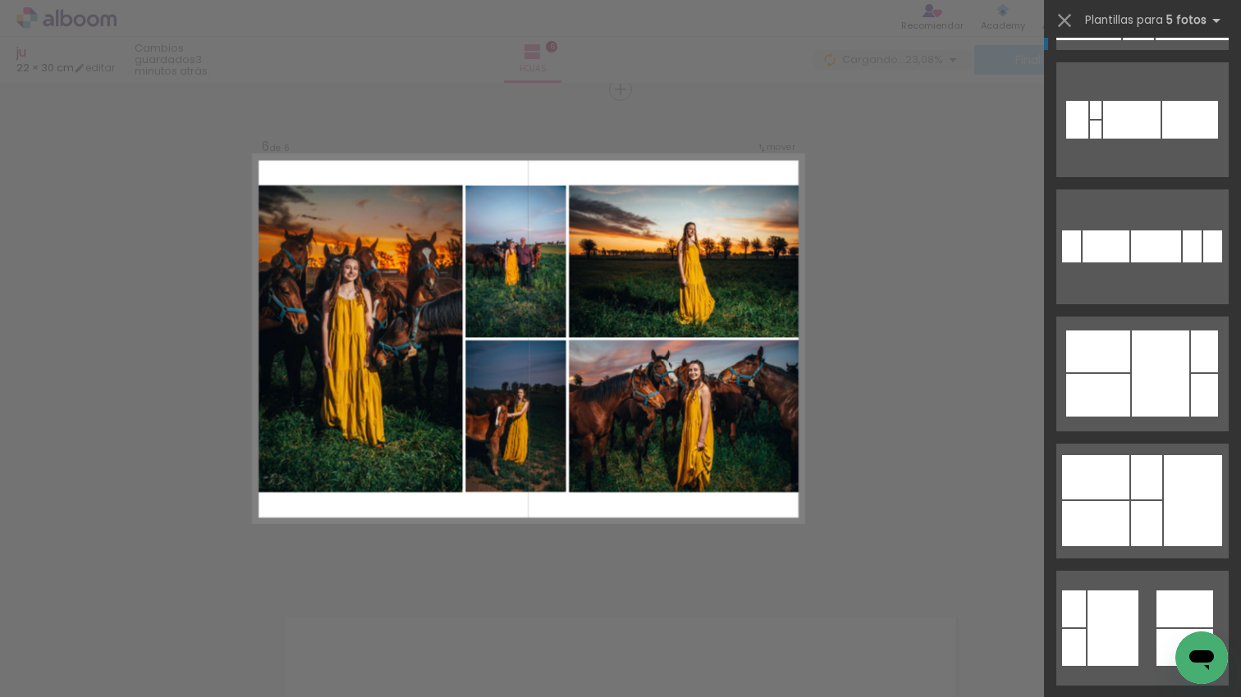
scroll to position [290, 0]
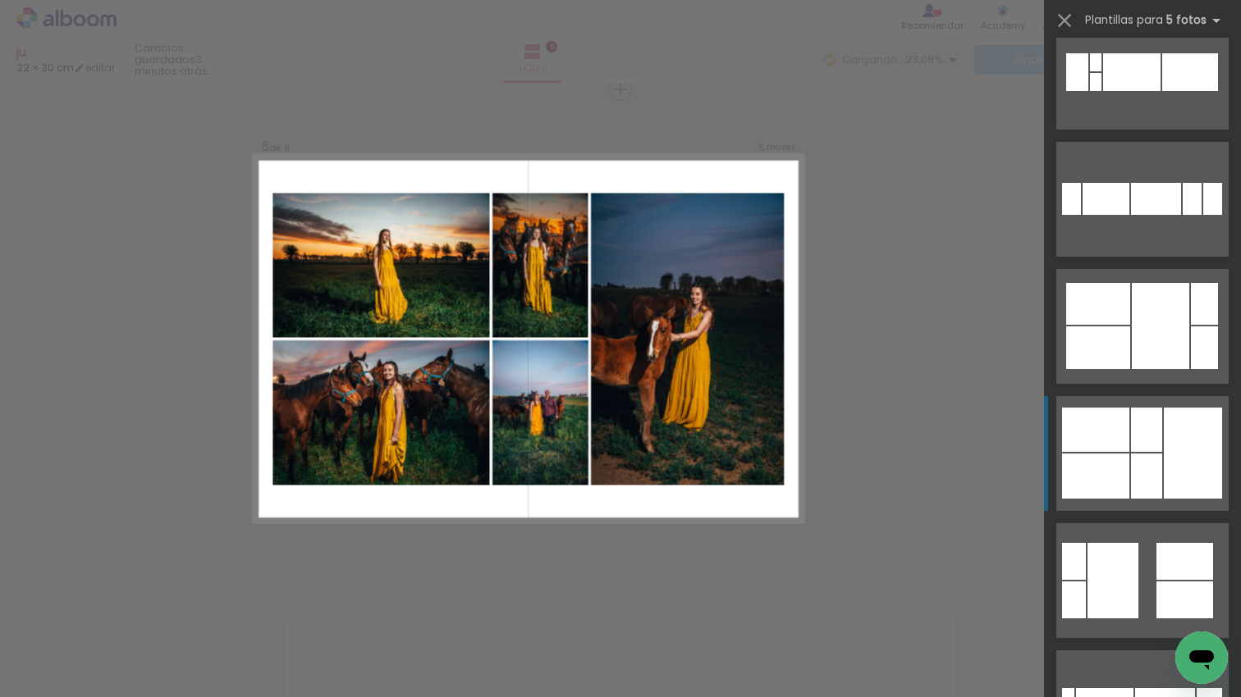
click at [1131, 454] on div at bounding box center [1146, 476] width 31 height 45
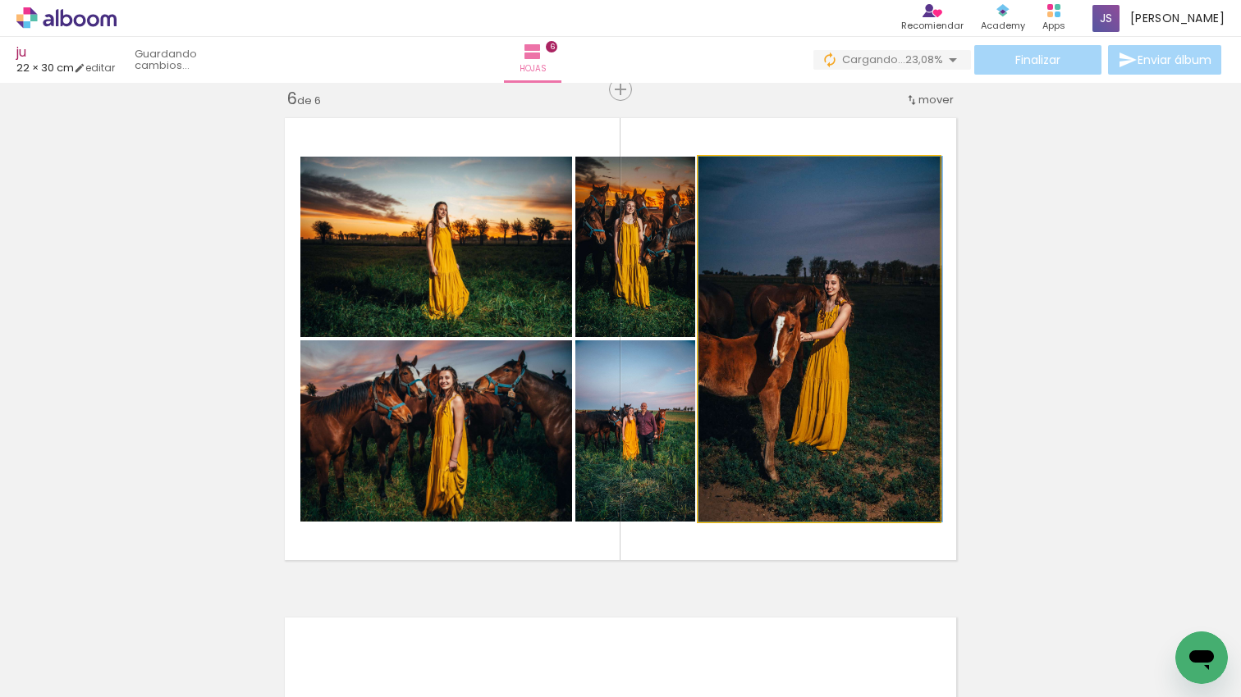
drag, startPoint x: 770, startPoint y: 336, endPoint x: 933, endPoint y: 325, distance: 163.6
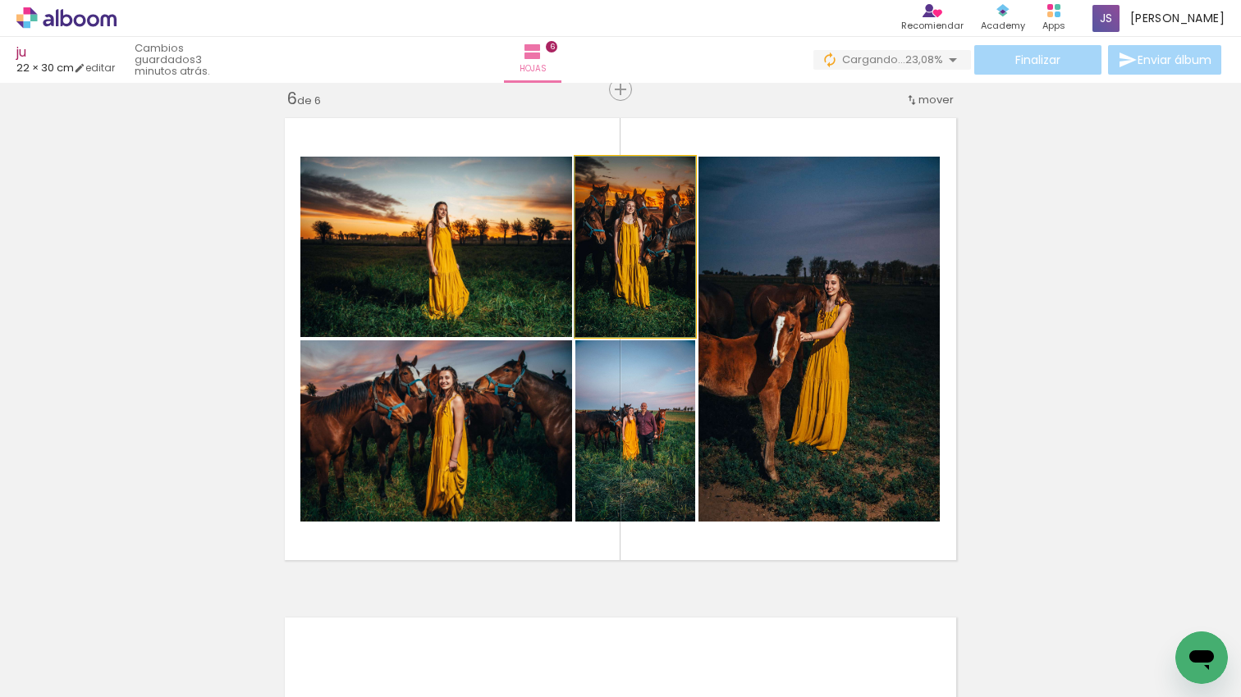
drag, startPoint x: 651, startPoint y: 286, endPoint x: 830, endPoint y: 343, distance: 187.6
click at [0, 0] on slot at bounding box center [0, 0] width 0 height 0
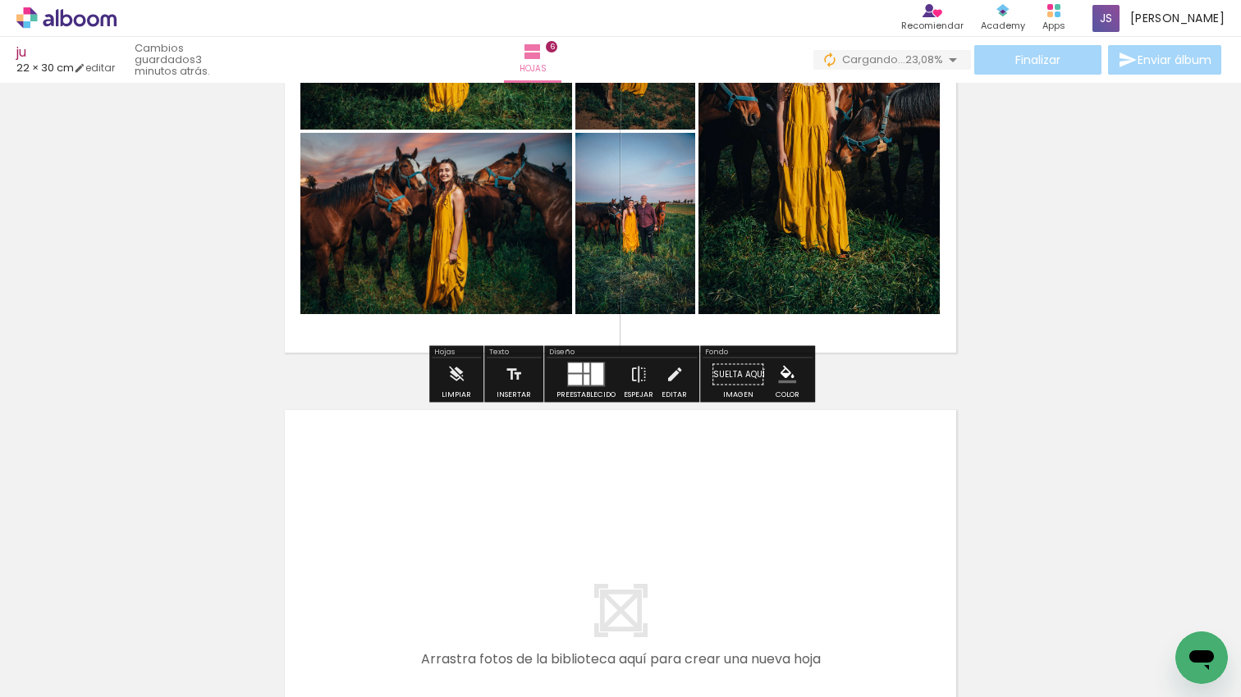
scroll to position [2927, 0]
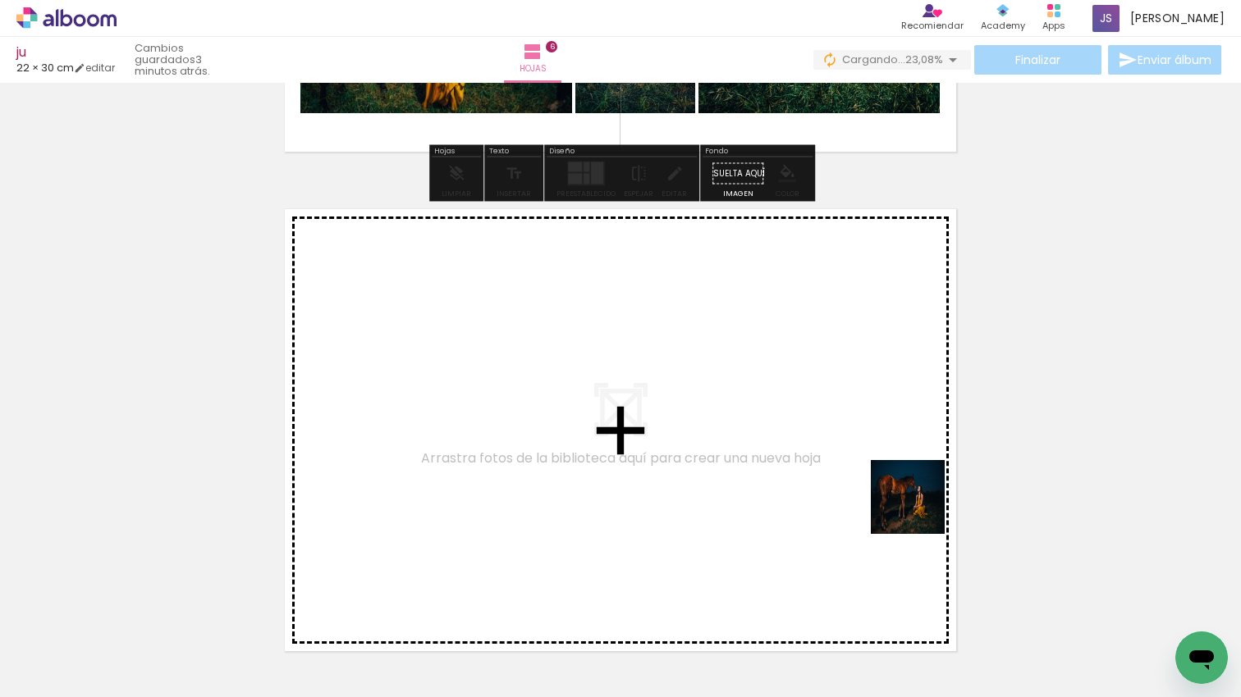
drag, startPoint x: 931, startPoint y: 530, endPoint x: 1040, endPoint y: 604, distance: 131.8
click at [911, 495] on quentale-workspace at bounding box center [620, 348] width 1241 height 697
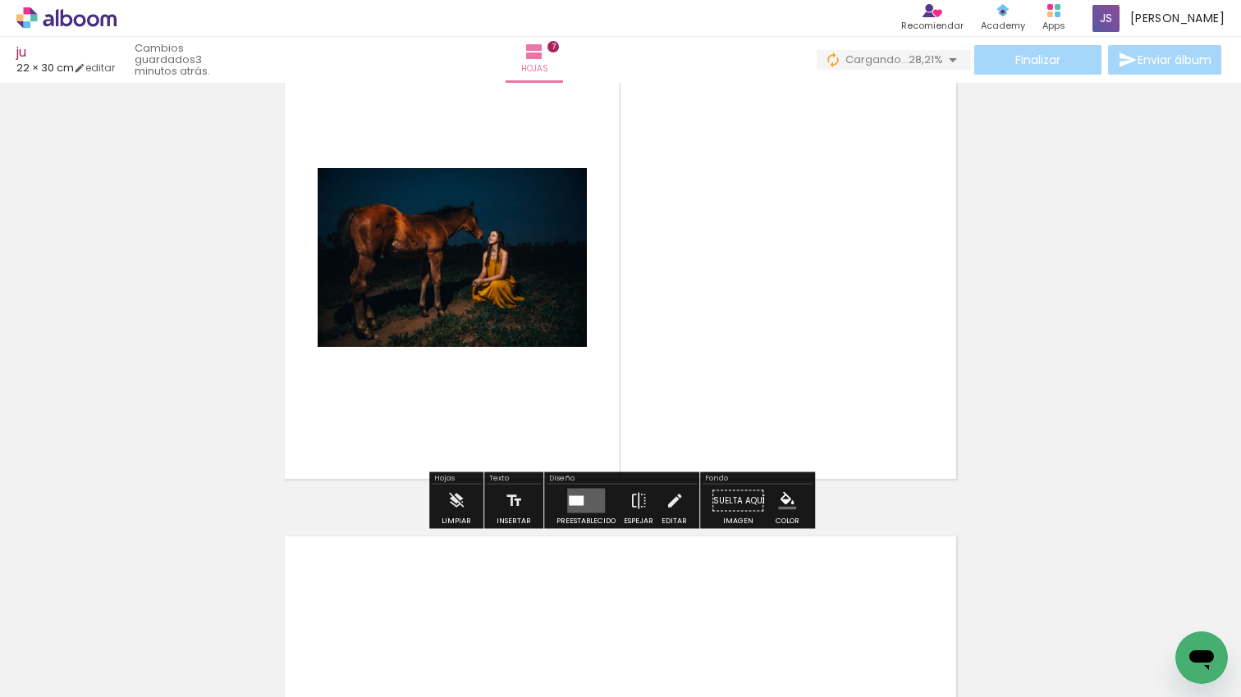
scroll to position [3108, 0]
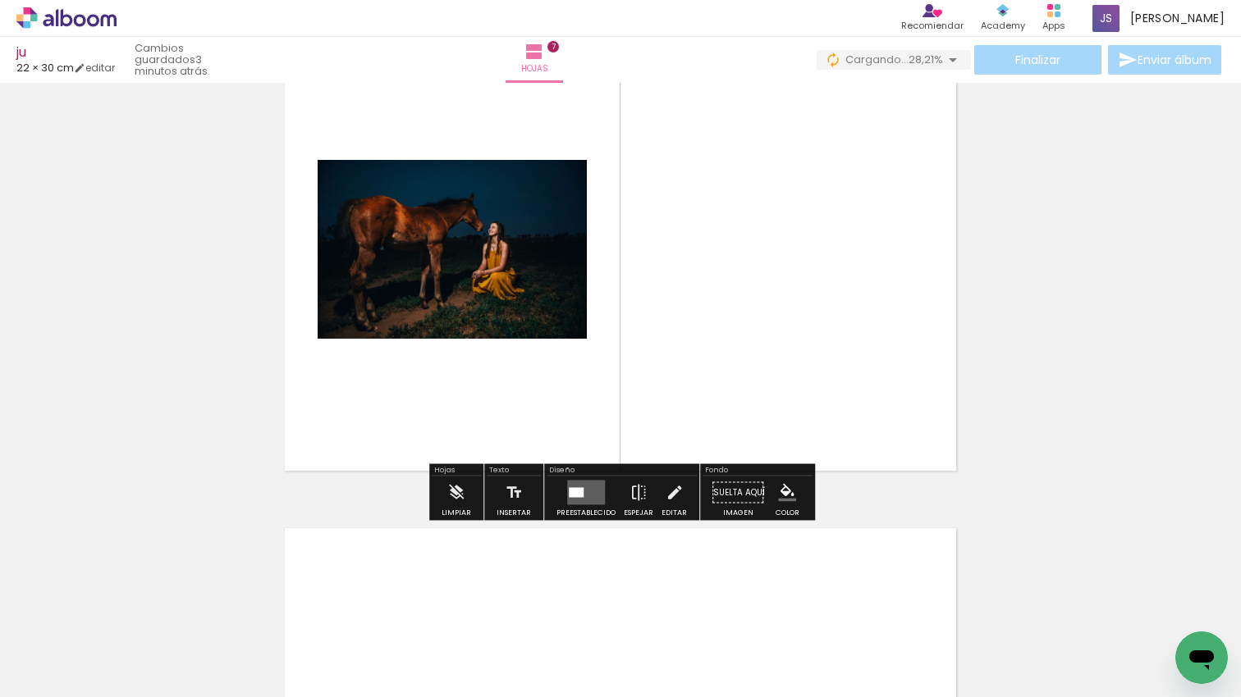
drag, startPoint x: 583, startPoint y: 490, endPoint x: 596, endPoint y: 485, distance: 14.8
click at [583, 490] on quentale-layouter at bounding box center [586, 493] width 38 height 25
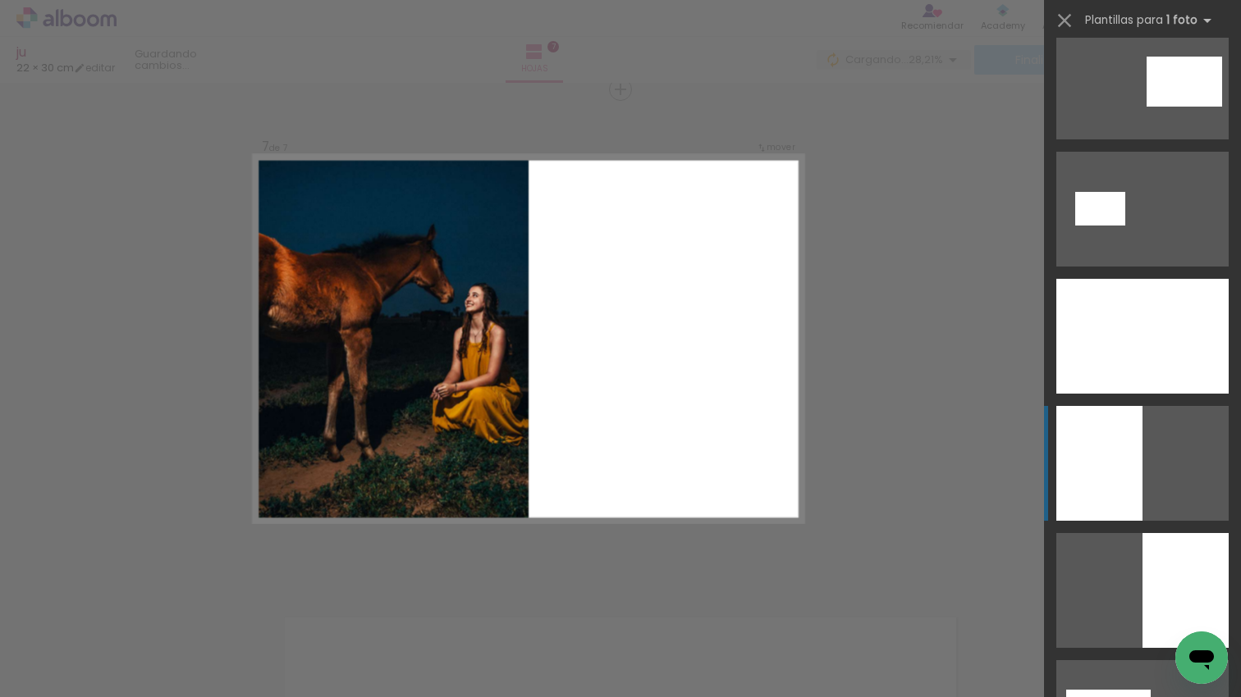
scroll to position [272, 0]
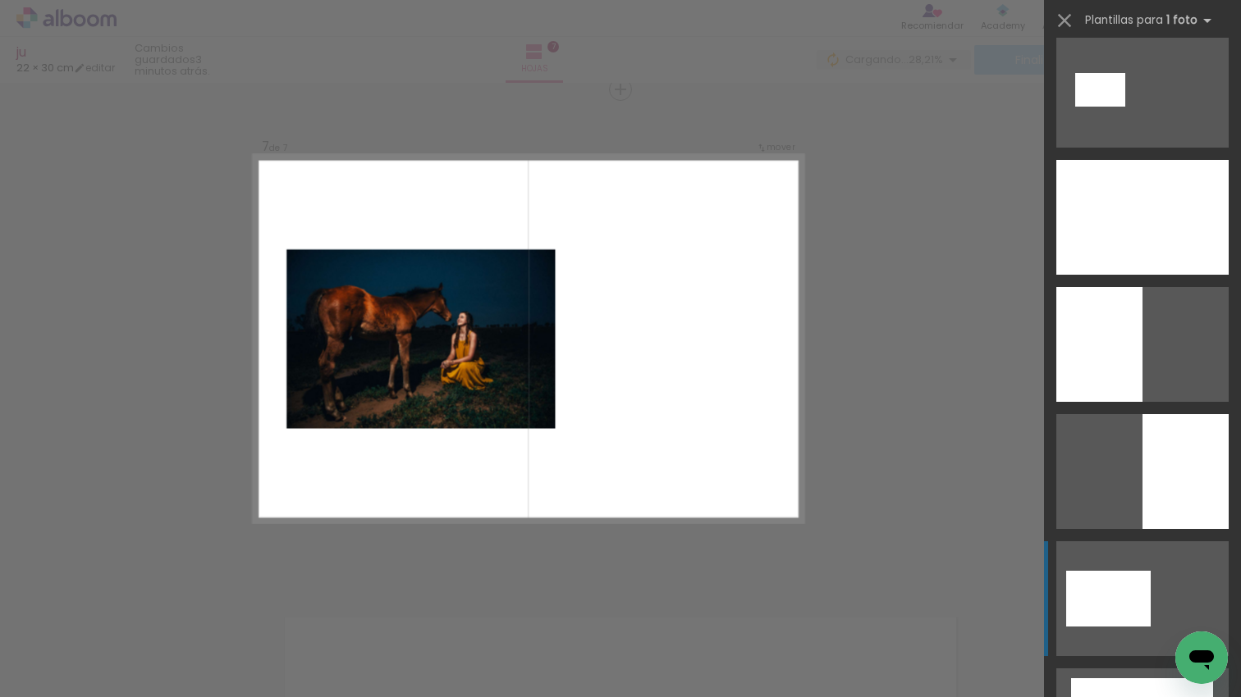
click at [1142, 609] on div at bounding box center [1108, 599] width 85 height 56
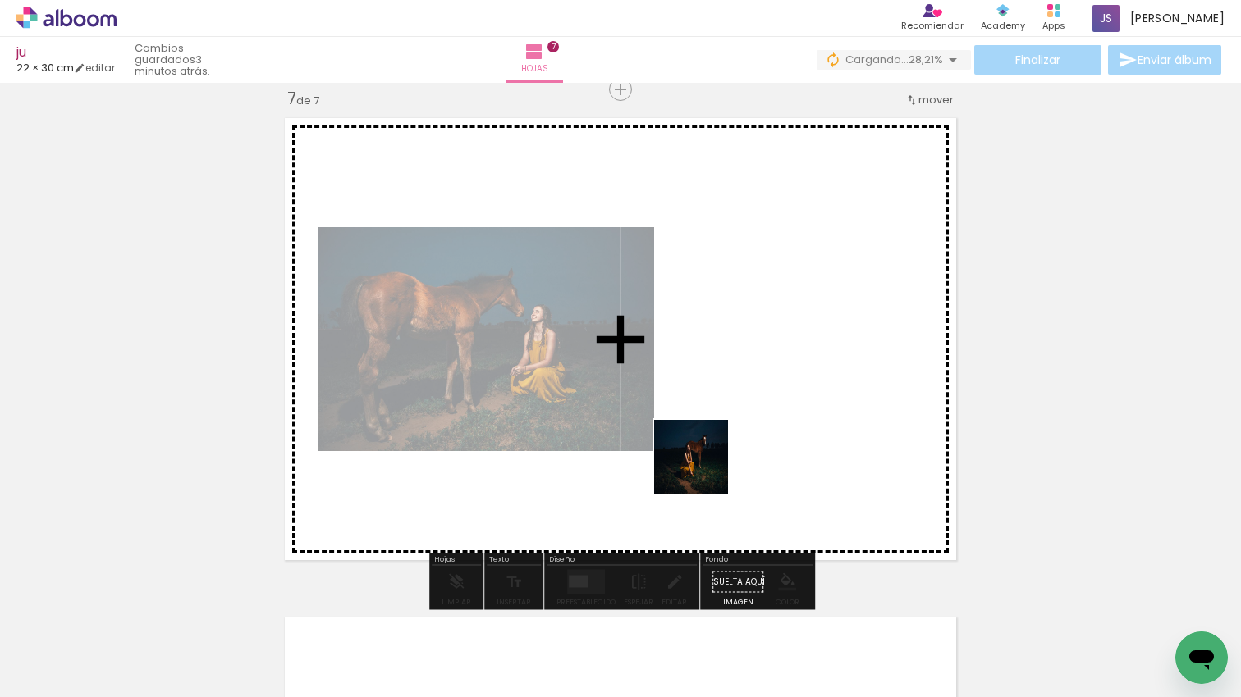
drag, startPoint x: 703, startPoint y: 469, endPoint x: 519, endPoint y: 407, distance: 194.9
click at [518, 406] on quentale-workspace at bounding box center [620, 348] width 1241 height 697
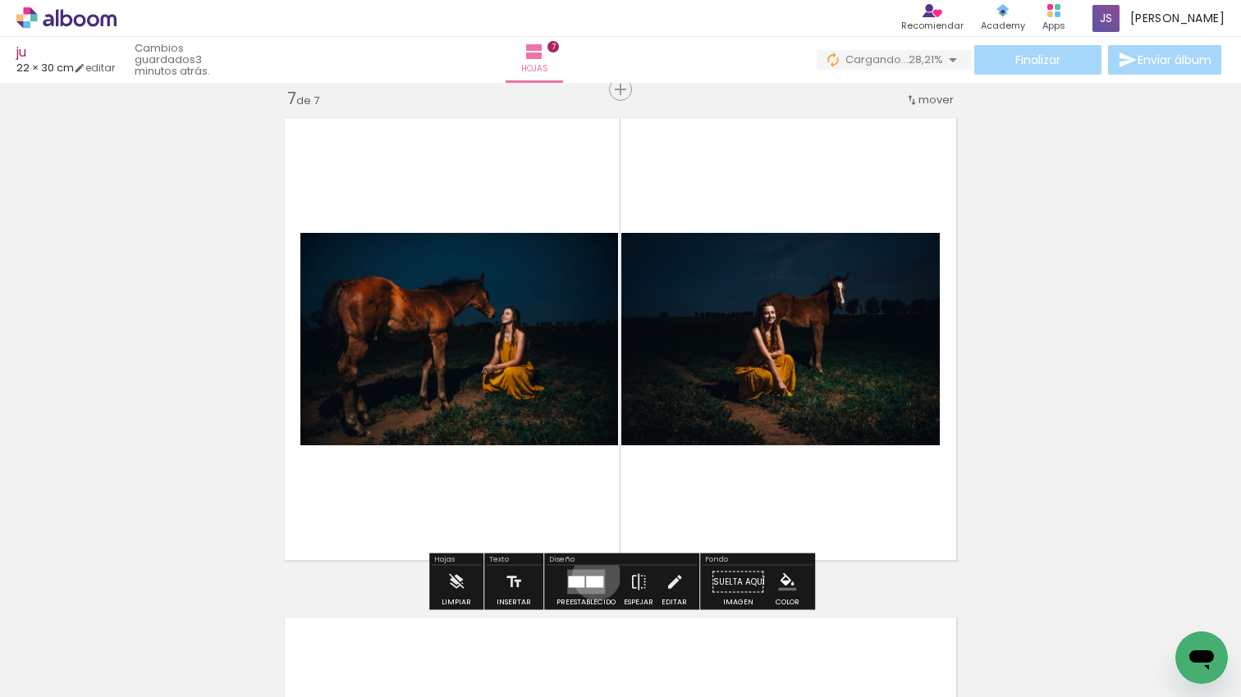
click at [592, 577] on div at bounding box center [594, 582] width 17 height 11
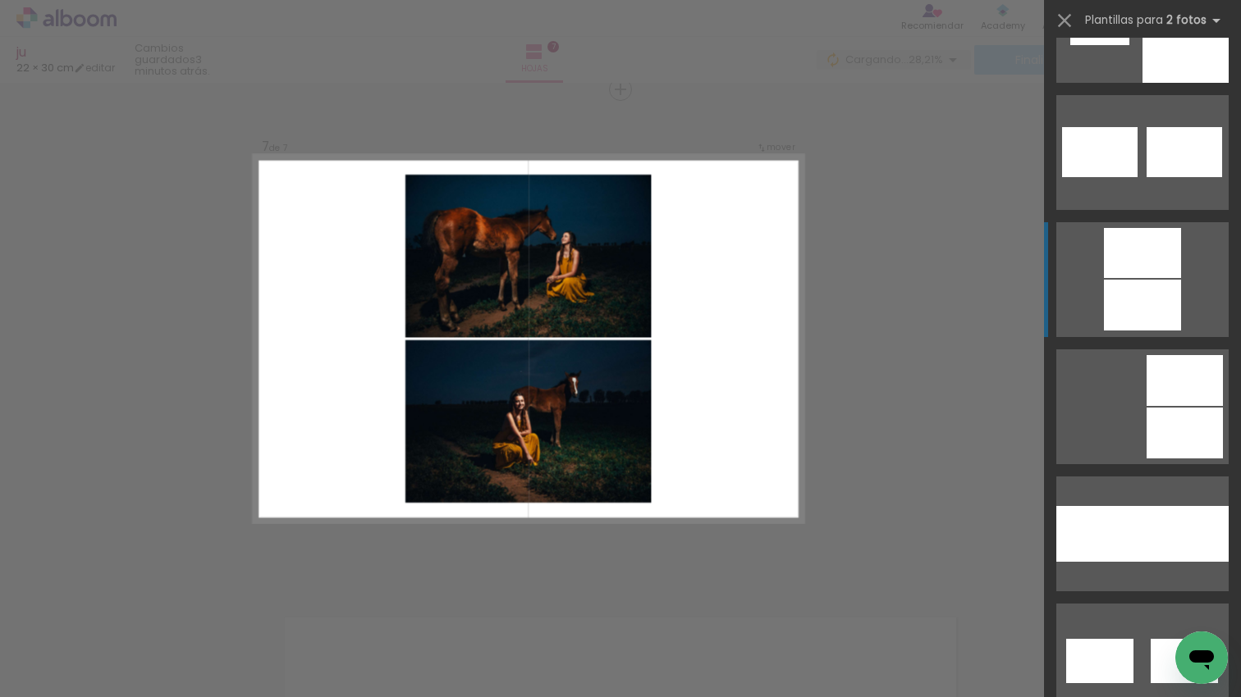
scroll to position [994, 0]
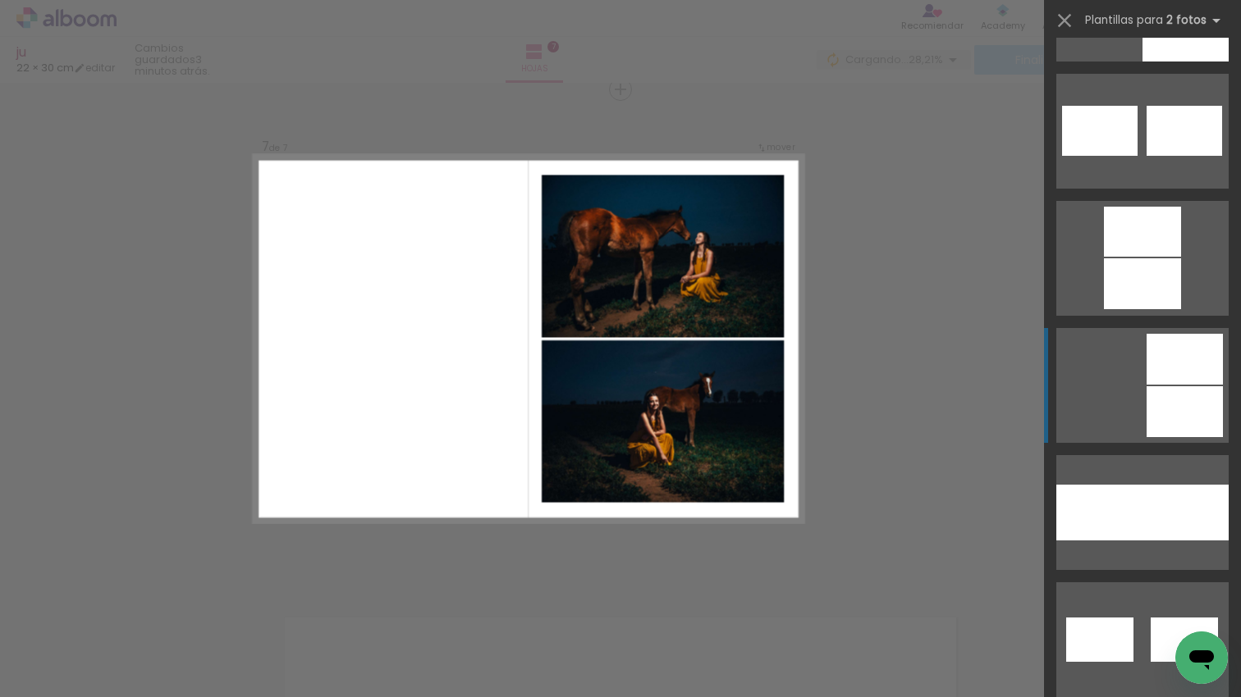
click at [1174, 361] on div at bounding box center [1184, 359] width 76 height 51
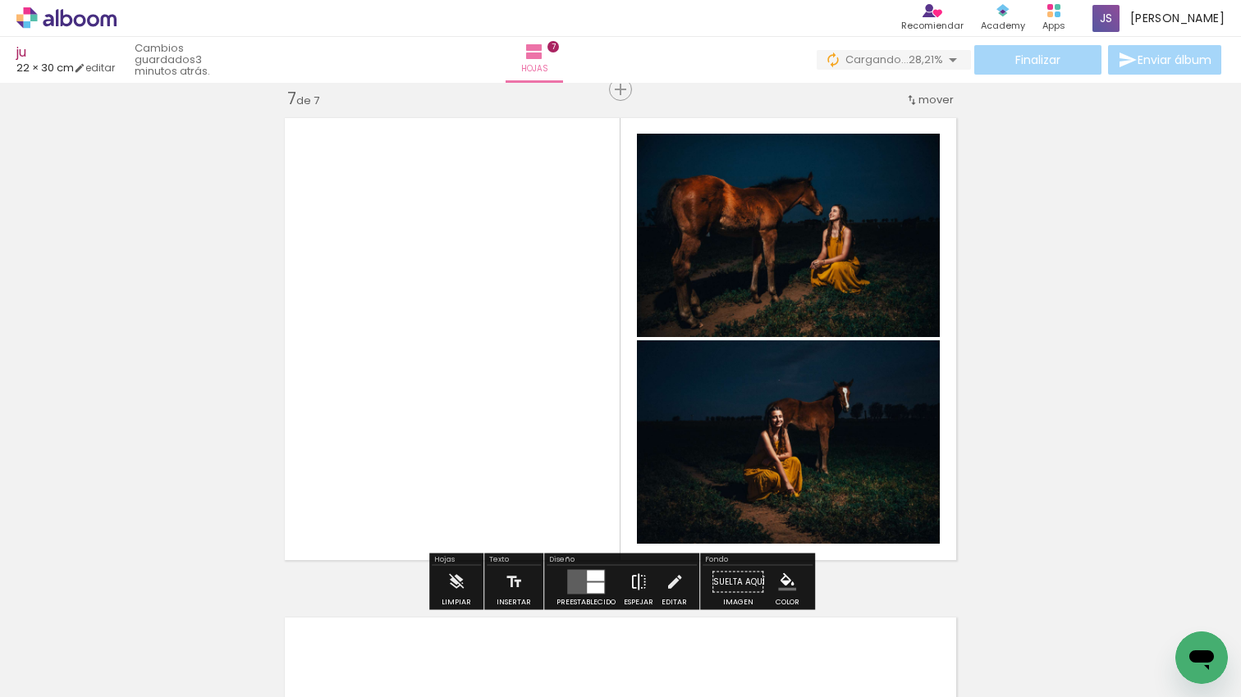
click at [642, 581] on iron-icon at bounding box center [638, 582] width 18 height 33
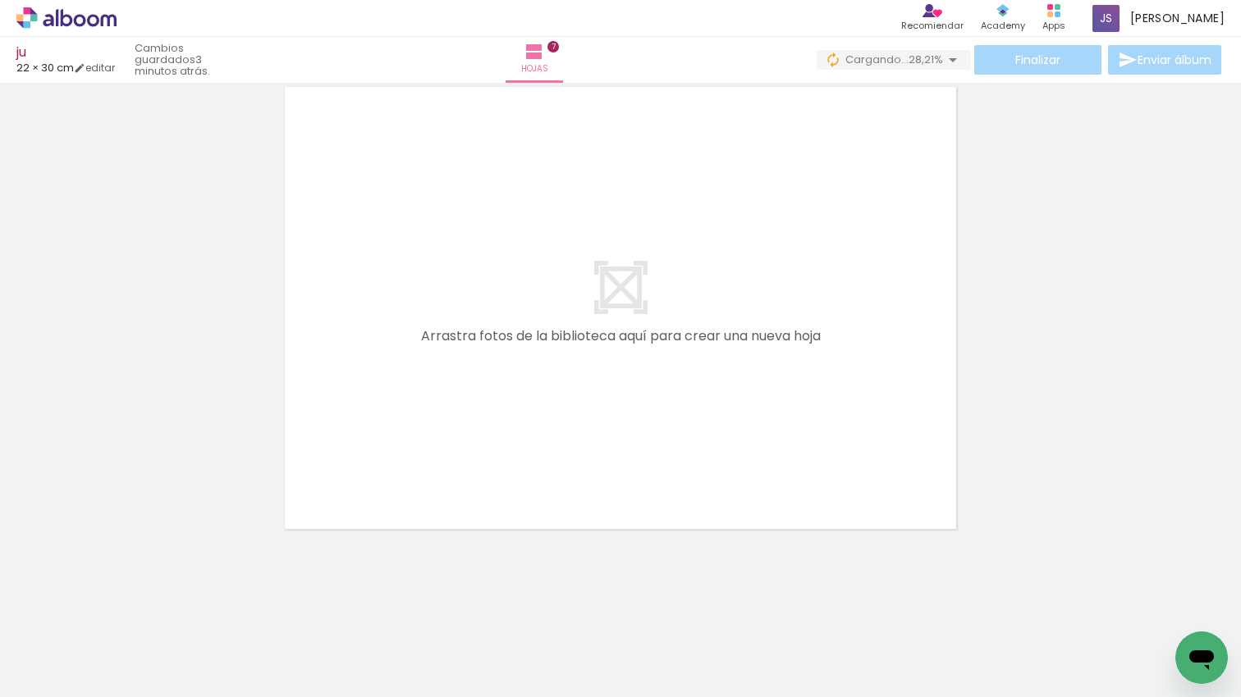
drag, startPoint x: 1157, startPoint y: 638, endPoint x: 507, endPoint y: 393, distance: 694.6
click at [506, 392] on quentale-workspace at bounding box center [620, 348] width 1241 height 697
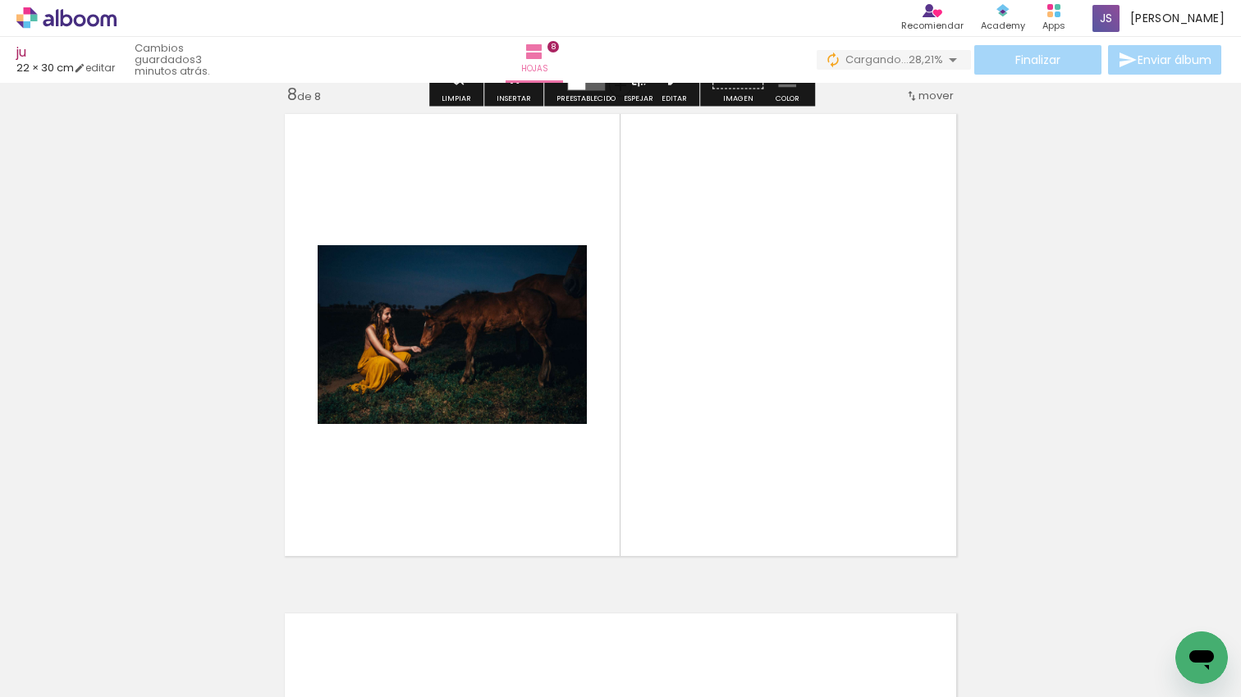
scroll to position [3596, 0]
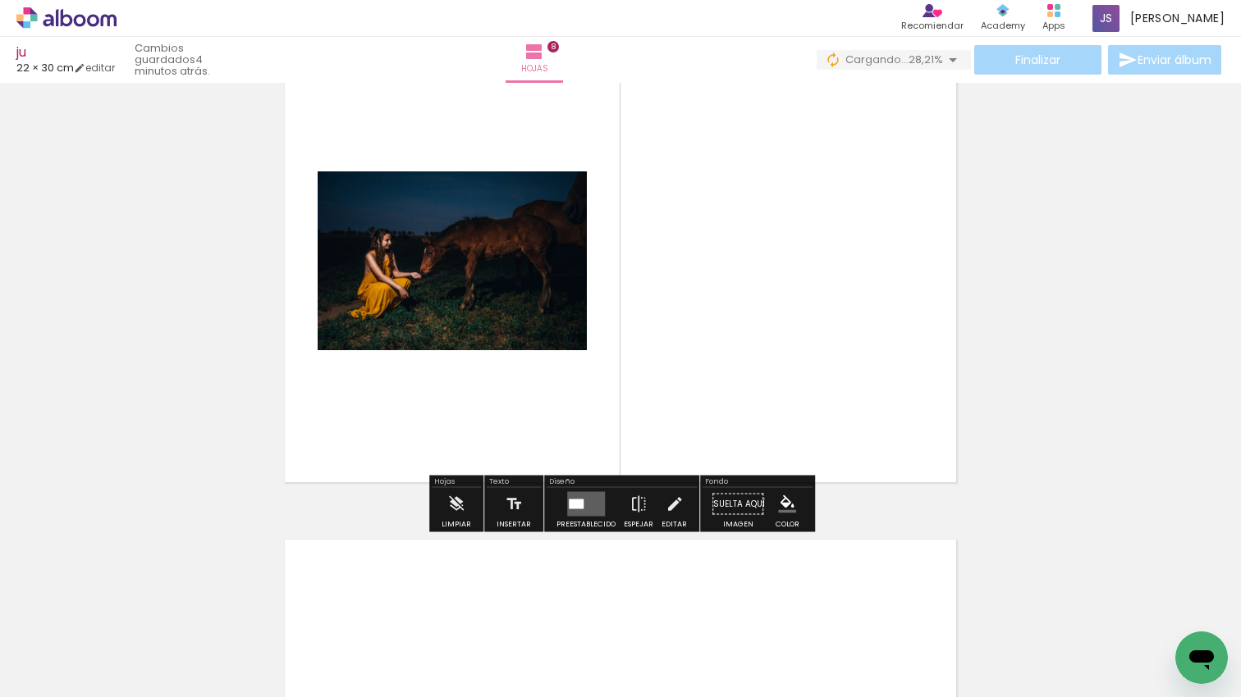
click at [589, 504] on quentale-layouter at bounding box center [586, 504] width 38 height 25
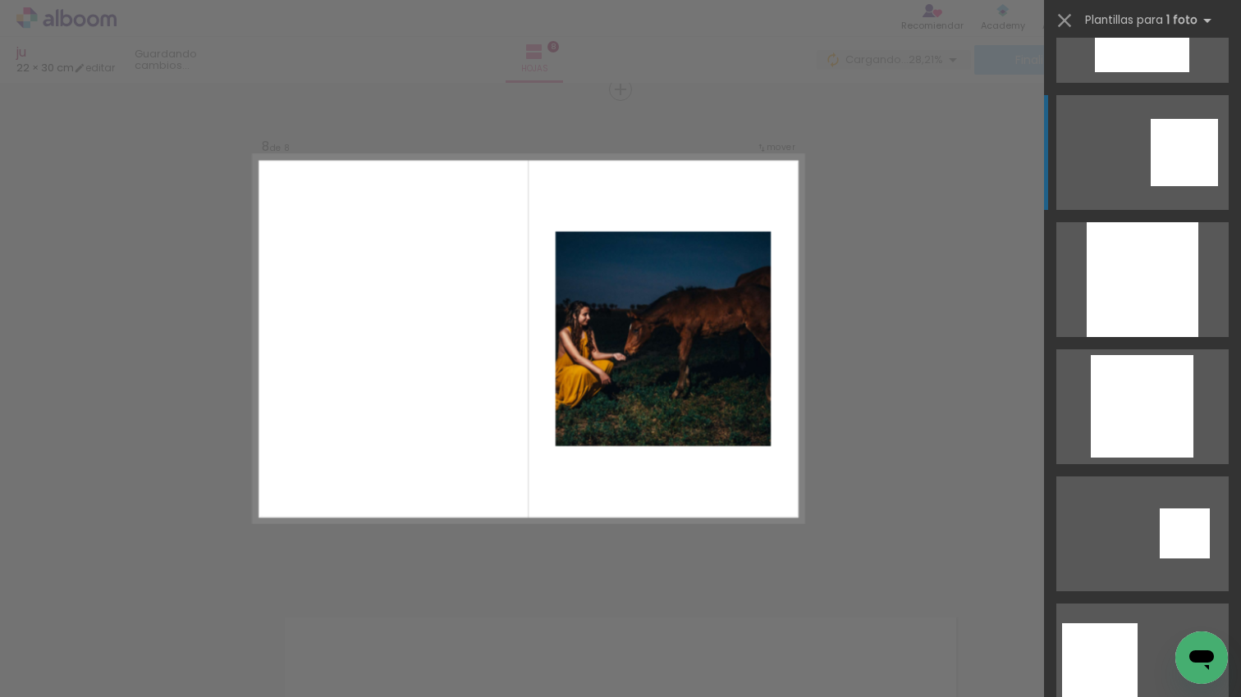
scroll to position [2513, 0]
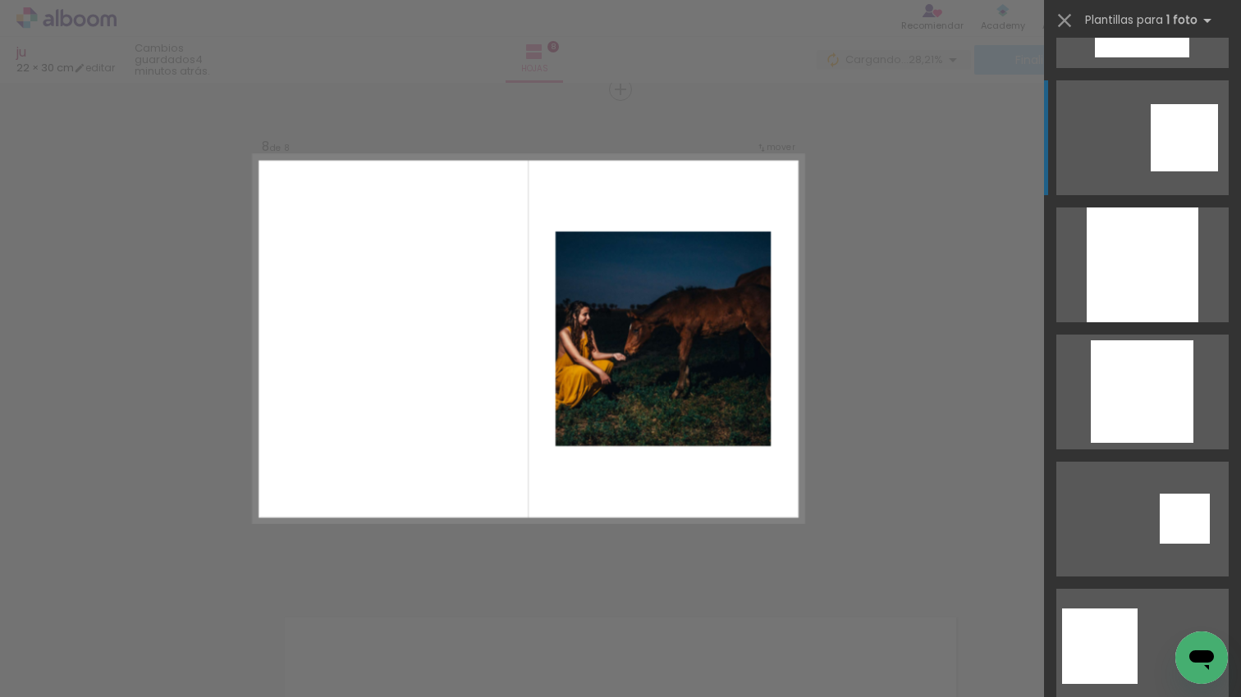
click at [1177, 137] on div at bounding box center [1183, 137] width 67 height 67
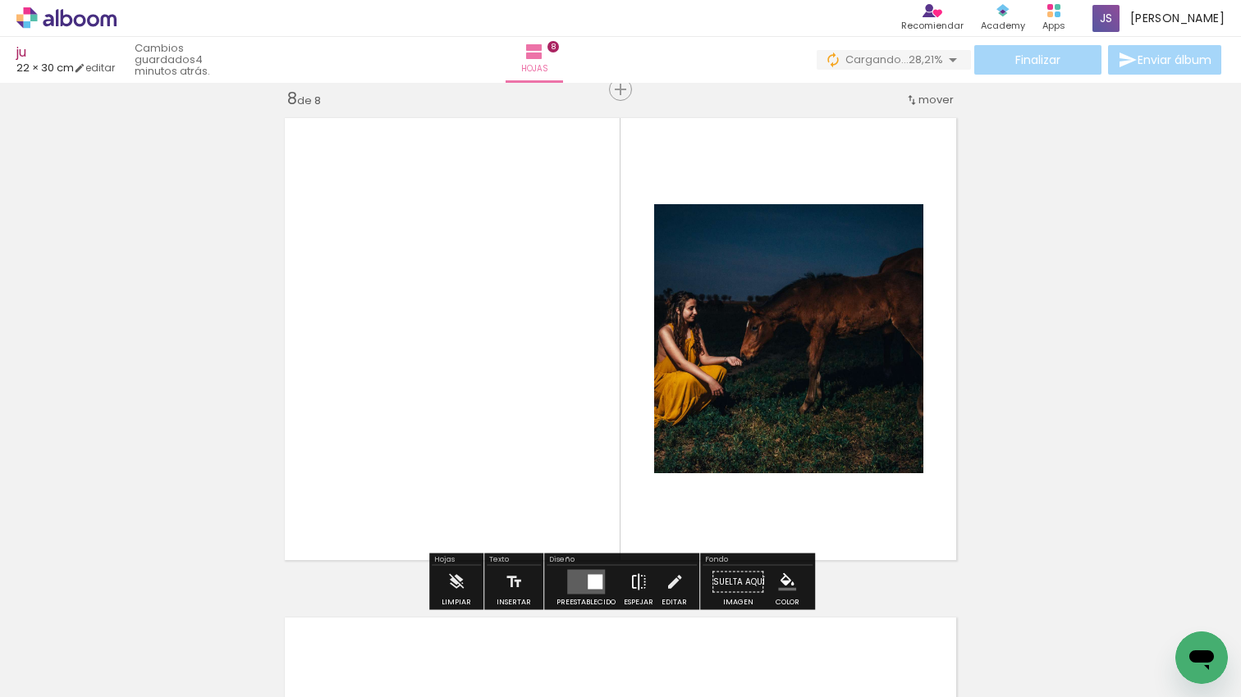
click at [632, 579] on iron-icon at bounding box center [638, 582] width 18 height 33
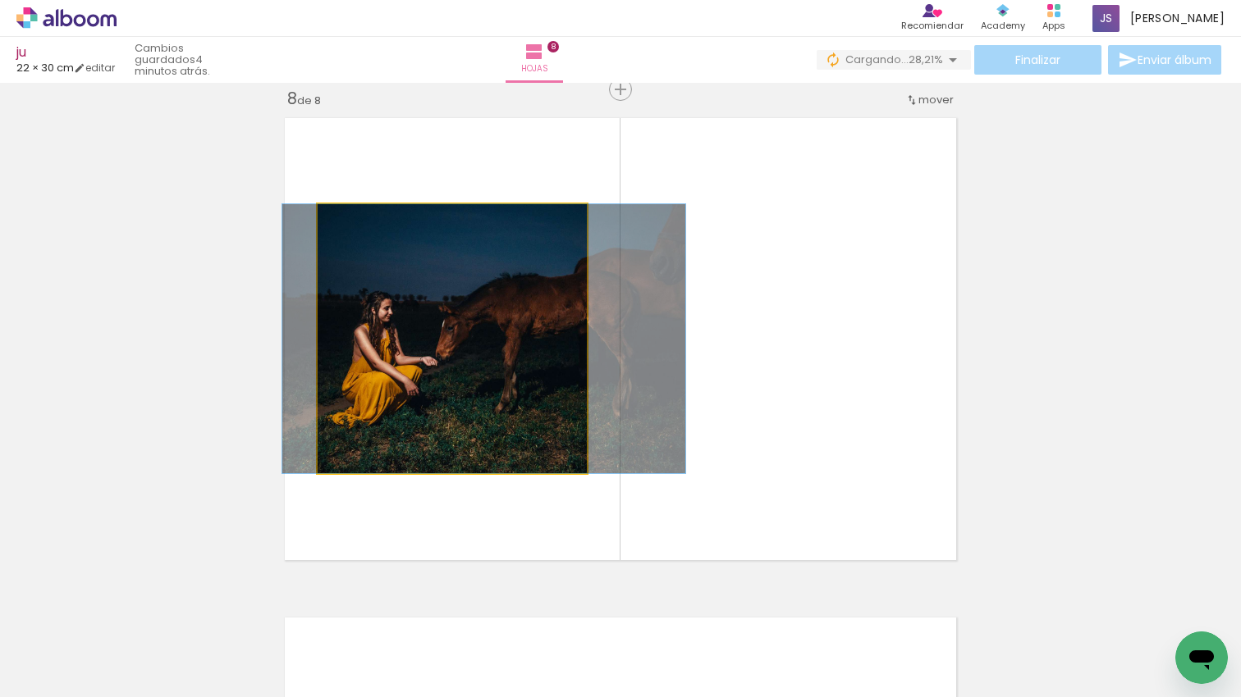
drag, startPoint x: 489, startPoint y: 305, endPoint x: 519, endPoint y: 300, distance: 30.8
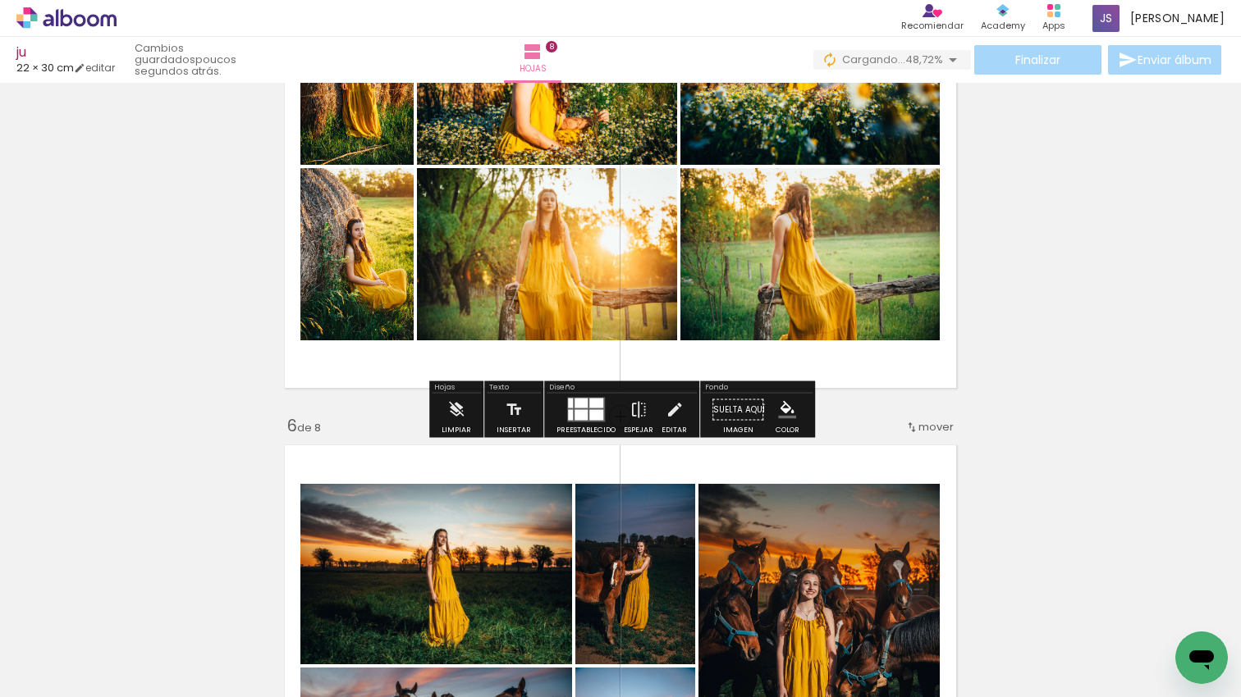
scroll to position [2203, 0]
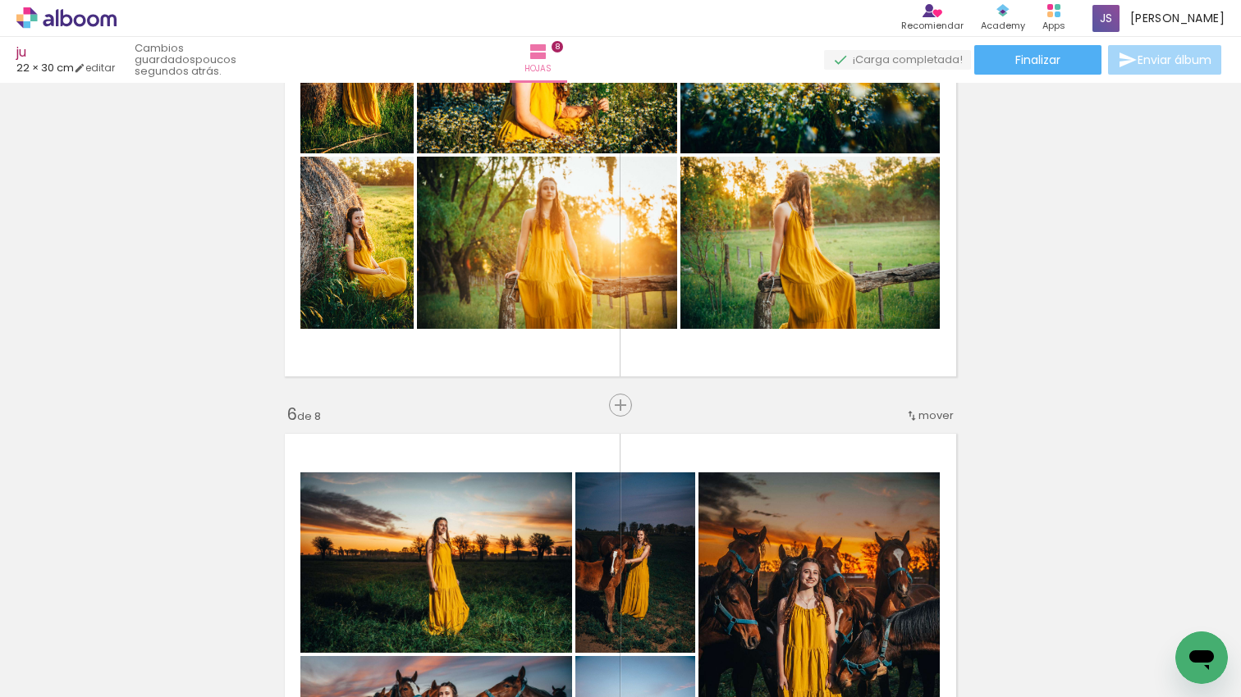
scroll to position [0, 2483]
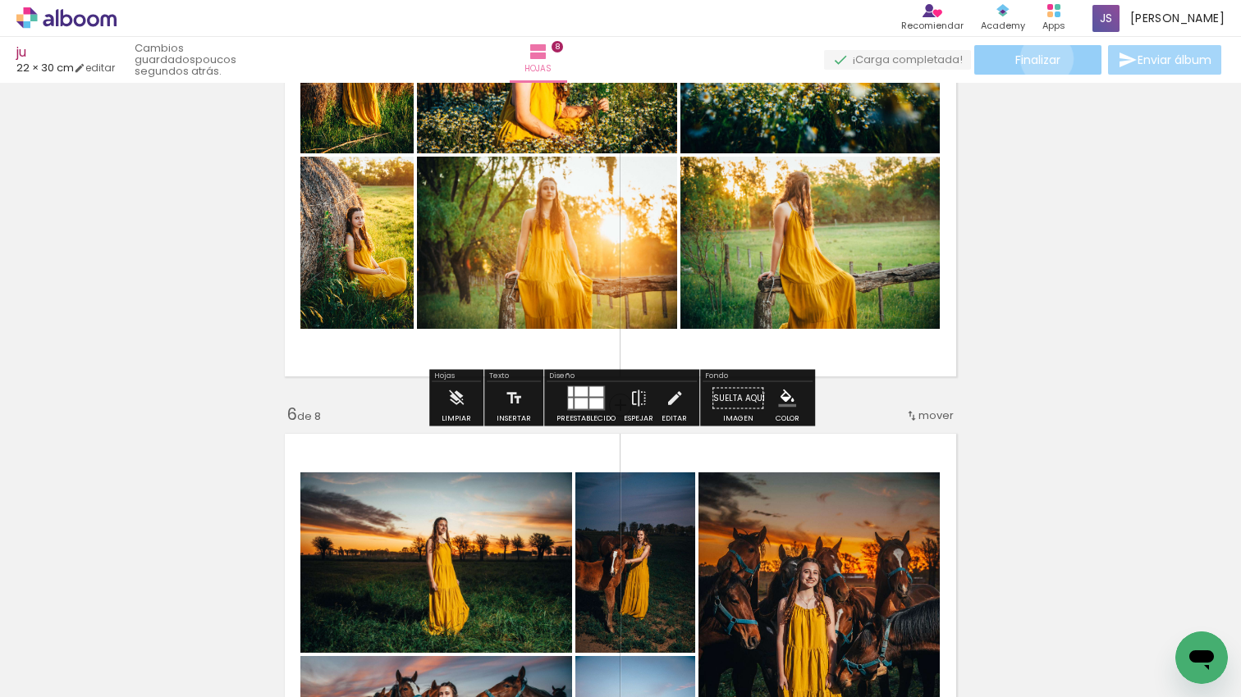
click at [1040, 58] on span "Finalizar" at bounding box center [1037, 59] width 45 height 11
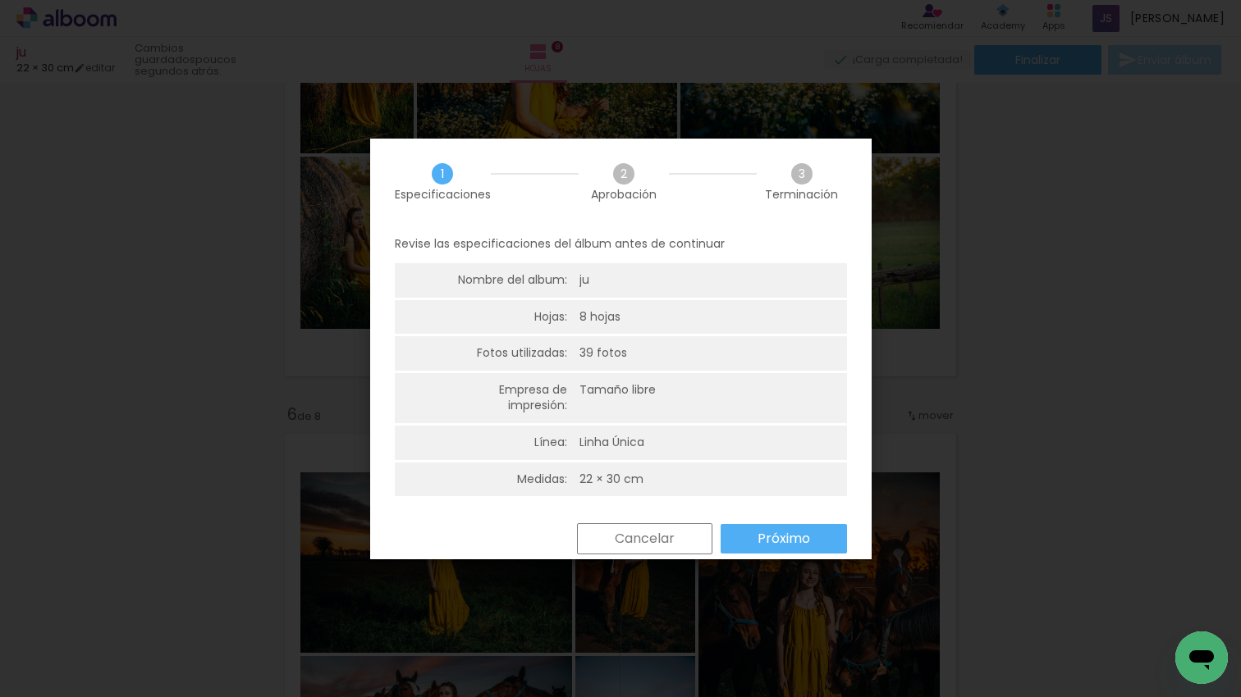
click at [0, 0] on slot "Próximo" at bounding box center [0, 0] width 0 height 0
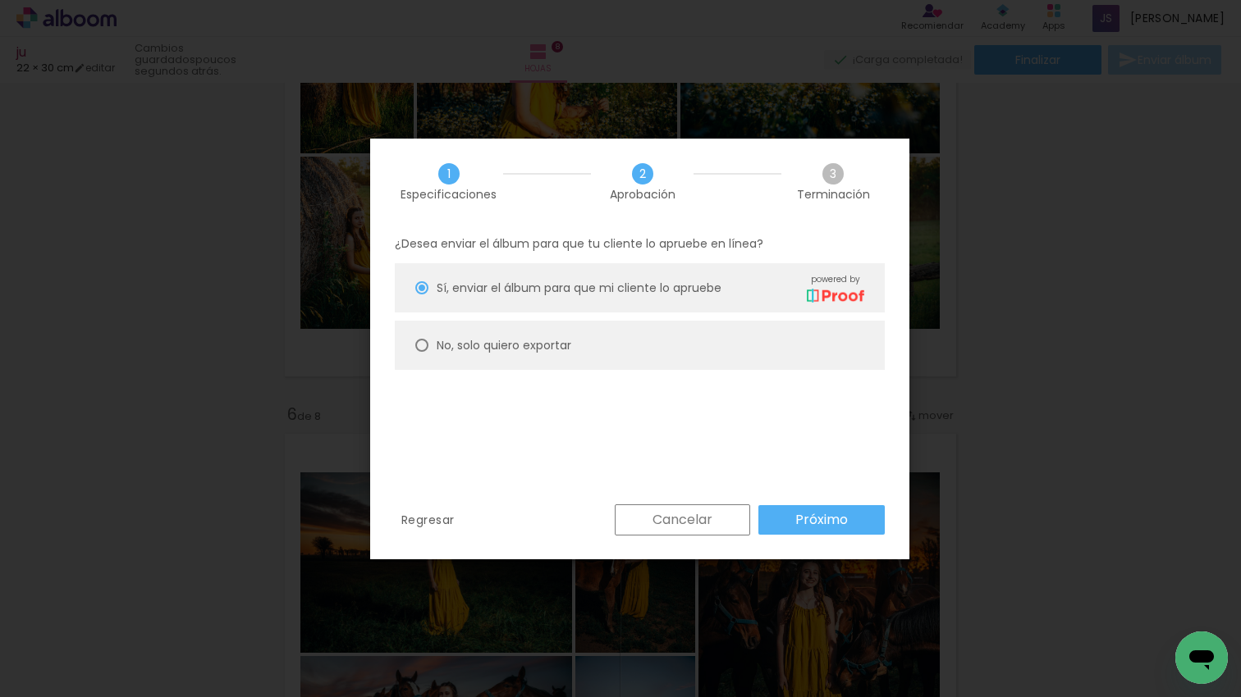
click at [0, 0] on slot "No, solo quiero exportar" at bounding box center [0, 0] width 0 height 0
type paper-radio-button "on"
click at [817, 507] on paper-button "Próximo" at bounding box center [821, 520] width 126 height 30
type input "Alta, 300 DPI"
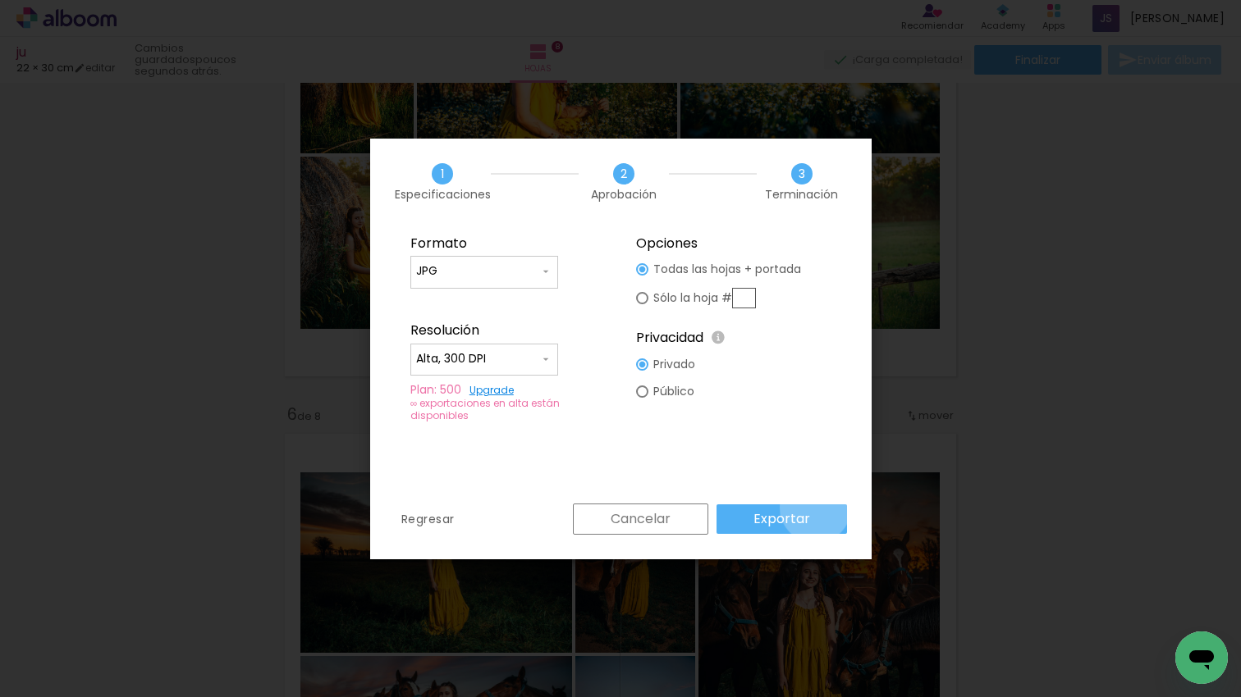
click at [817, 507] on paper-button "Exportar" at bounding box center [781, 520] width 130 height 30
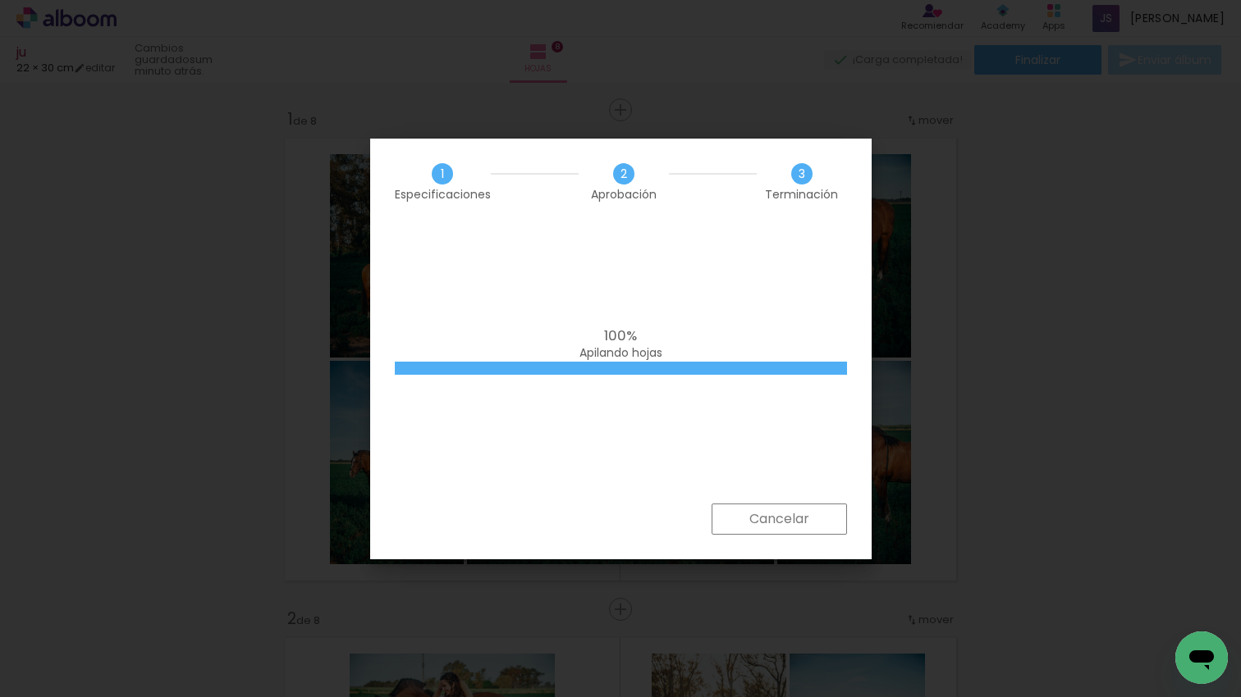
scroll to position [0, 2483]
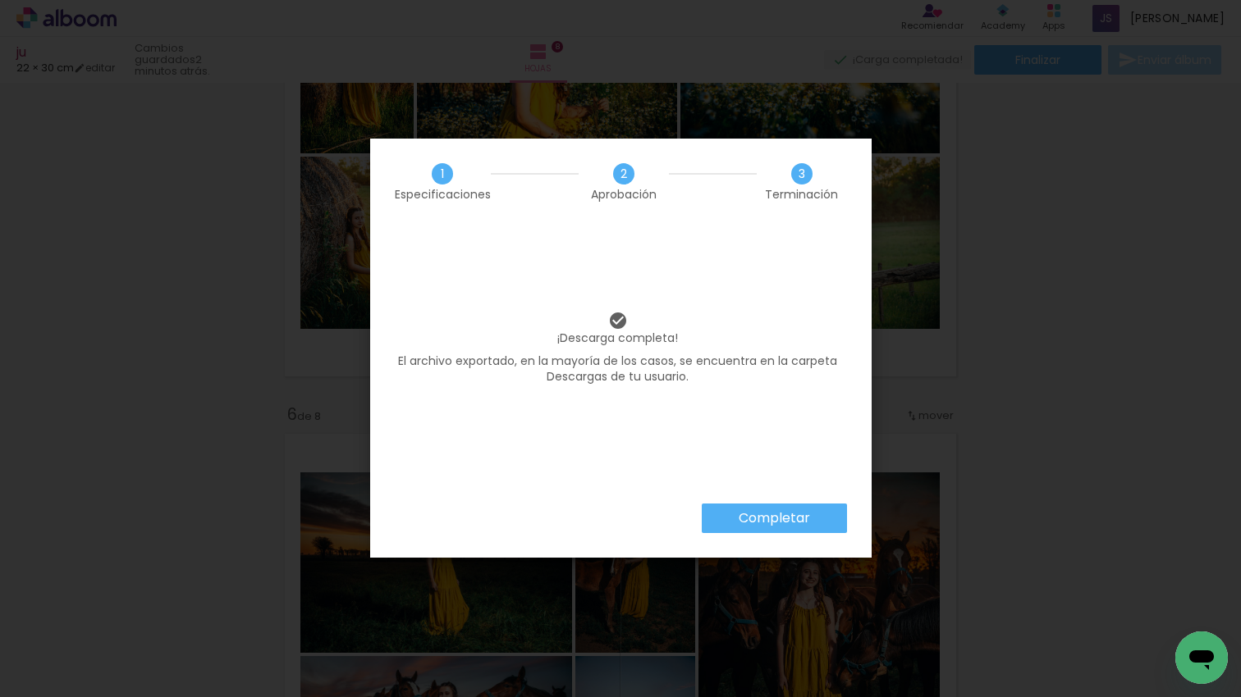
click at [718, 518] on paper-button "Completar" at bounding box center [774, 519] width 145 height 30
